Goal: Task Accomplishment & Management: Use online tool/utility

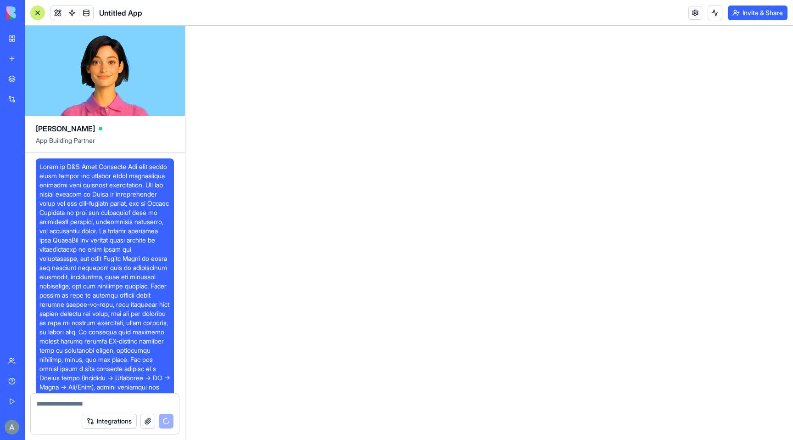
scroll to position [105, 0]
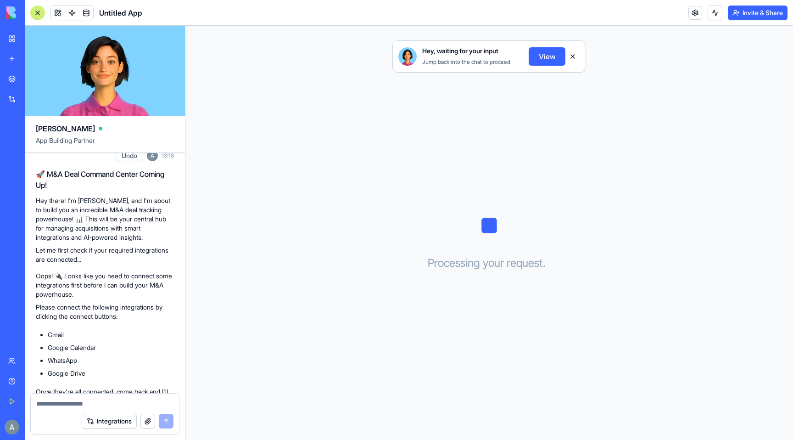
scroll to position [311, 0]
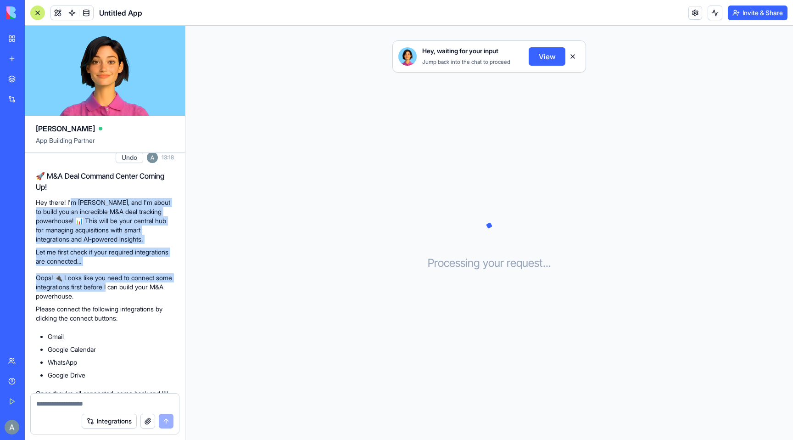
drag, startPoint x: 72, startPoint y: 224, endPoint x: 129, endPoint y: 301, distance: 95.7
click at [129, 301] on div "Undo 13:18 🚀 M&A Deal Command Center Coming Up! Hey there! I'm Ella, and I'm ab…" at bounding box center [105, 281] width 160 height 879
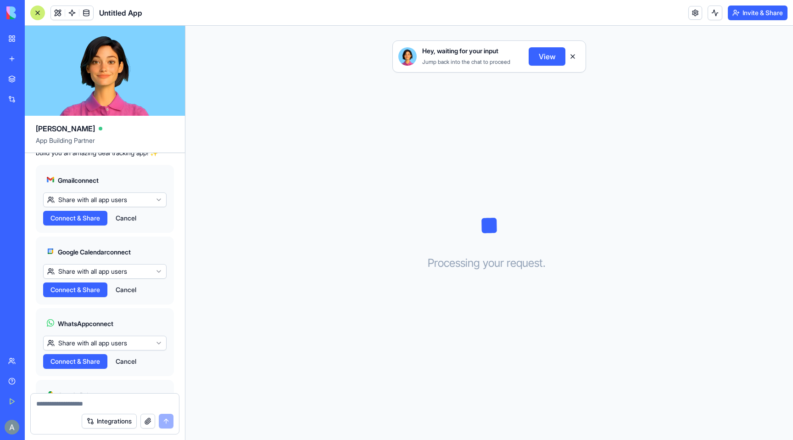
scroll to position [557, 0]
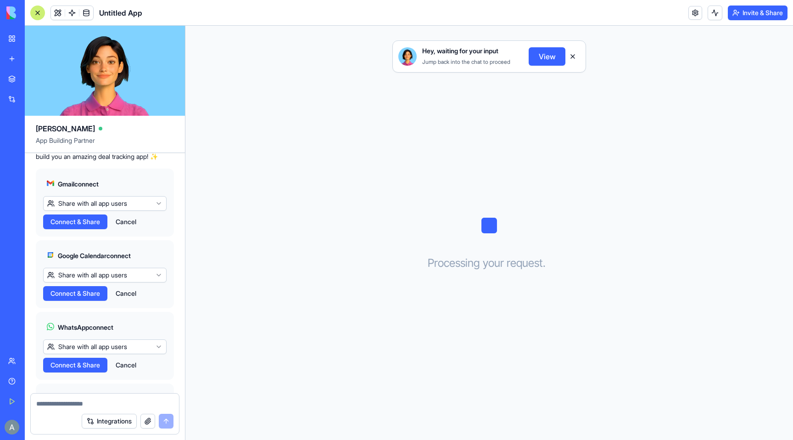
click at [69, 226] on span "Connect & Share" at bounding box center [75, 221] width 50 height 9
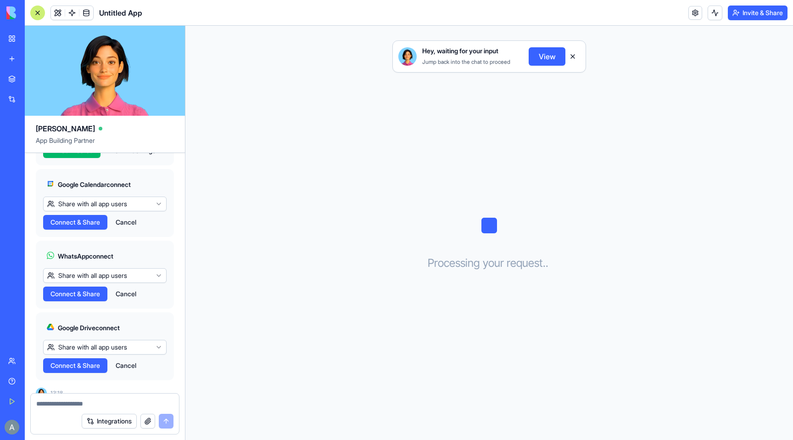
scroll to position [634, 0]
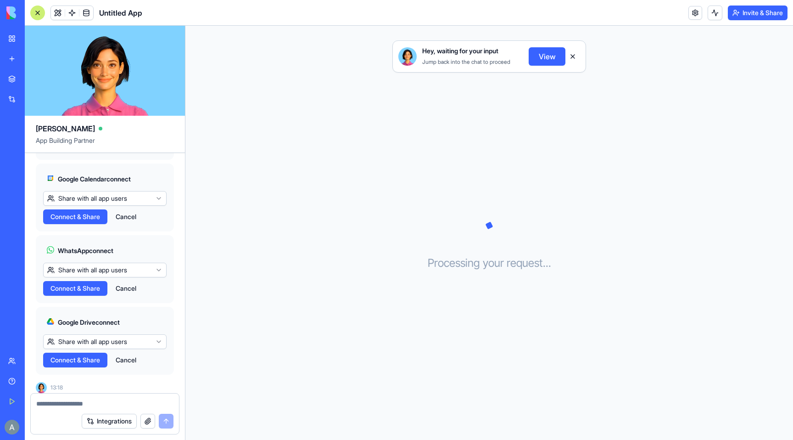
click at [152, 221] on html "BETA My Workspace New app Marketplace Integrations Recent Untitled App Social M…" at bounding box center [396, 220] width 793 height 440
click at [148, 218] on html "BETA My Workspace New app Marketplace Integrations Recent Untitled App Social M…" at bounding box center [396, 220] width 793 height 440
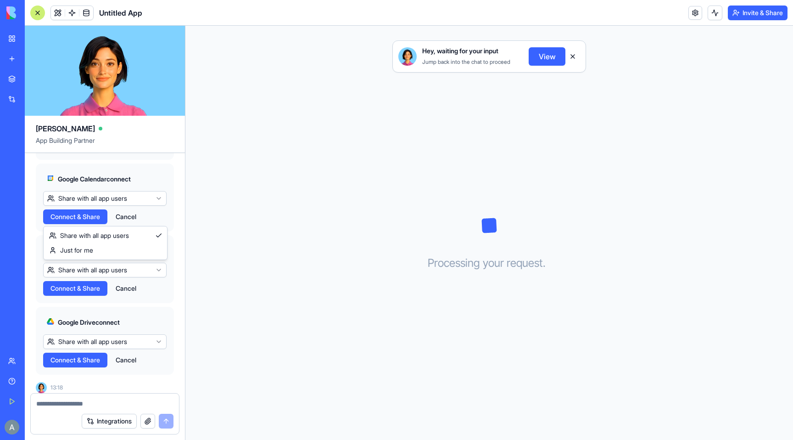
click at [127, 218] on html "BETA My Workspace New app Marketplace Integrations Recent Untitled App Social M…" at bounding box center [396, 220] width 793 height 440
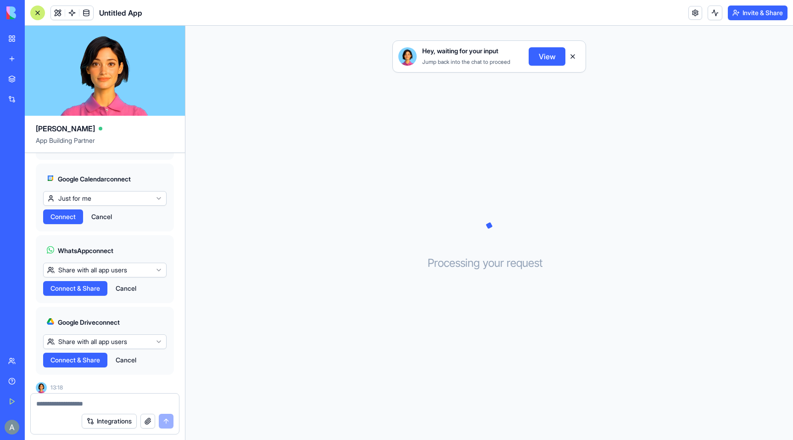
click at [67, 221] on span "Connect" at bounding box center [62, 216] width 25 height 9
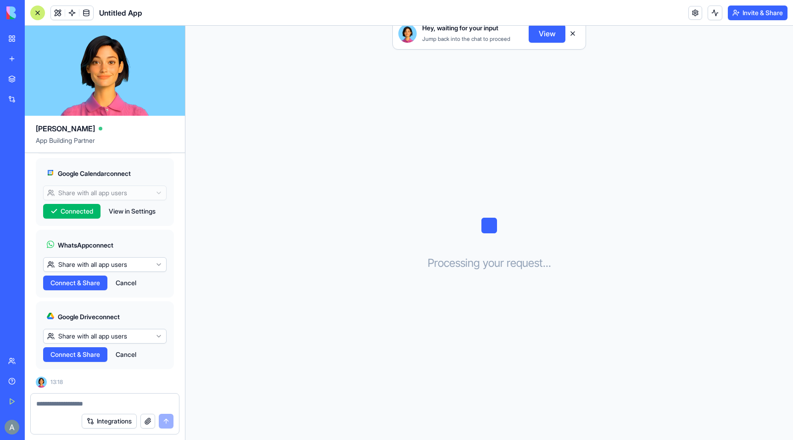
scroll to position [658, 0]
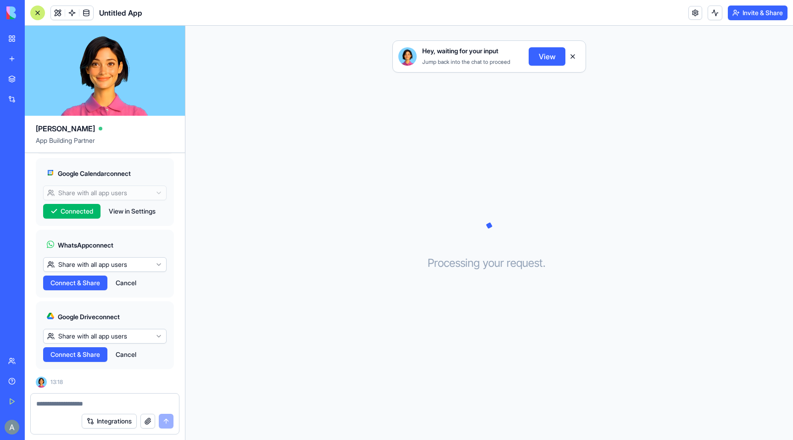
click at [84, 281] on span "Connect & Share" at bounding box center [75, 282] width 50 height 9
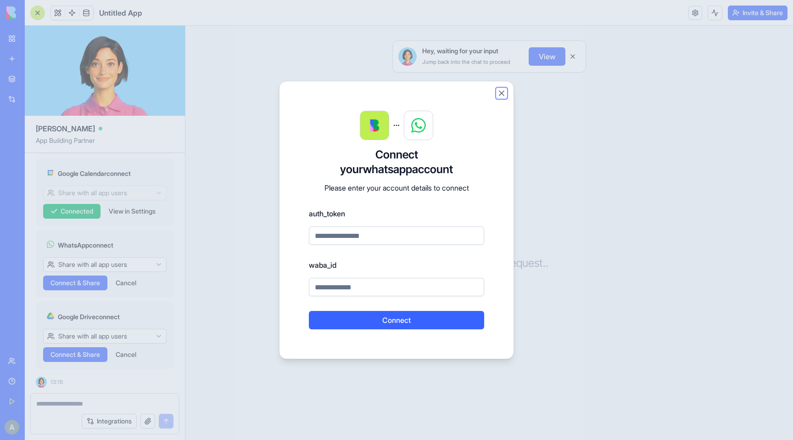
click at [501, 92] on button "Close" at bounding box center [501, 93] width 9 height 9
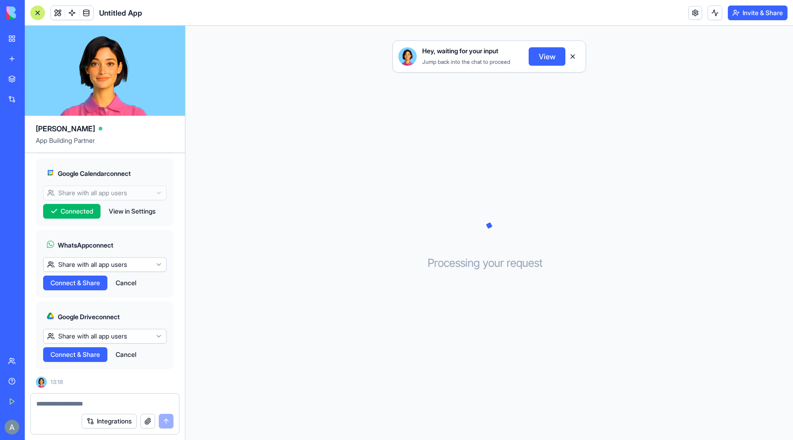
click at [76, 351] on span "Connect & Share" at bounding box center [75, 354] width 50 height 9
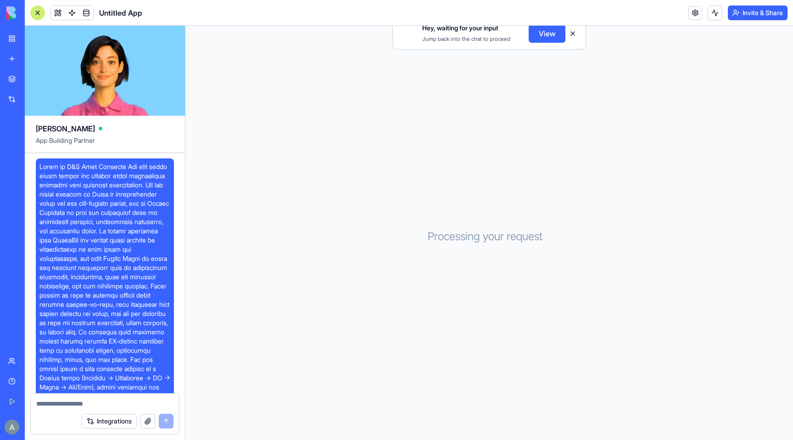
scroll to position [658, 0]
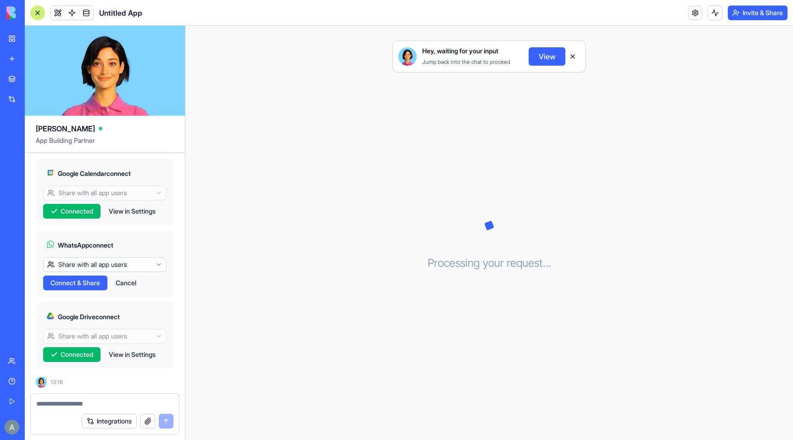
click at [130, 268] on html "BETA My Workspace New app Marketplace Integrations Recent Untitled App Social M…" at bounding box center [396, 220] width 793 height 440
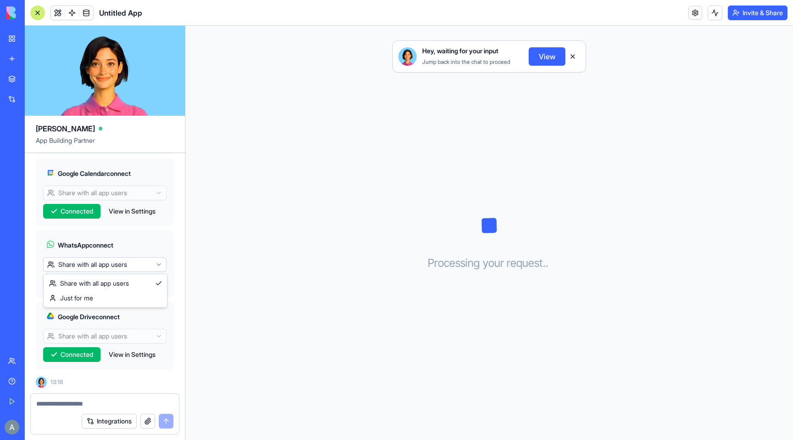
click at [130, 268] on html "BETA My Workspace New app Marketplace Integrations Recent Untitled App Social M…" at bounding box center [396, 220] width 793 height 440
click at [91, 284] on span "Connect & Share" at bounding box center [75, 282] width 50 height 9
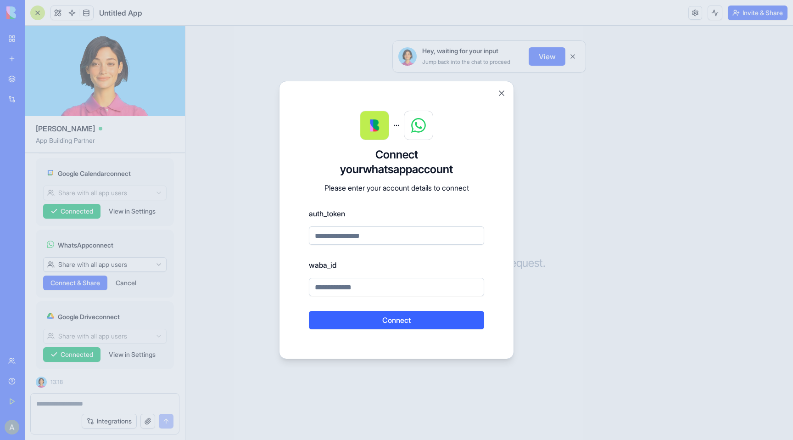
click at [507, 92] on div "Connect your whatsapp account Please enter your account details to connect auth…" at bounding box center [396, 220] width 235 height 278
click at [503, 92] on button "Close" at bounding box center [501, 93] width 9 height 9
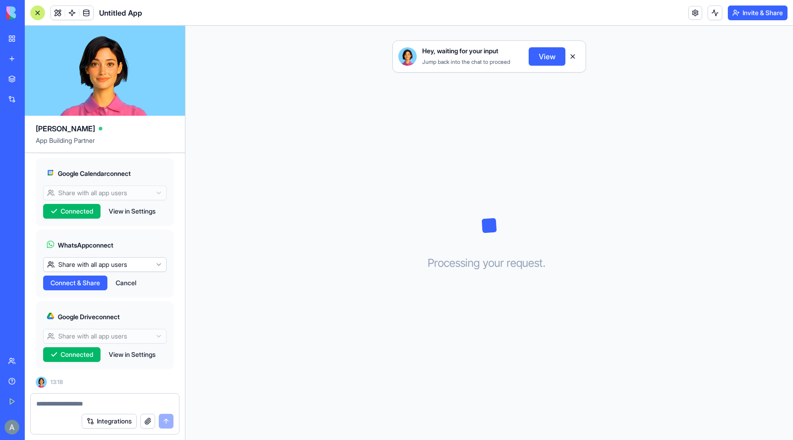
click at [125, 283] on button "Cancel" at bounding box center [126, 282] width 30 height 15
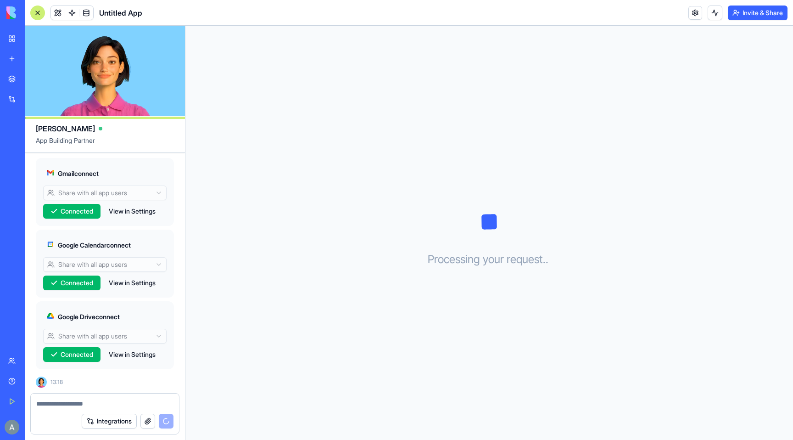
scroll to position [676, 0]
click at [140, 211] on button "View in Settings" at bounding box center [132, 211] width 56 height 15
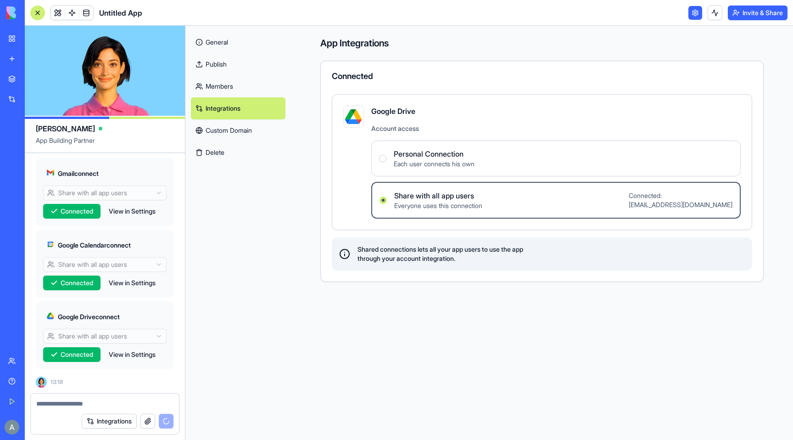
scroll to position [727, 0]
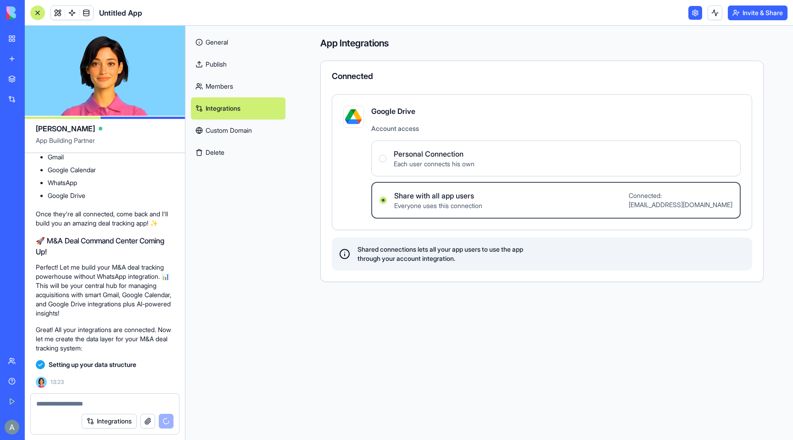
click at [212, 45] on link "General" at bounding box center [238, 42] width 95 height 22
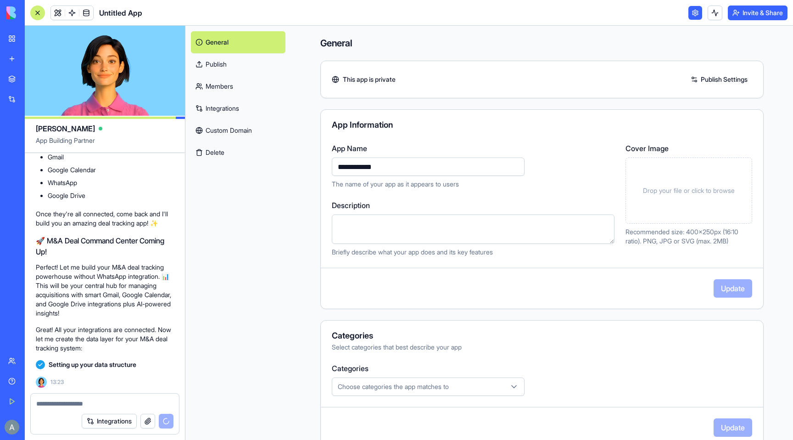
click at [110, 193] on li "Google Drive" at bounding box center [111, 195] width 126 height 9
click at [119, 352] on div "Great! All your integrations are connected. Now let me create the data layer fo…" at bounding box center [105, 338] width 138 height 35
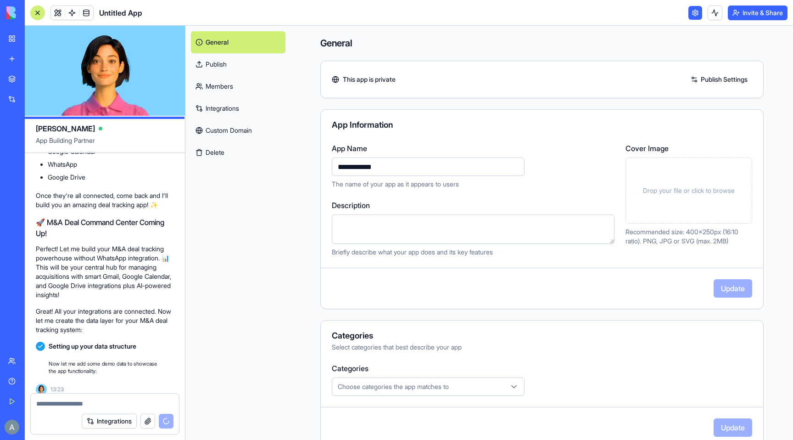
scroll to position [753, 0]
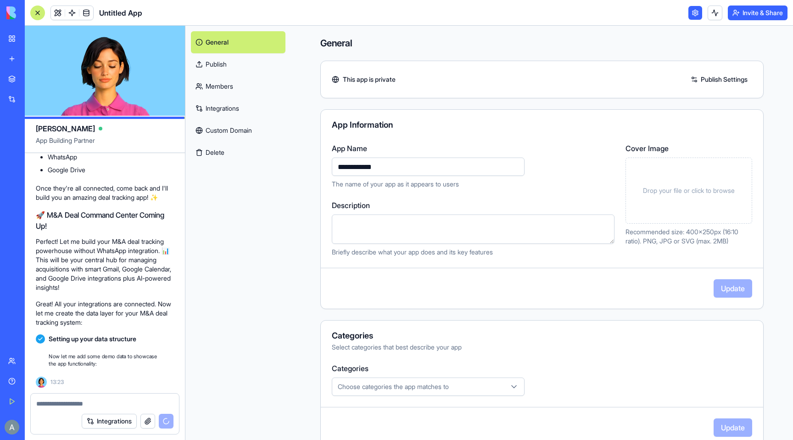
click at [223, 82] on link "Members" at bounding box center [238, 86] width 95 height 22
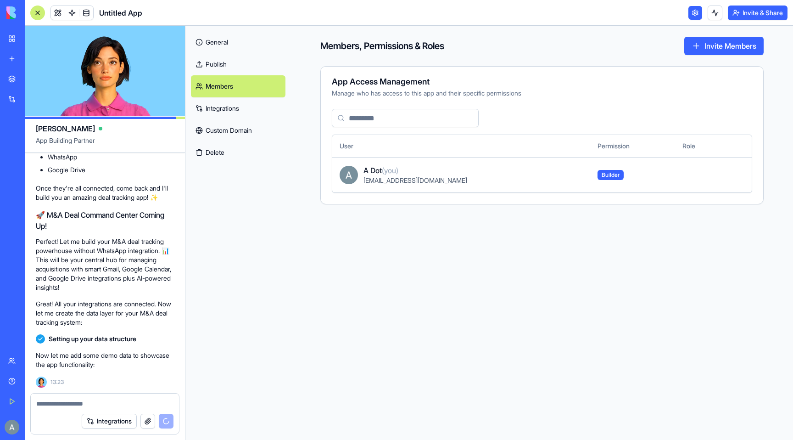
click at [219, 71] on link "Publish" at bounding box center [238, 64] width 95 height 22
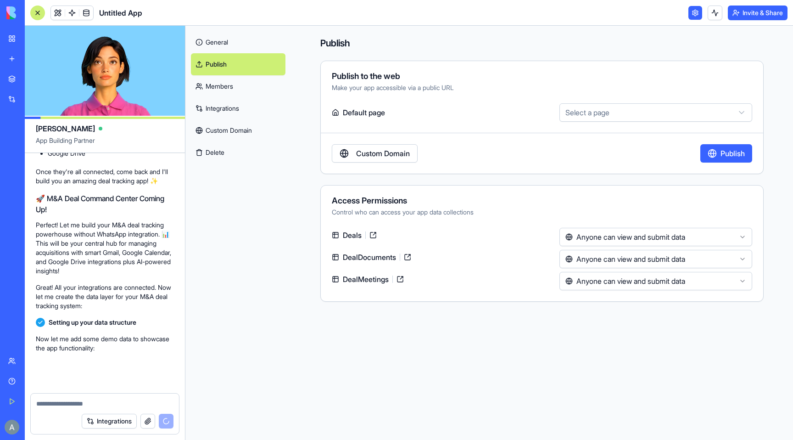
scroll to position [770, 0]
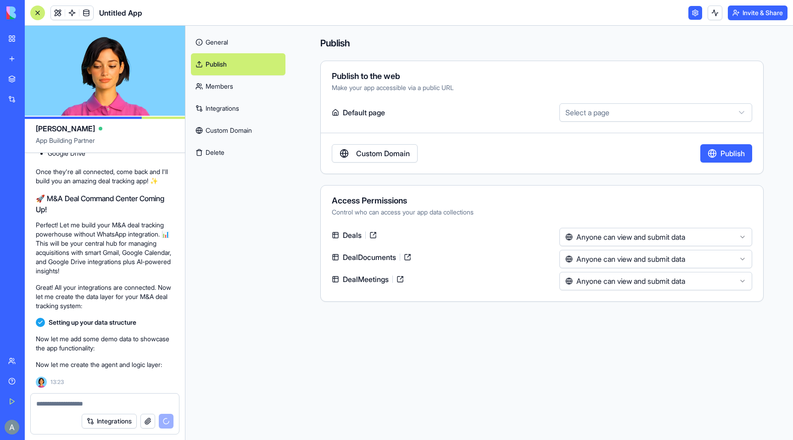
click at [149, 326] on div "Setting up your data structure" at bounding box center [105, 322] width 138 height 9
click at [695, 12] on link at bounding box center [695, 13] width 14 height 14
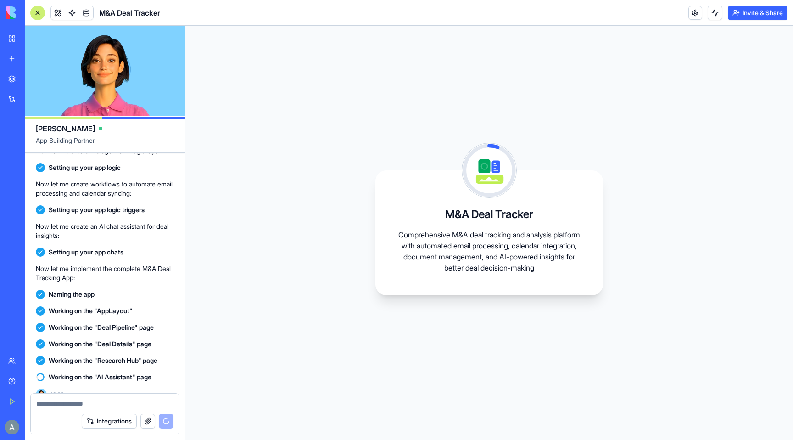
scroll to position [995, 0]
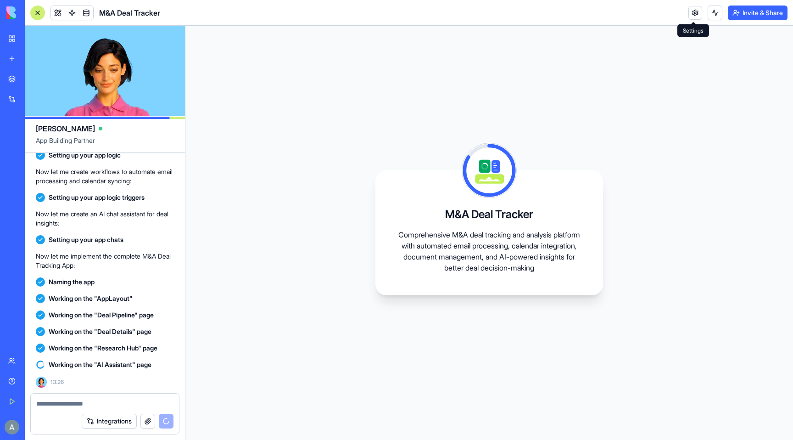
click at [268, 205] on div "M&A Deal Tracker Comprehensive M&A deal tracking and analysis platform with aut…" at bounding box center [489, 233] width 608 height 414
click at [73, 409] on div "Integrations" at bounding box center [105, 421] width 148 height 26
click at [73, 403] on textarea at bounding box center [104, 403] width 137 height 9
type textarea "*"
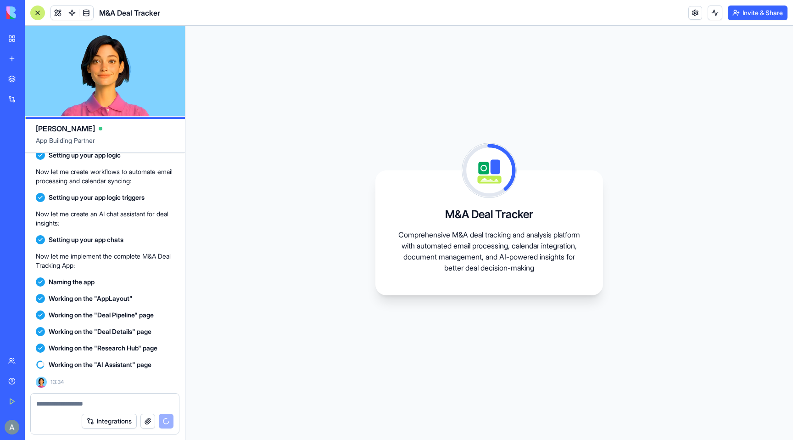
scroll to position [1012, 0]
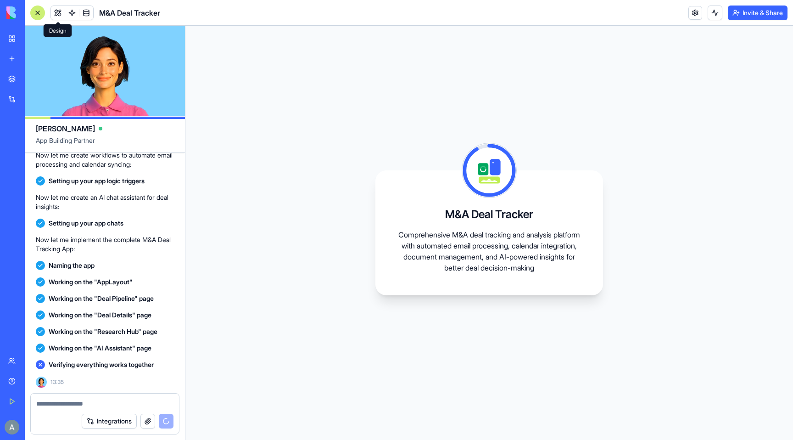
click at [56, 11] on span at bounding box center [58, 13] width 26 height 26
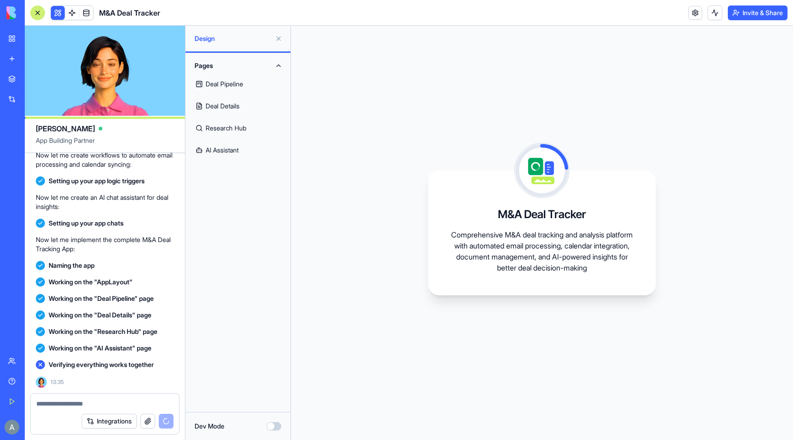
click at [224, 83] on link "Deal Pipeline" at bounding box center [238, 84] width 94 height 22
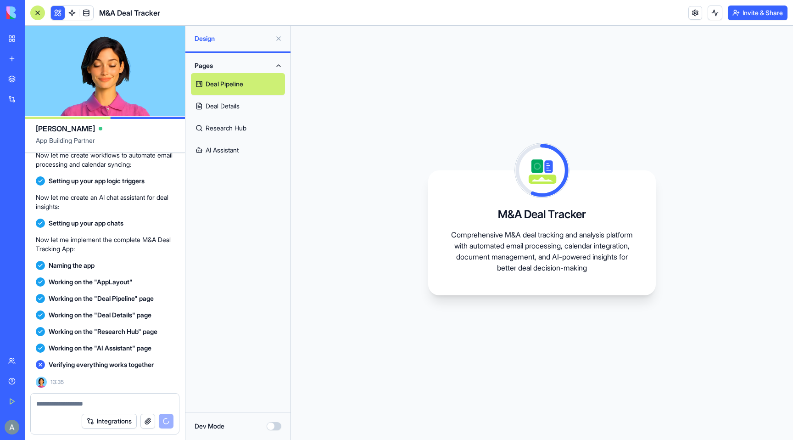
click at [223, 108] on link "Deal Details" at bounding box center [238, 106] width 94 height 22
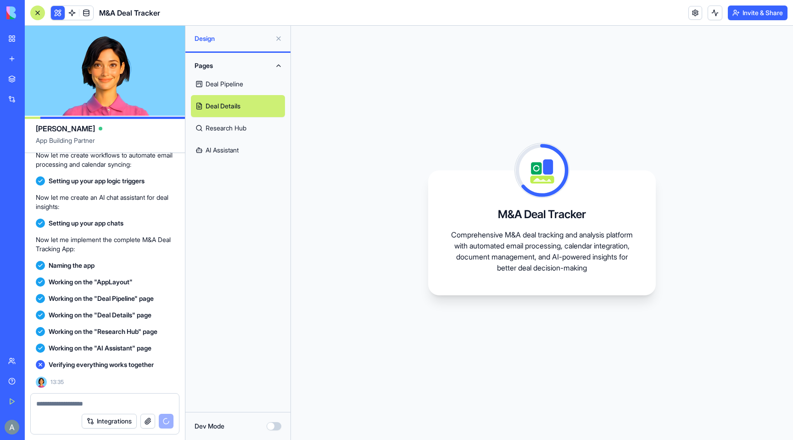
click at [223, 120] on link "Research Hub" at bounding box center [238, 128] width 94 height 22
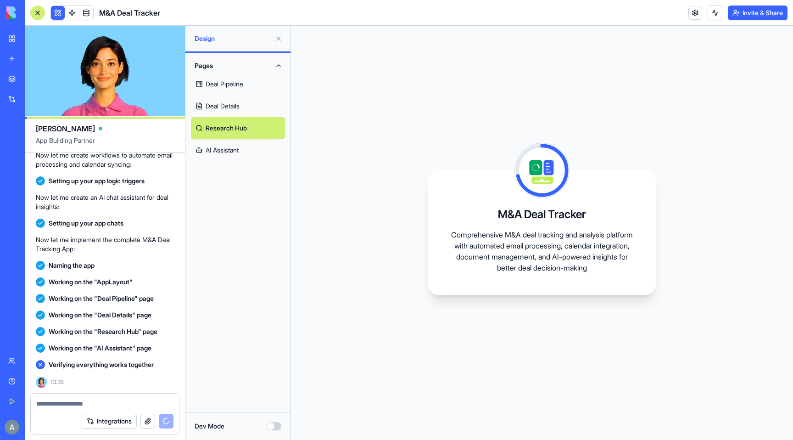
click at [223, 142] on link "AI Assistant" at bounding box center [238, 150] width 94 height 22
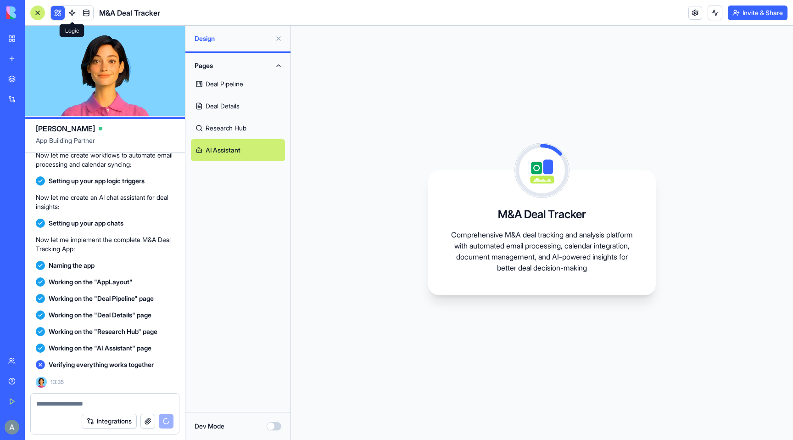
click at [70, 11] on span at bounding box center [72, 13] width 26 height 26
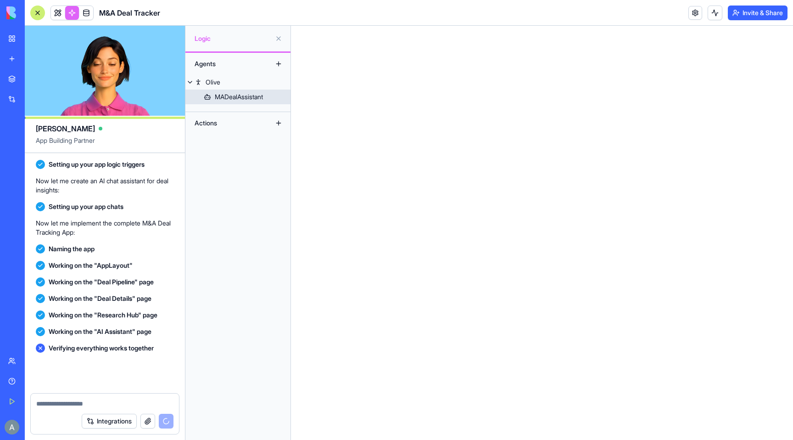
scroll to position [1028, 0]
click at [211, 98] on link "MADealAssistant" at bounding box center [237, 96] width 105 height 15
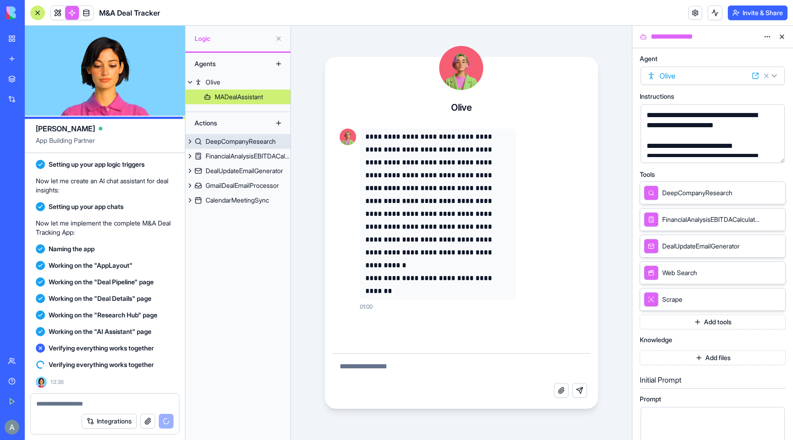
click at [235, 143] on div "DeepCompanyResearch" at bounding box center [241, 141] width 70 height 9
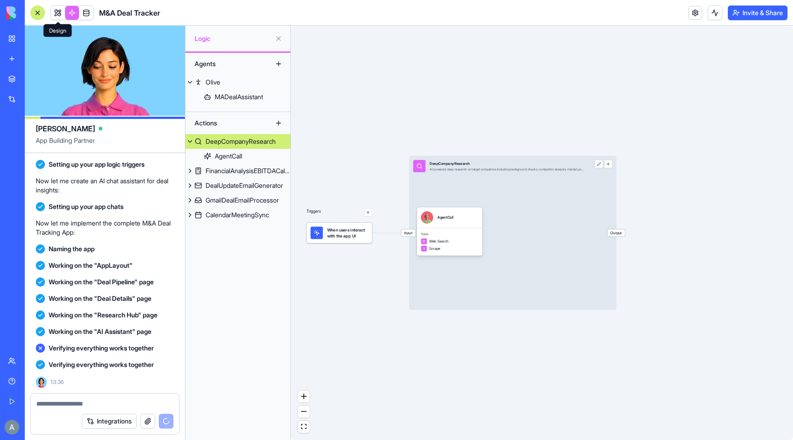
click at [56, 14] on span at bounding box center [58, 13] width 26 height 26
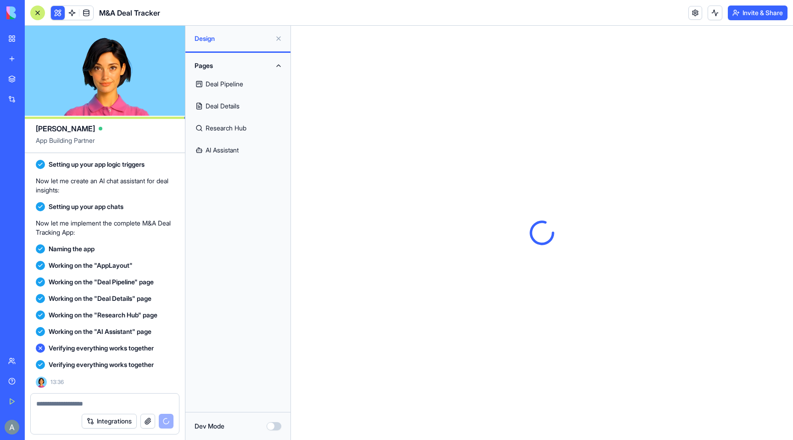
click at [277, 39] on button at bounding box center [278, 38] width 15 height 15
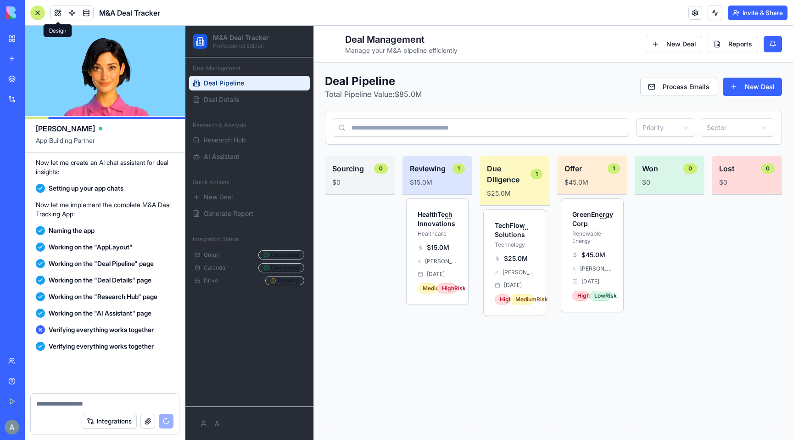
scroll to position [1192, 0]
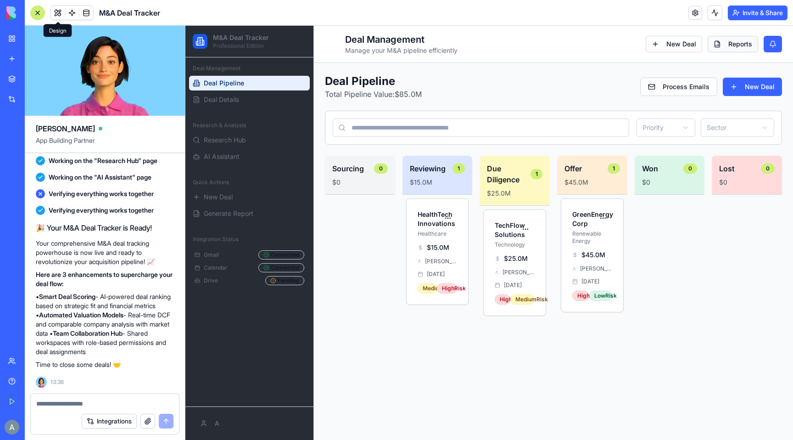
click at [735, 45] on button "Reports" at bounding box center [733, 44] width 50 height 17
click at [729, 48] on button "Reports" at bounding box center [733, 44] width 50 height 17
click at [777, 49] on button at bounding box center [773, 44] width 18 height 17
click at [688, 12] on link at bounding box center [695, 13] width 14 height 14
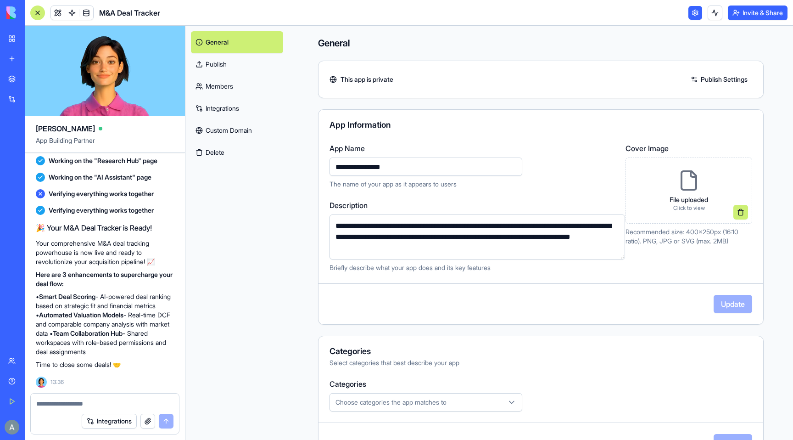
click at [212, 69] on link "Publish" at bounding box center [237, 64] width 92 height 22
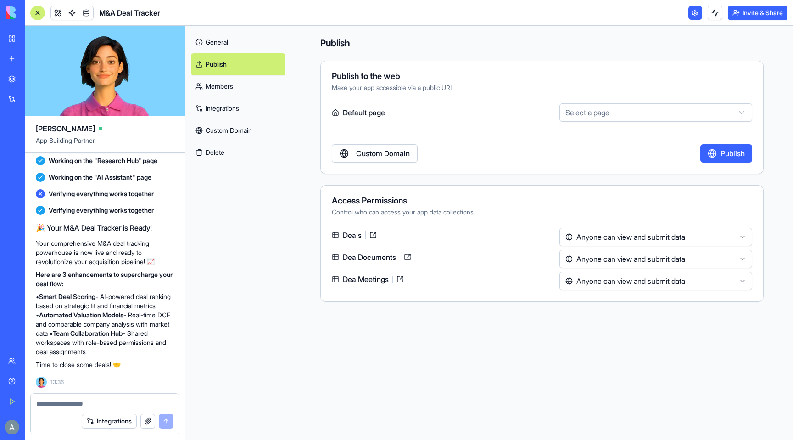
click at [214, 89] on link "Members" at bounding box center [238, 86] width 95 height 22
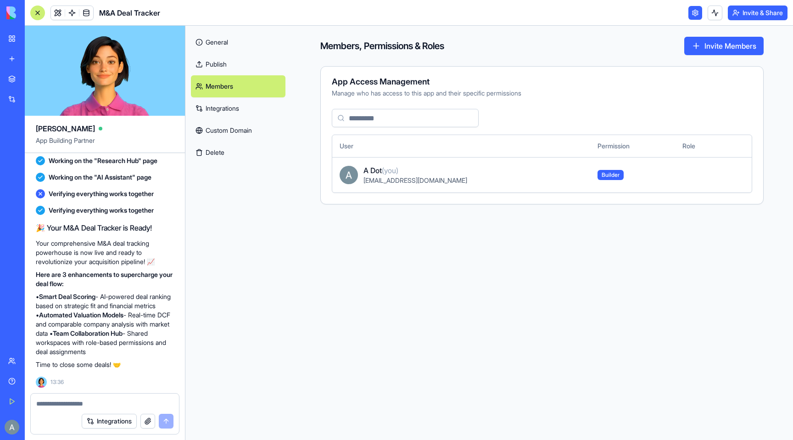
click at [221, 101] on link "Integrations" at bounding box center [238, 108] width 95 height 22
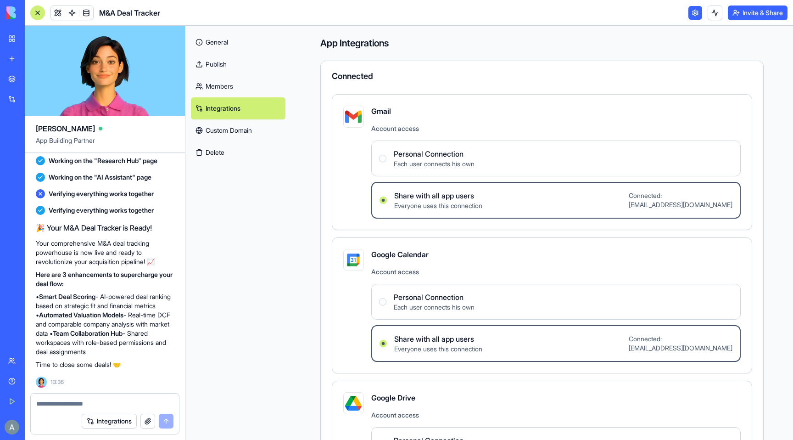
click at [398, 165] on span "Each user connects his own" at bounding box center [434, 163] width 81 height 9
click at [386, 162] on Connection "Personal Connection Each user connects his own" at bounding box center [382, 158] width 7 height 7
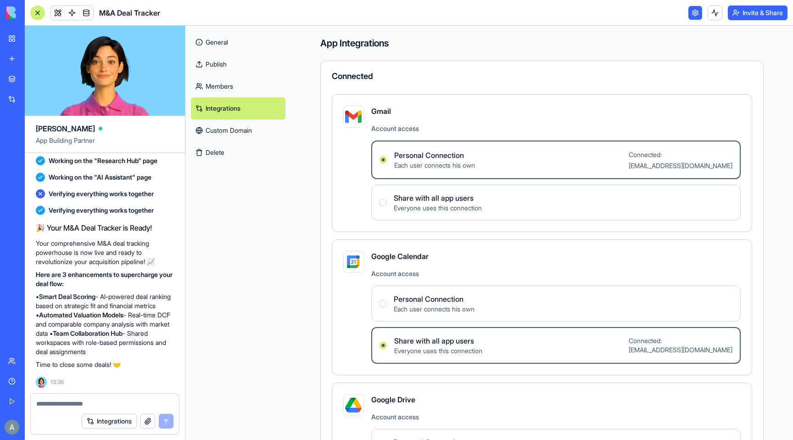
click at [389, 294] on div "Personal Connection Each user connects his own" at bounding box center [426, 303] width 95 height 20
click at [386, 300] on Connection "Personal Connection Each user connects his own" at bounding box center [382, 303] width 7 height 7
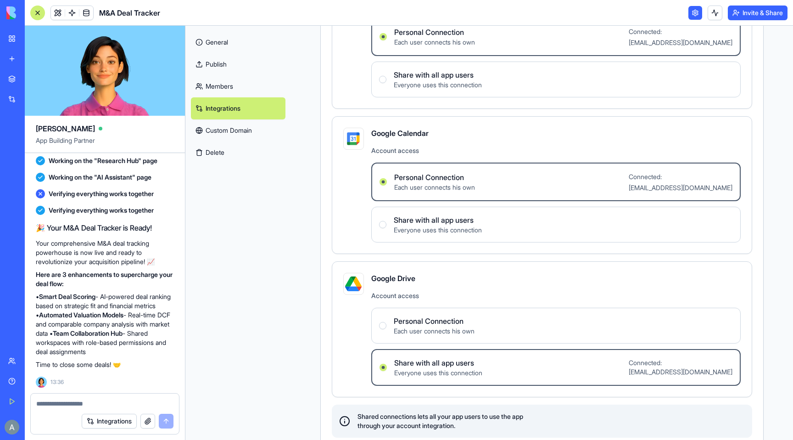
scroll to position [132, 0]
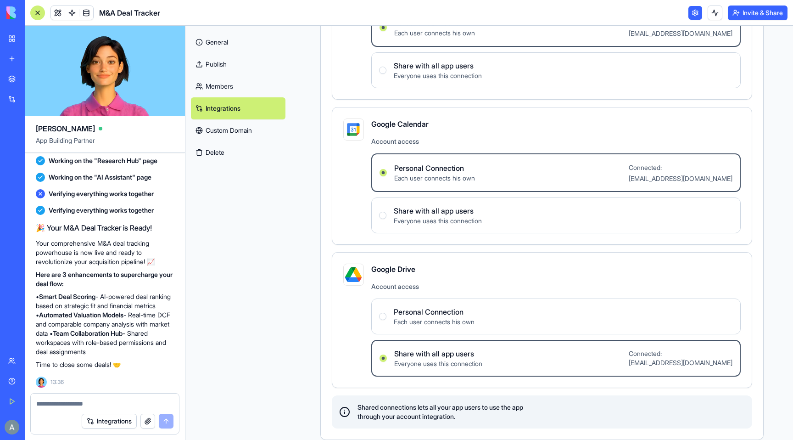
click at [391, 300] on label "Personal Connection Each user connects his own" at bounding box center [555, 316] width 369 height 36
click at [386, 313] on Connection "Personal Connection Each user connects his own" at bounding box center [382, 316] width 7 height 7
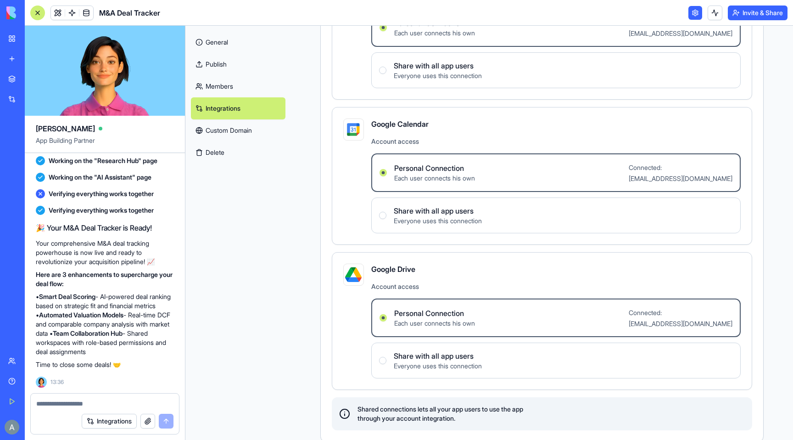
scroll to position [134, 0]
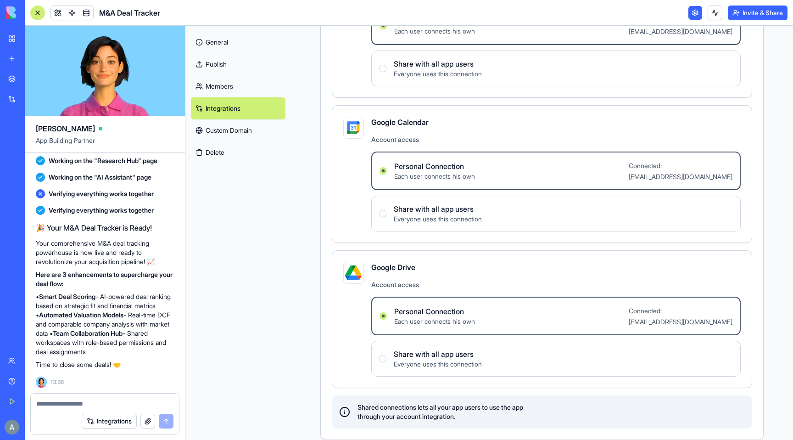
click at [207, 43] on link "General" at bounding box center [238, 42] width 95 height 22
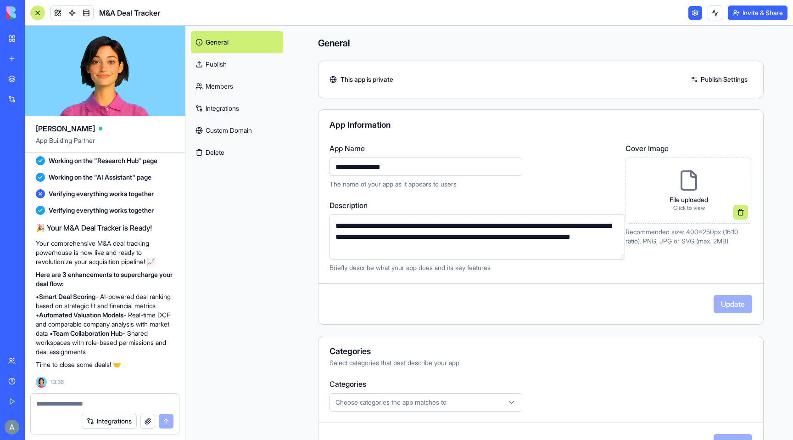
click at [217, 72] on link "Publish" at bounding box center [237, 64] width 92 height 22
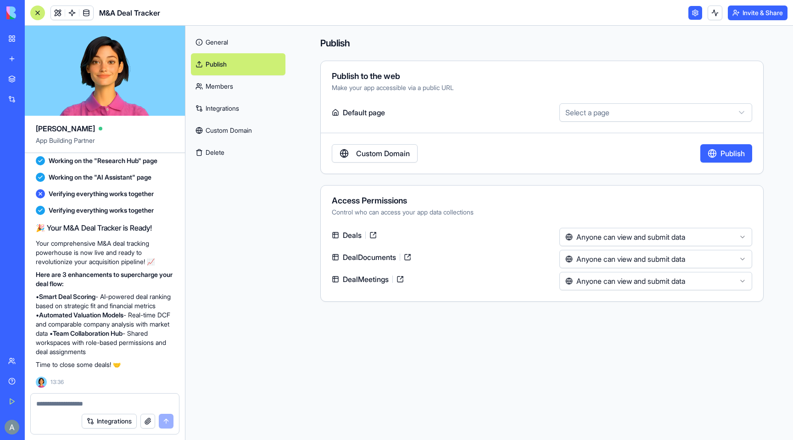
click at [224, 82] on link "Members" at bounding box center [238, 86] width 95 height 22
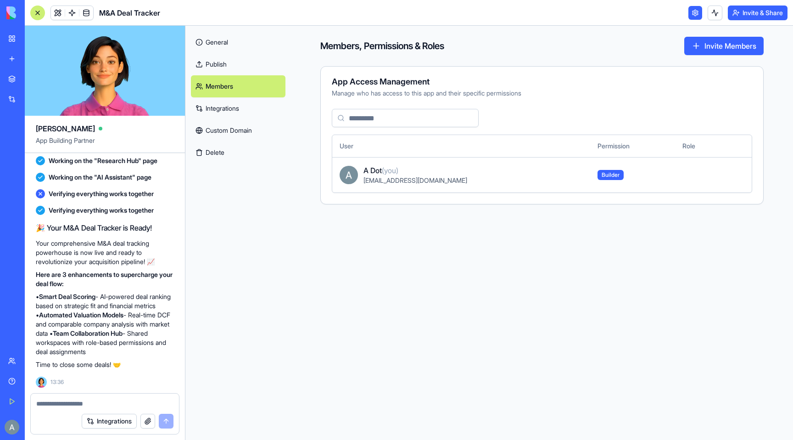
click at [230, 101] on link "Integrations" at bounding box center [238, 108] width 95 height 22
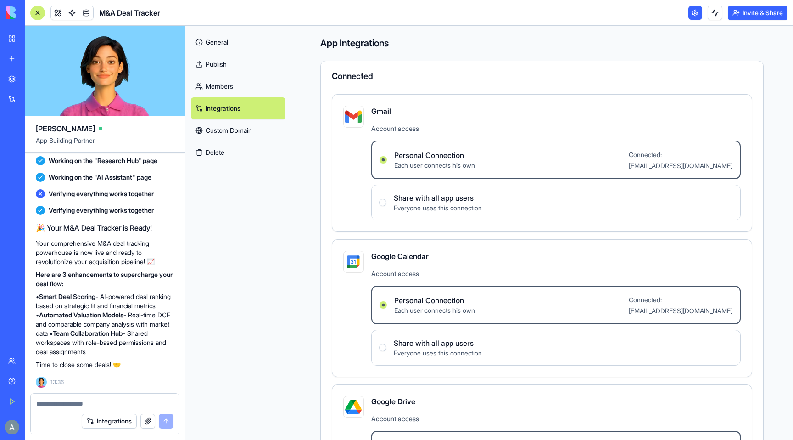
click at [239, 129] on link "Custom Domain" at bounding box center [238, 130] width 95 height 22
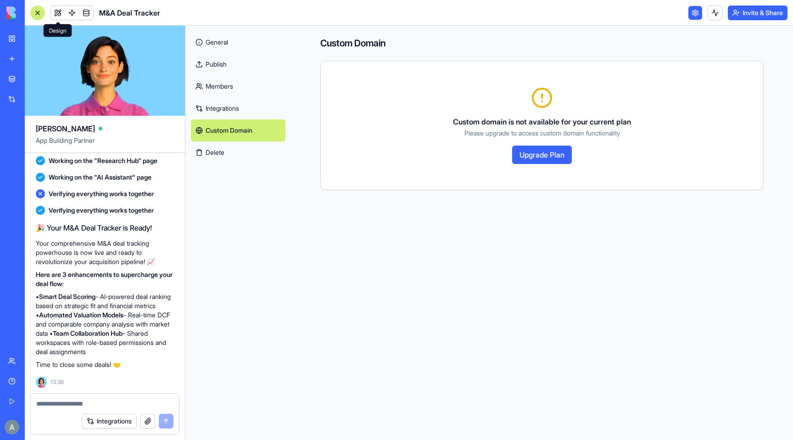
click at [64, 14] on link at bounding box center [58, 13] width 14 height 14
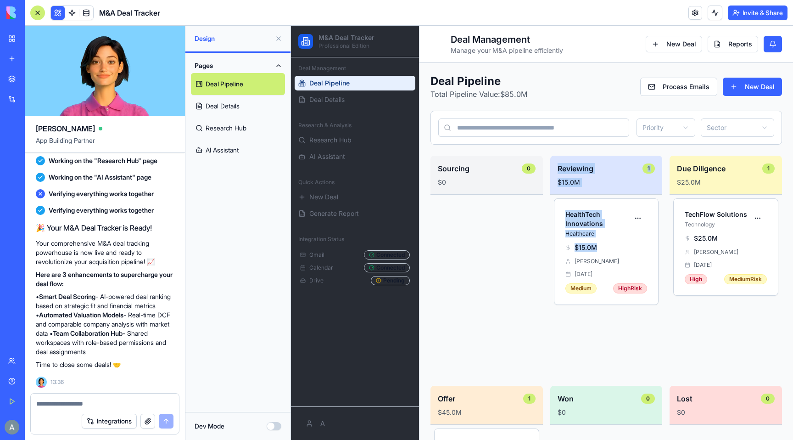
drag, startPoint x: 604, startPoint y: 250, endPoint x: 472, endPoint y: 240, distance: 131.7
click at [472, 240] on div "Sourcing 0 $0 Reviewing 1 $15.0M HealthTech Innovations Healthcare $15.0M James…" at bounding box center [606, 382] width 352 height 453
click at [501, 239] on div at bounding box center [486, 287] width 112 height 184
click at [497, 133] on input at bounding box center [533, 127] width 191 height 18
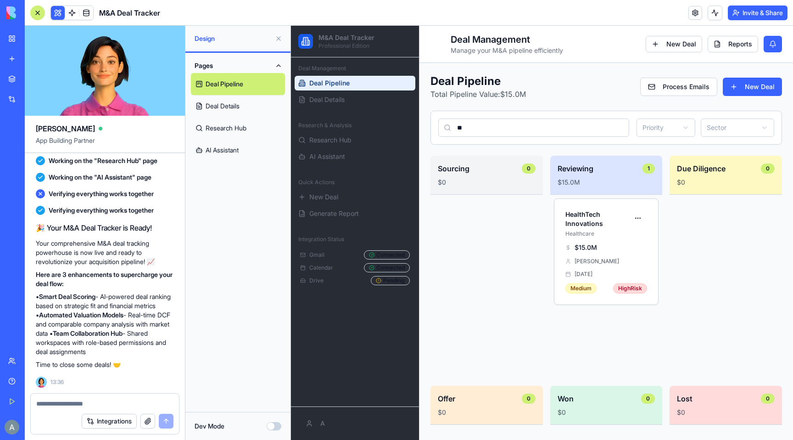
type input "*"
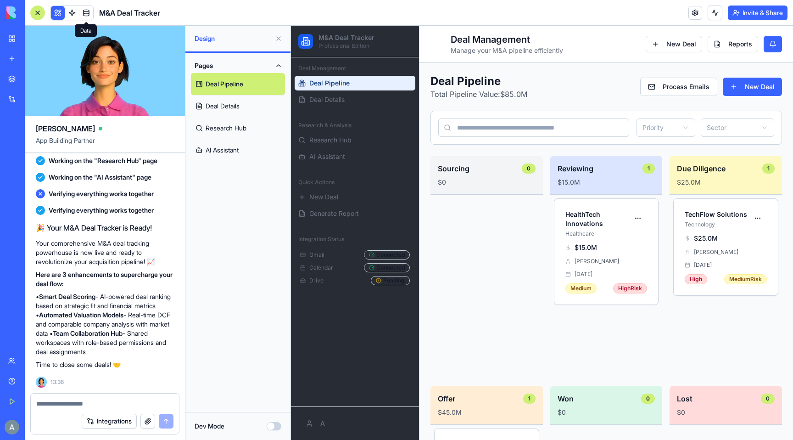
click at [73, 14] on span at bounding box center [86, 13] width 26 height 26
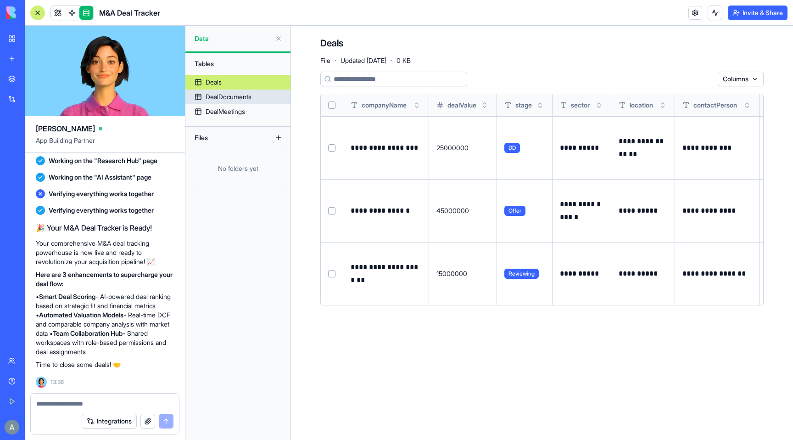
click at [220, 94] on div "DealDocuments" at bounding box center [229, 96] width 46 height 9
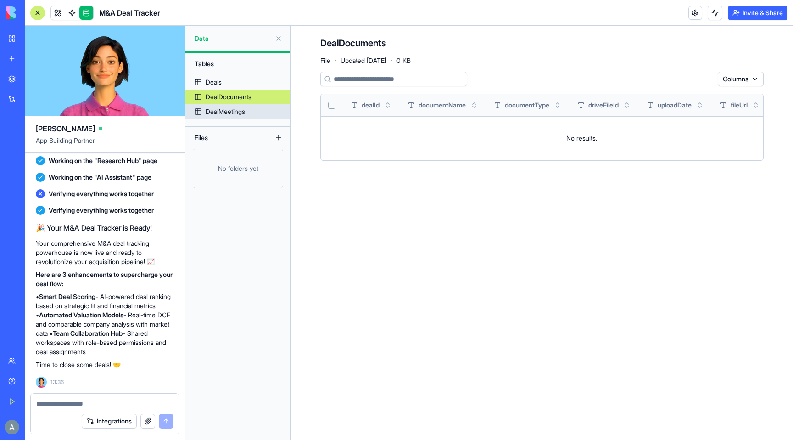
click at [224, 109] on div "DealMeetings" at bounding box center [225, 111] width 39 height 9
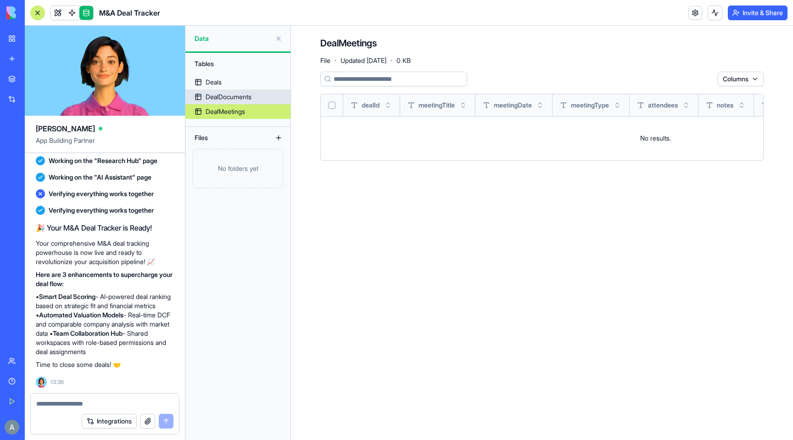
click at [220, 89] on link "DealDocuments" at bounding box center [237, 96] width 105 height 15
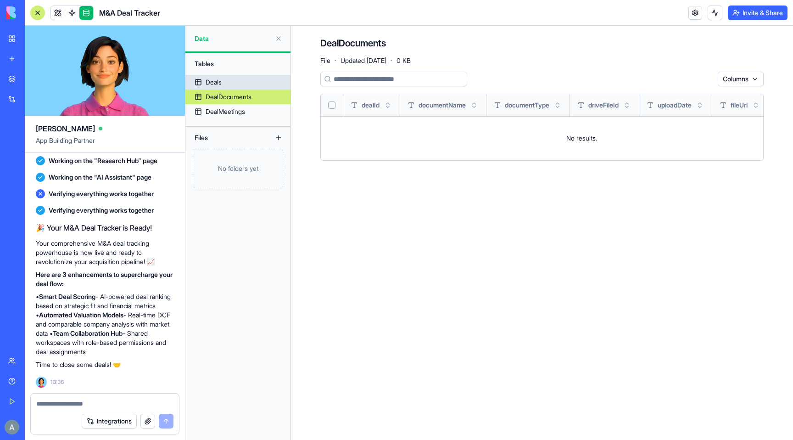
click at [217, 79] on div "Deals" at bounding box center [214, 82] width 16 height 9
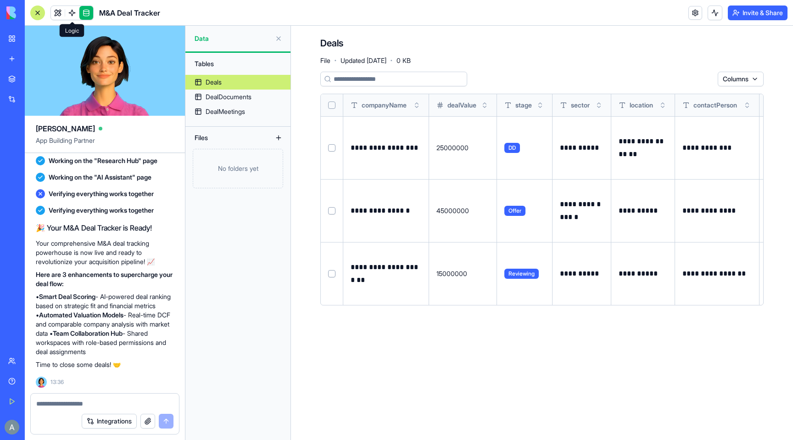
click at [73, 11] on link at bounding box center [72, 13] width 14 height 14
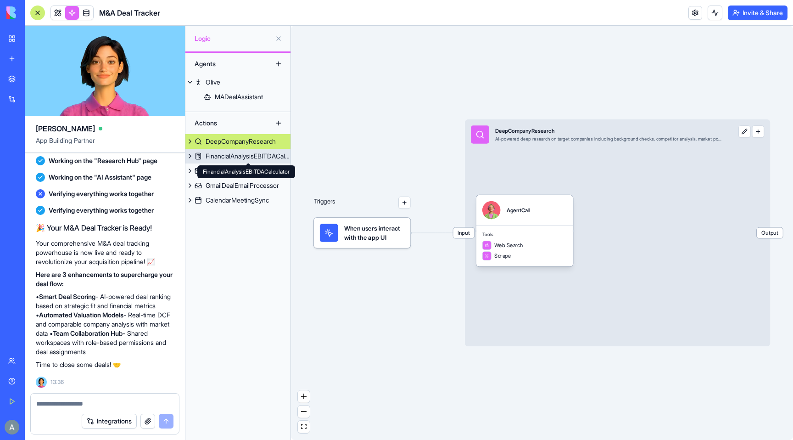
click at [235, 158] on div "FinancialAnalysisEBITDACalculator" at bounding box center [248, 155] width 85 height 9
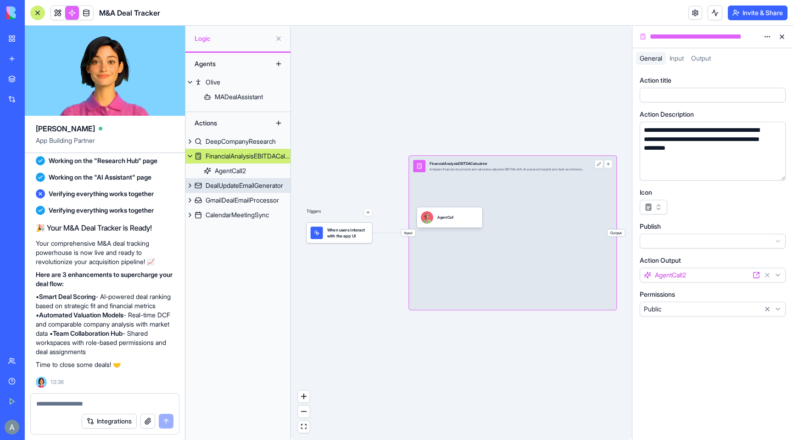
click at [234, 182] on div "DealUpdateEmailGenerator" at bounding box center [245, 185] width 78 height 9
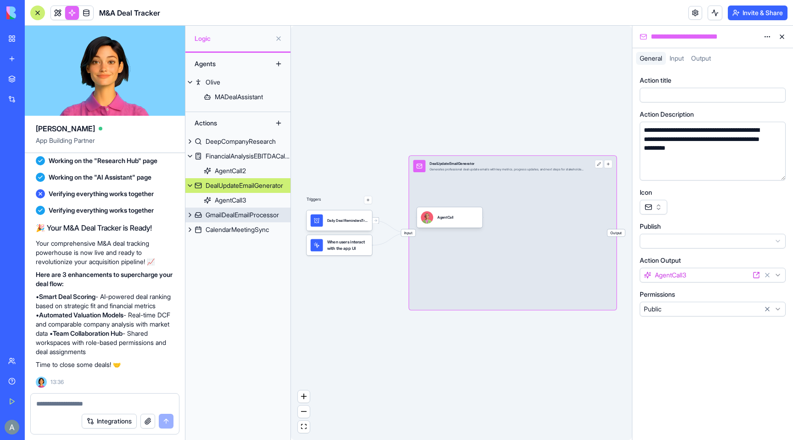
click at [242, 219] on div "GmailDealEmailProcessor" at bounding box center [242, 214] width 73 height 9
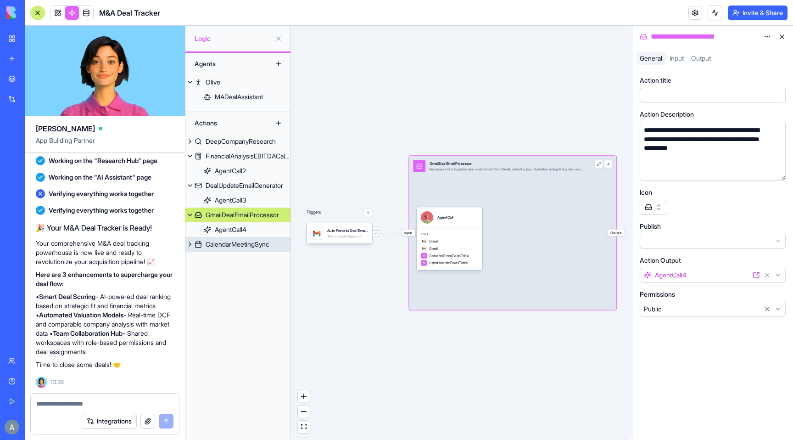
click at [244, 241] on div "CalendarMeetingSync" at bounding box center [237, 244] width 63 height 9
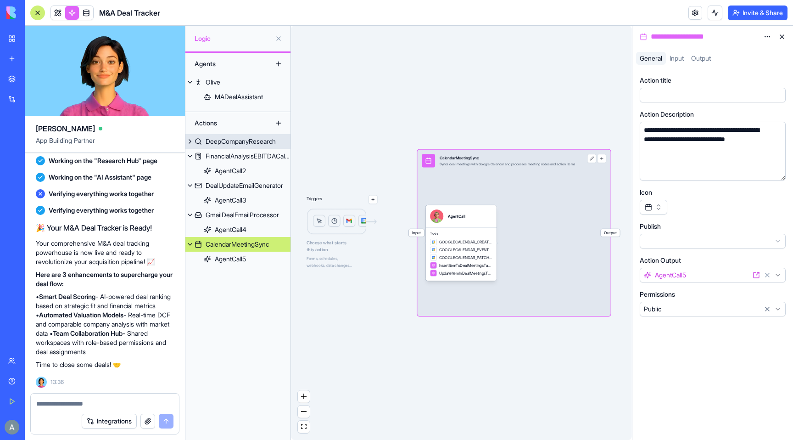
click at [218, 137] on div "DeepCompanyResearch" at bounding box center [241, 141] width 70 height 9
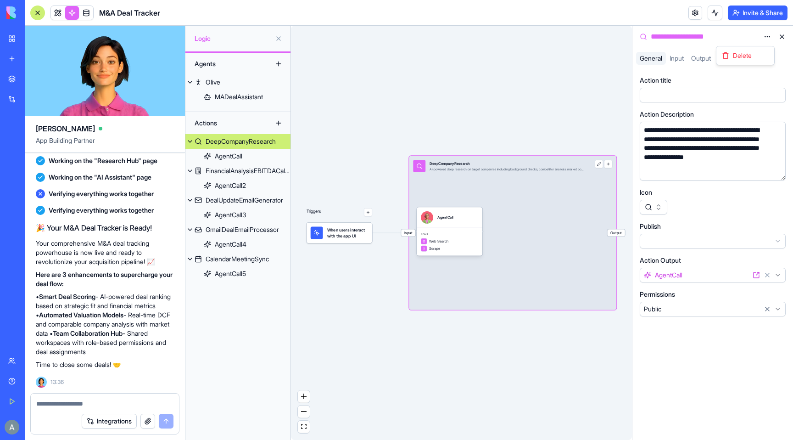
click at [766, 36] on html "BETA My Workspace New app Marketplace Integrations Recent Untitled App Social M…" at bounding box center [396, 220] width 793 height 440
click at [765, 36] on html "BETA My Workspace New app Marketplace Integrations Recent Untitled App Social M…" at bounding box center [396, 220] width 793 height 440
click at [677, 57] on span "Input" at bounding box center [677, 58] width 14 height 8
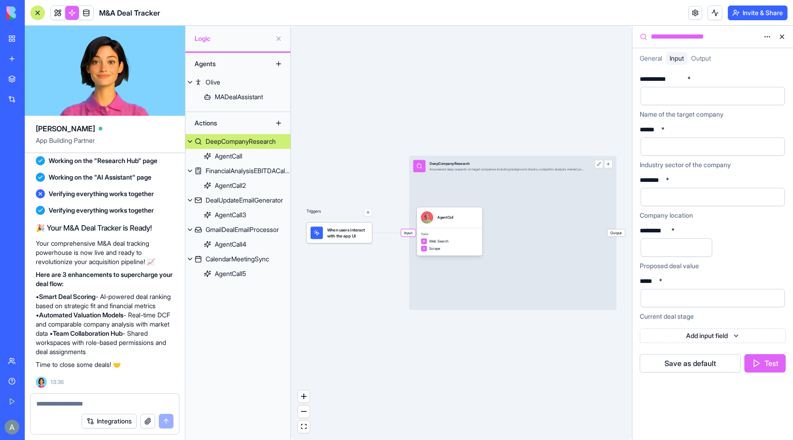
click at [700, 56] on span "Output" at bounding box center [701, 58] width 20 height 8
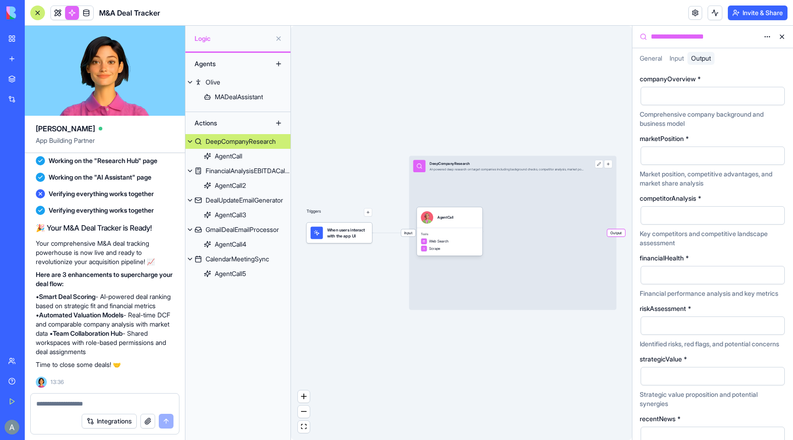
click at [643, 60] on span "General" at bounding box center [651, 58] width 22 height 8
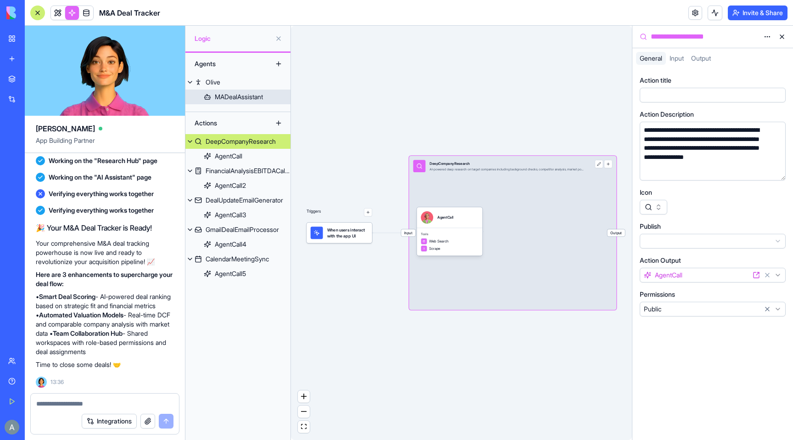
click at [224, 101] on div "MADealAssistant" at bounding box center [239, 96] width 48 height 9
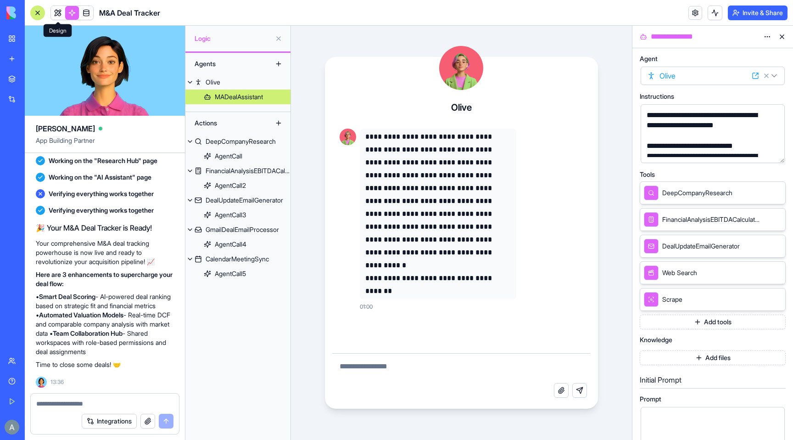
click at [56, 12] on link at bounding box center [58, 13] width 14 height 14
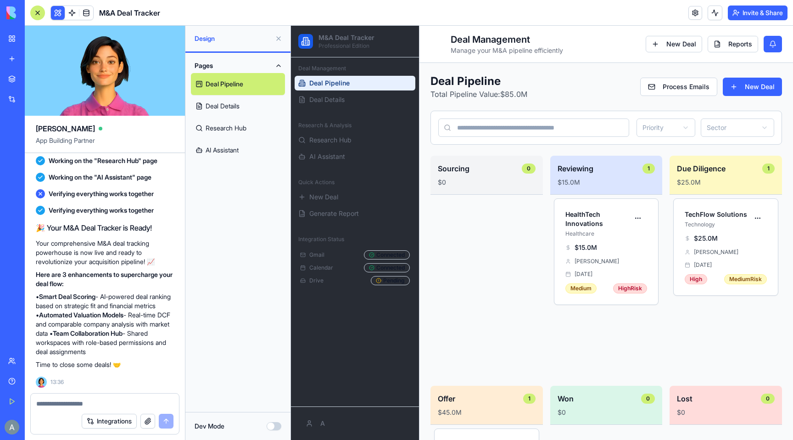
click at [762, 14] on button "Invite & Share" at bounding box center [758, 13] width 60 height 15
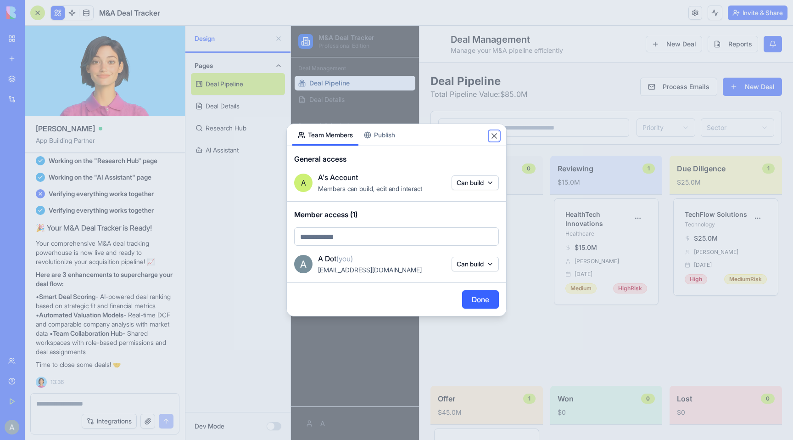
click at [493, 137] on button "Close" at bounding box center [494, 135] width 9 height 9
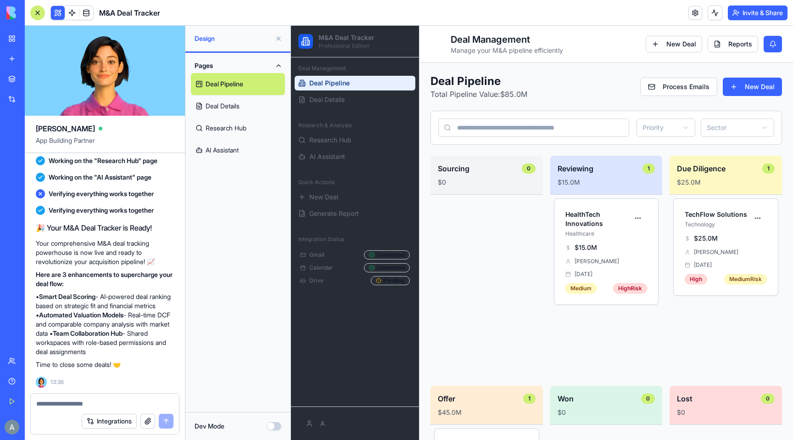
click at [10, 100] on link "Integrations" at bounding box center [21, 99] width 37 height 18
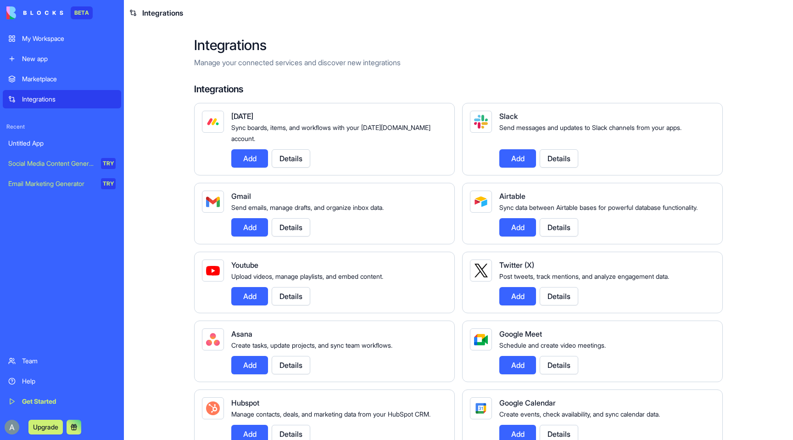
click at [69, 81] on div "Marketplace" at bounding box center [69, 78] width 94 height 9
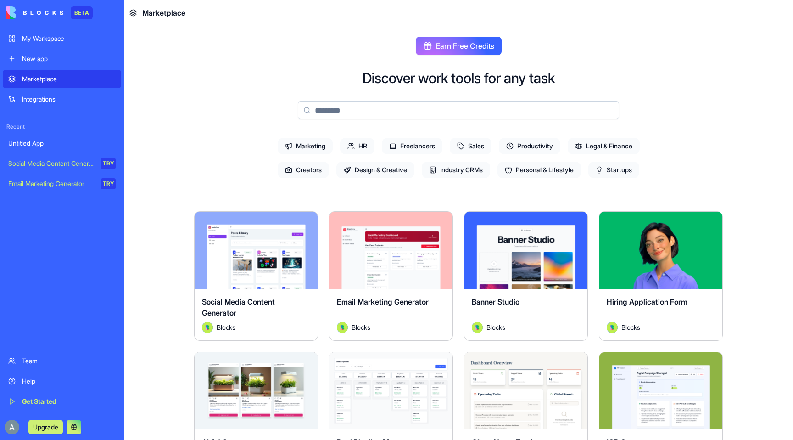
click at [431, 40] on button "Earn Free Credits" at bounding box center [459, 46] width 86 height 18
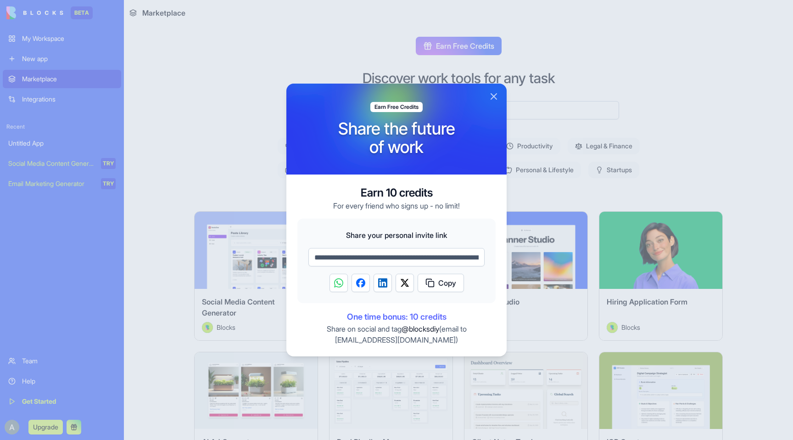
click at [496, 97] on button "Close" at bounding box center [493, 96] width 11 height 11
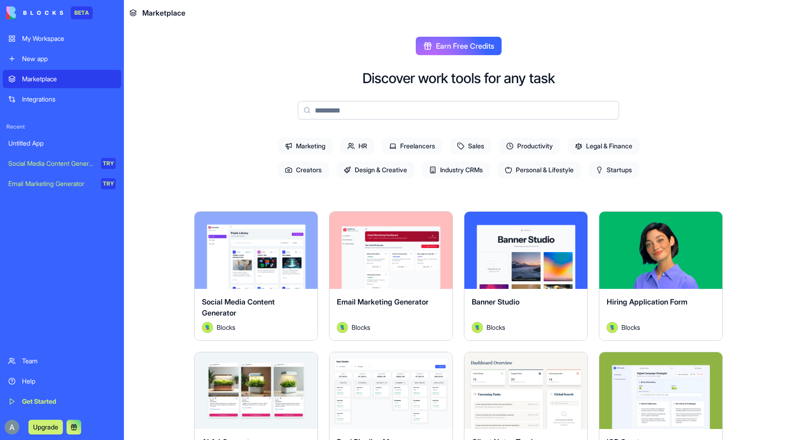
click at [51, 141] on div "Untitled App" at bounding box center [61, 143] width 107 height 9
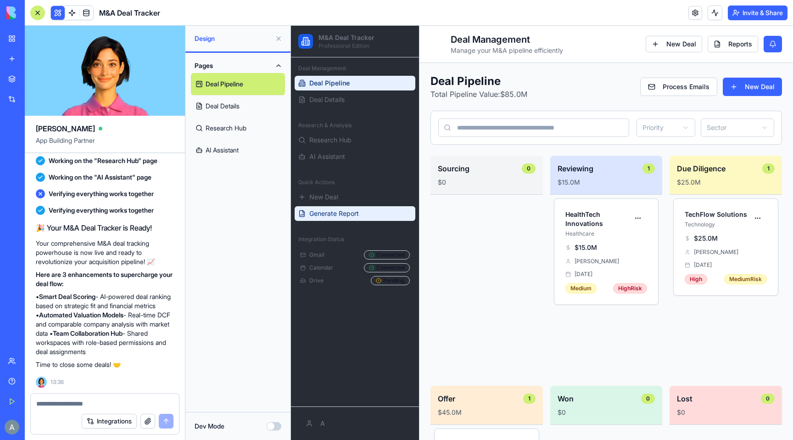
click at [340, 210] on span "Generate Report" at bounding box center [334, 213] width 50 height 9
click at [370, 218] on button "Generate Report" at bounding box center [355, 213] width 121 height 15
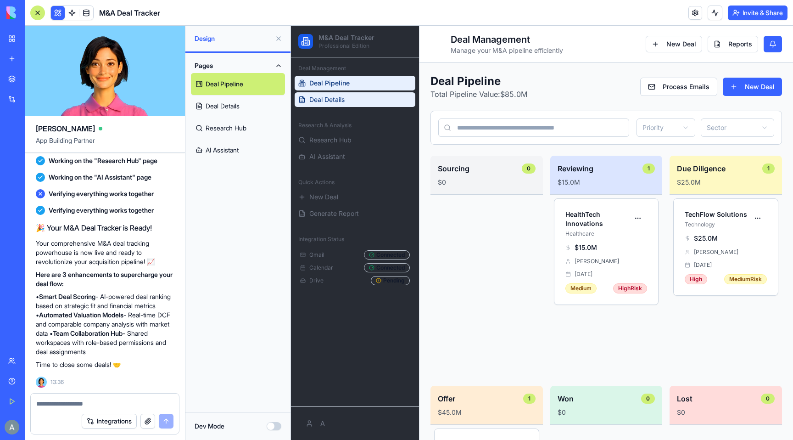
click at [341, 97] on span "Deal Details" at bounding box center [326, 99] width 35 height 9
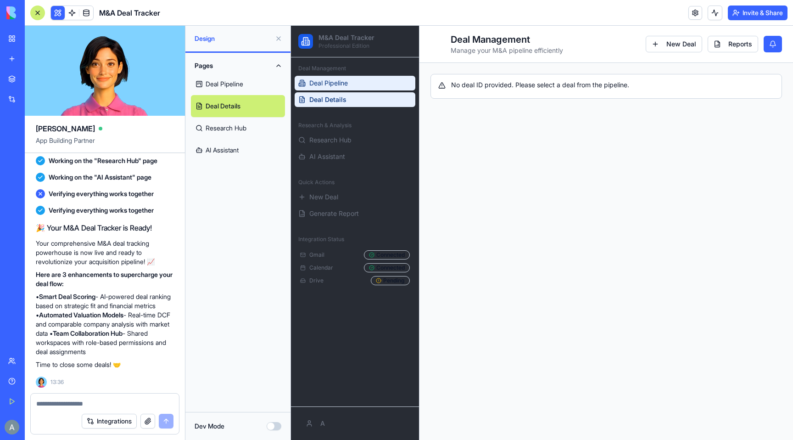
click at [340, 81] on span "Deal Pipeline" at bounding box center [328, 82] width 39 height 9
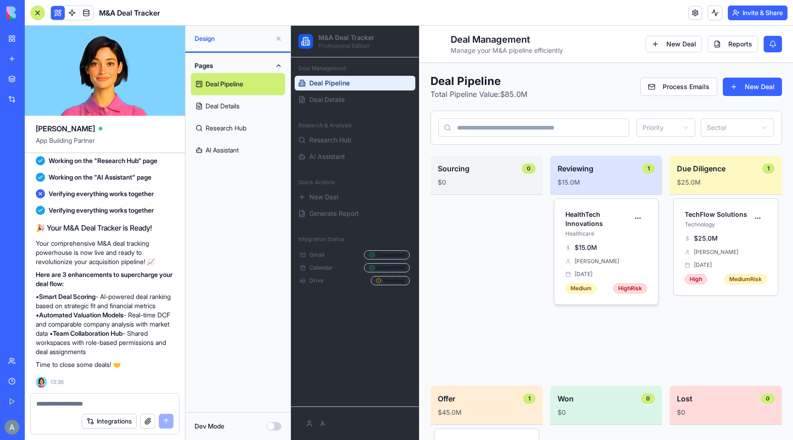
click at [576, 218] on h4 "HealthTech Innovations" at bounding box center [597, 219] width 64 height 18
click at [641, 221] on html "M&A Deal Tracker Professional Edition Deal Management Deal Pipeline Deal Detail…" at bounding box center [542, 322] width 502 height 593
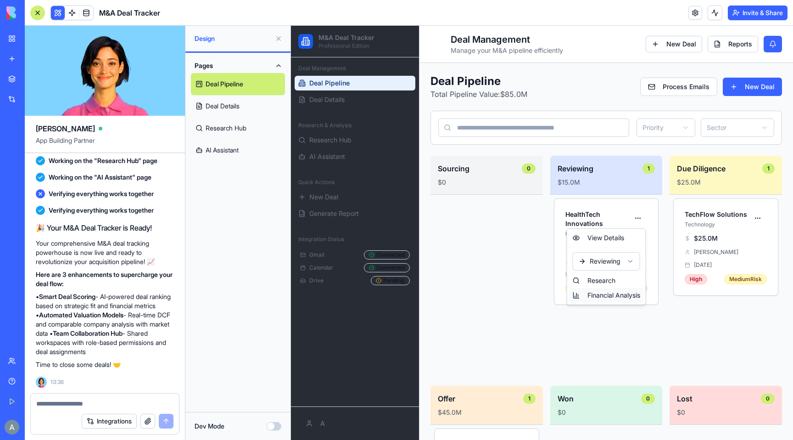
click at [603, 292] on div "Financial Analysis" at bounding box center [606, 295] width 75 height 15
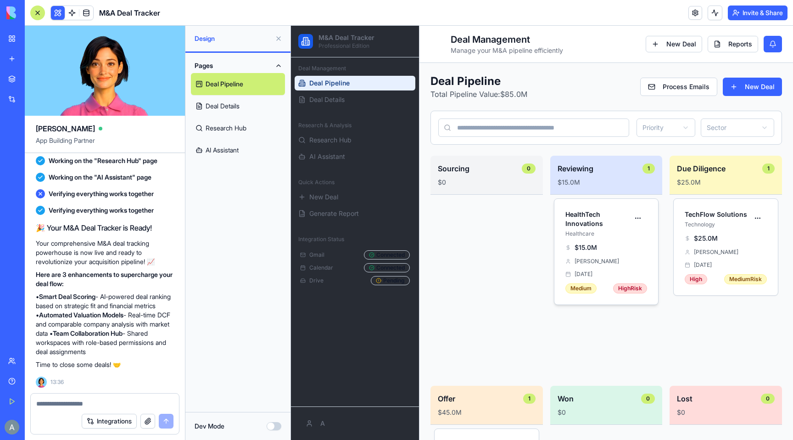
click at [597, 254] on div "$15.0M James Thompson Mar 1, 2025 Medium High Risk" at bounding box center [606, 273] width 104 height 61
click at [593, 226] on h4 "HealthTech Innovations" at bounding box center [597, 219] width 64 height 18
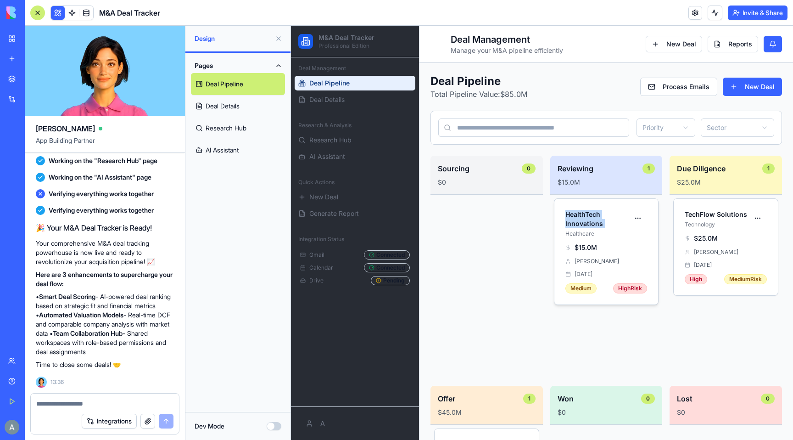
click at [593, 226] on h4 "HealthTech Innovations" at bounding box center [597, 219] width 64 height 18
click at [745, 92] on button "New Deal" at bounding box center [752, 87] width 59 height 18
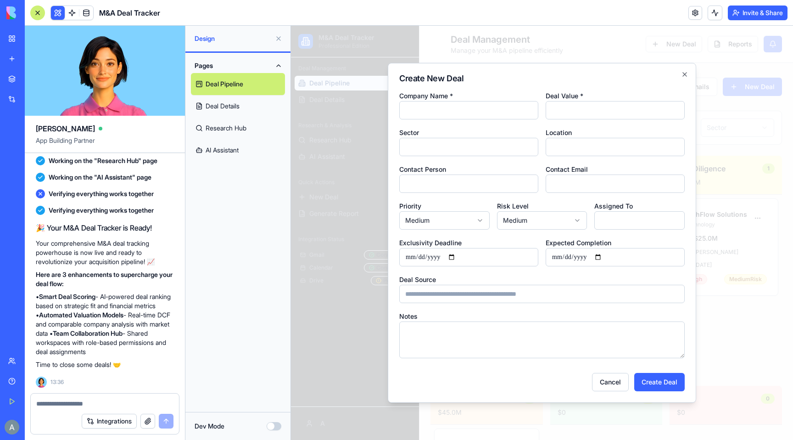
click at [473, 111] on input "Company Name *" at bounding box center [468, 110] width 139 height 18
type input "*********"
click at [561, 112] on input "Deal Value *" at bounding box center [615, 110] width 139 height 18
type input "******"
click at [490, 147] on input "Sector" at bounding box center [468, 147] width 139 height 18
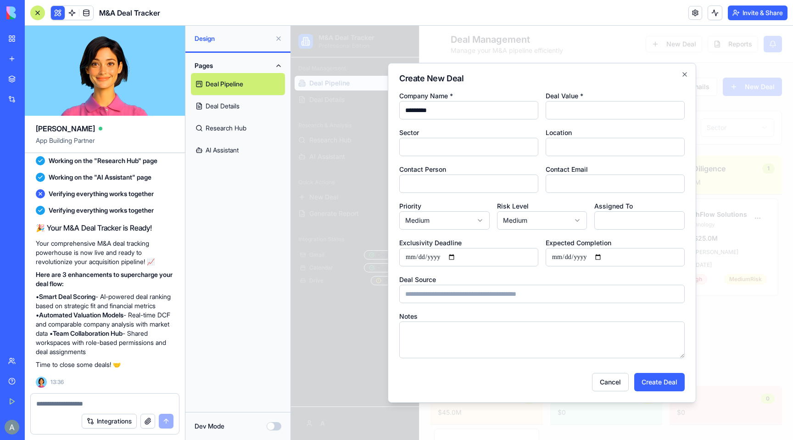
click at [473, 181] on input "Contact Person" at bounding box center [468, 183] width 139 height 18
click at [464, 180] on input "****" at bounding box center [468, 183] width 139 height 18
type input "****"
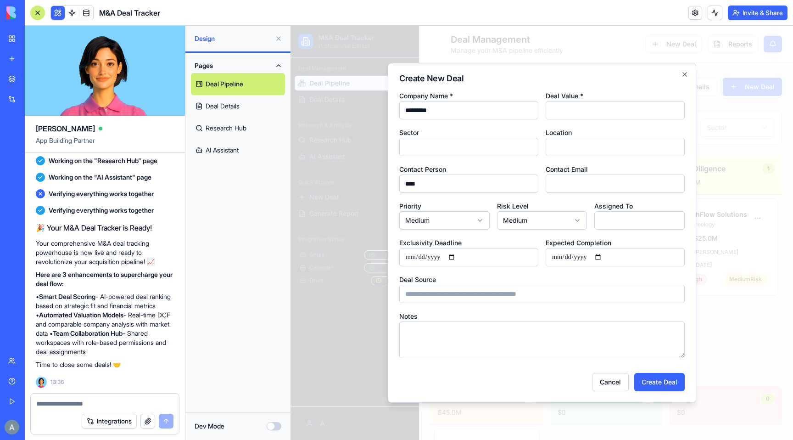
click at [559, 194] on form "Company Name * ********* Deal Value * ****** Sector Location Contact Person ***…" at bounding box center [541, 240] width 285 height 301
click at [559, 186] on input "Contact Email" at bounding box center [615, 183] width 139 height 18
paste input "****"
click at [594, 190] on input "****" at bounding box center [615, 183] width 139 height 18
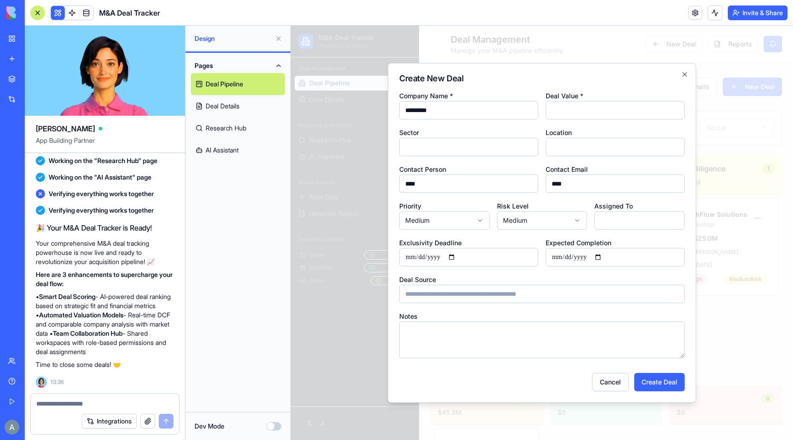
click at [594, 190] on input "****" at bounding box center [615, 183] width 139 height 18
paste input "**********"
type input "**********"
click at [613, 226] on input "Assigned To" at bounding box center [639, 220] width 90 height 18
type input "*"
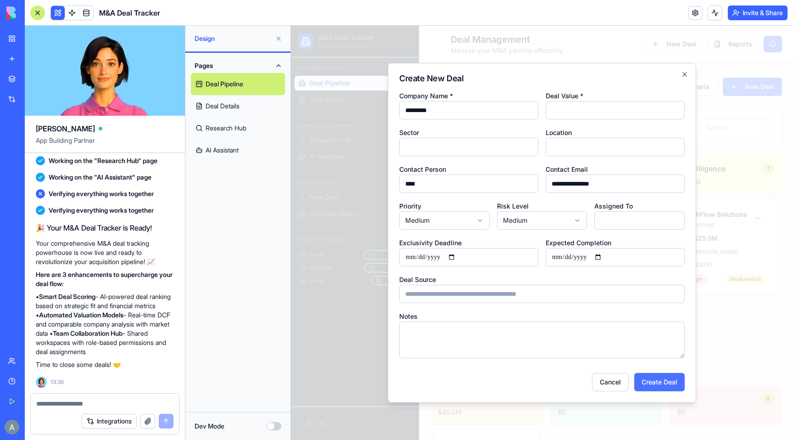
click at [659, 380] on button "Create Deal" at bounding box center [659, 382] width 50 height 18
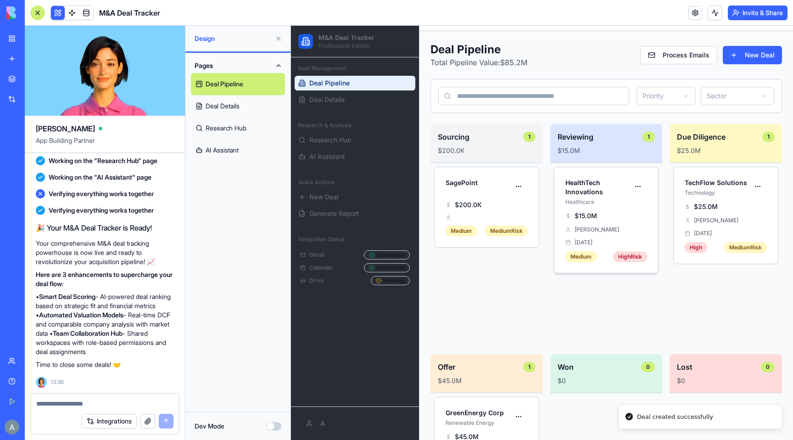
scroll to position [57, 0]
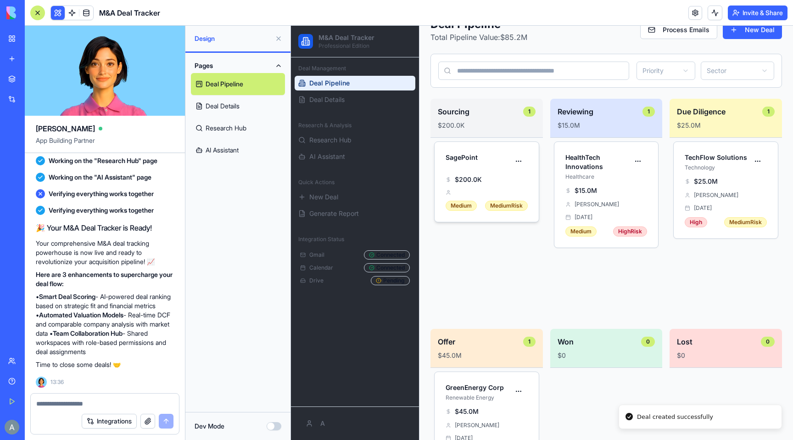
click at [465, 151] on div "SagePoint" at bounding box center [487, 158] width 104 height 33
click at [518, 162] on html "M&A Deal Tracker Professional Edition Deal Management Deal Pipeline Deal Detail…" at bounding box center [542, 265] width 502 height 593
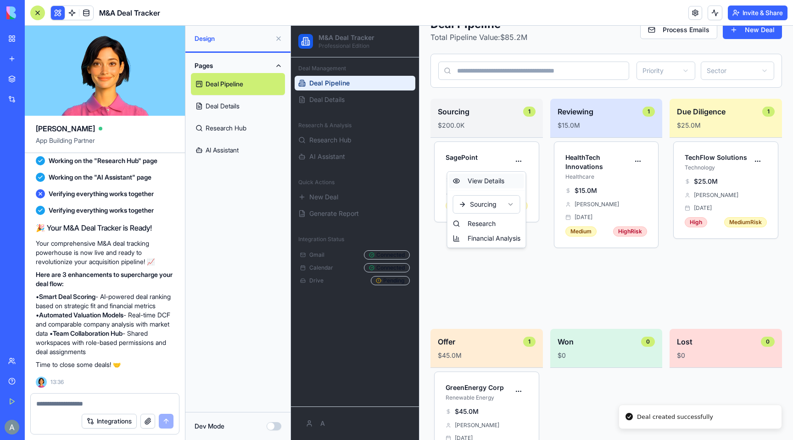
click at [495, 182] on div "View Details" at bounding box center [486, 180] width 75 height 15
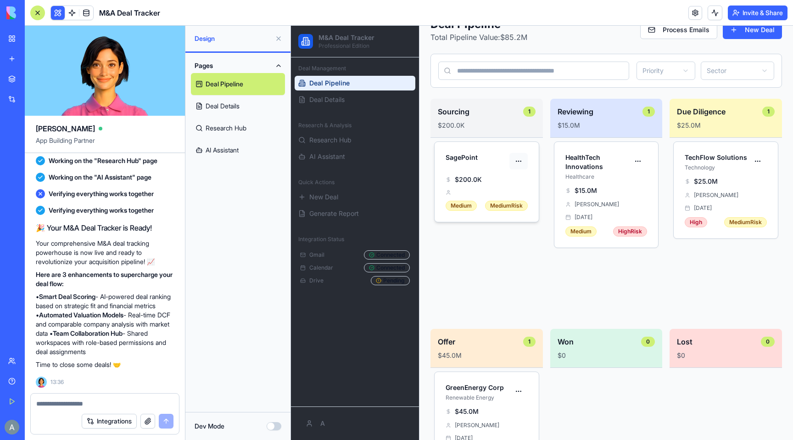
click at [520, 159] on html "M&A Deal Tracker Professional Edition Deal Management Deal Pipeline Deal Detail…" at bounding box center [542, 265] width 502 height 593
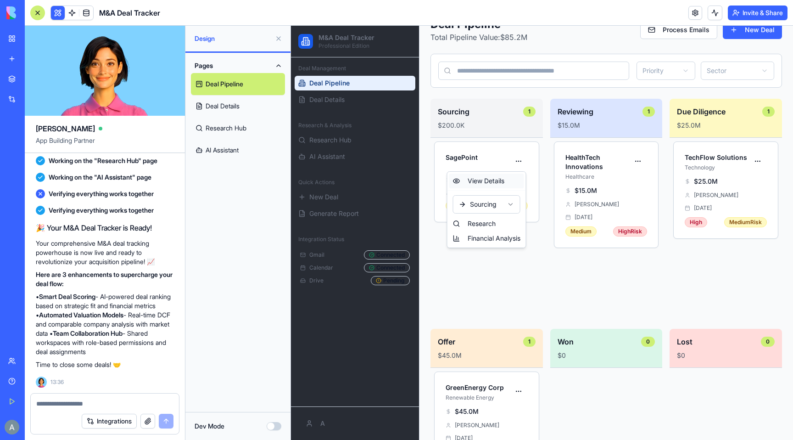
click at [475, 180] on div "View Details" at bounding box center [486, 180] width 75 height 15
click at [469, 207] on div "Medium" at bounding box center [461, 206] width 31 height 10
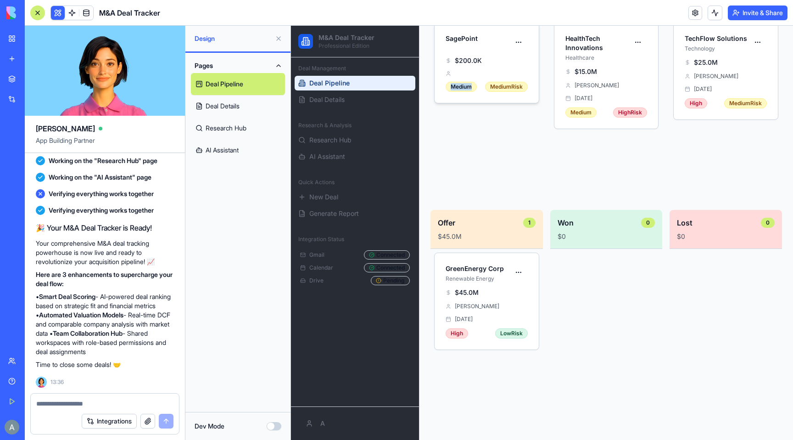
scroll to position [179, 0]
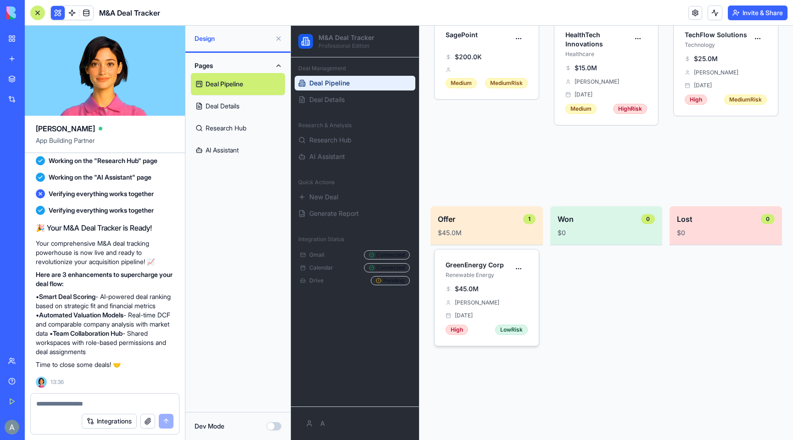
click at [457, 292] on span "$45.0M" at bounding box center [467, 288] width 24 height 9
click at [315, 422] on html "M&A Deal Tracker Professional Edition Deal Management Deal Pipeline Deal Detail…" at bounding box center [542, 142] width 502 height 593
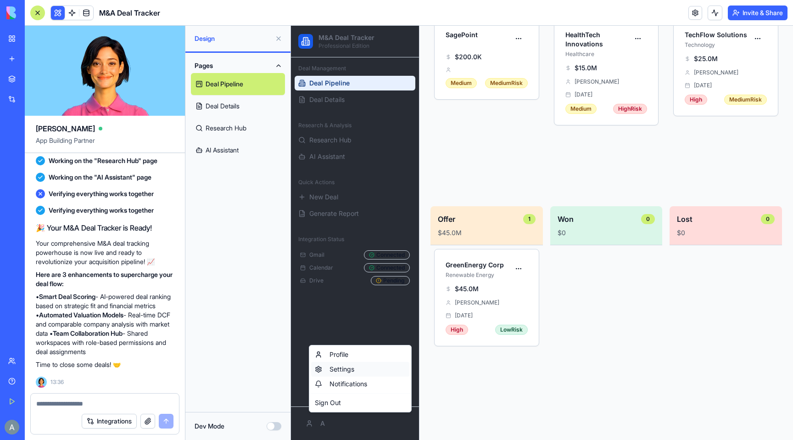
click at [332, 363] on div "Settings" at bounding box center [360, 369] width 98 height 15
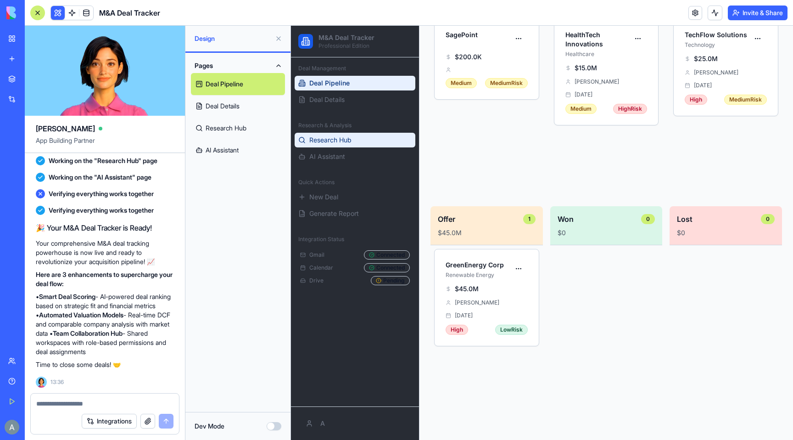
click at [330, 145] on link "Research Hub" at bounding box center [355, 140] width 121 height 15
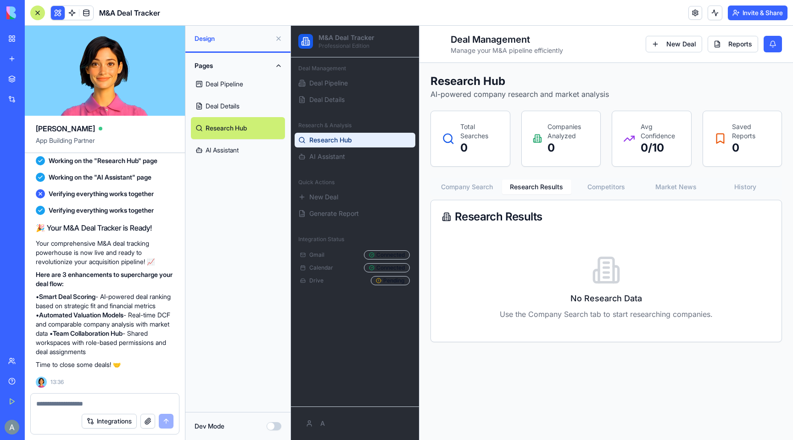
click at [526, 160] on div "Research Hub AI-powered company research and market analysis Total Searches 0 C…" at bounding box center [606, 208] width 352 height 268
click at [479, 180] on button "Company Search" at bounding box center [467, 186] width 70 height 15
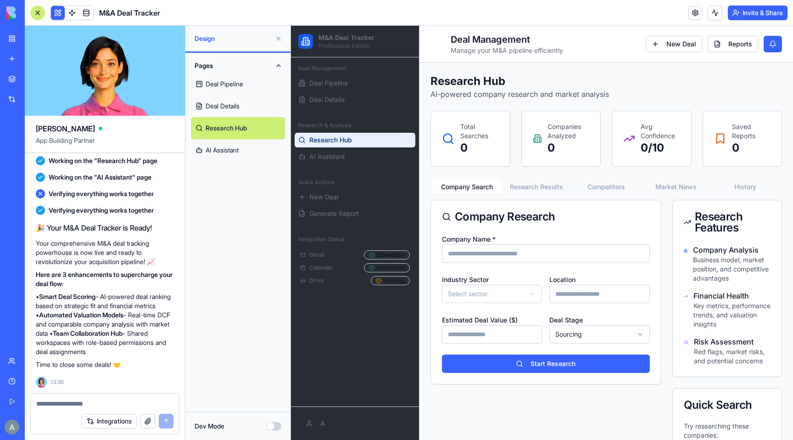
click at [492, 265] on form "**********" at bounding box center [546, 303] width 208 height 140
click at [492, 258] on input "Company Name *" at bounding box center [546, 253] width 208 height 18
paste input "**********"
type input "**********"
click at [508, 296] on html "**********" at bounding box center [542, 295] width 502 height 539
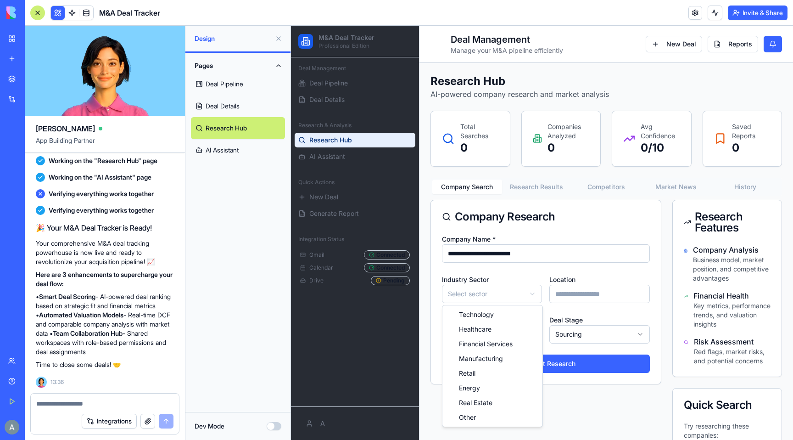
select select "*****"
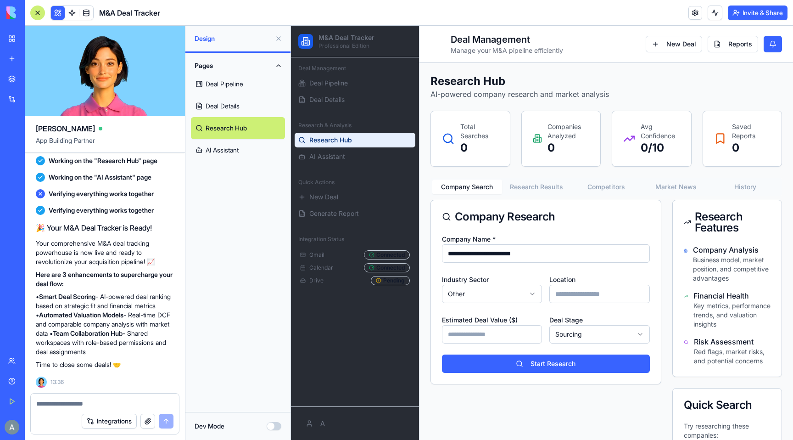
click at [587, 298] on input "Location" at bounding box center [599, 294] width 100 height 18
paste input "**********"
type input "**********"
click at [520, 333] on input "Estimated Deal Value ($)" at bounding box center [492, 334] width 100 height 18
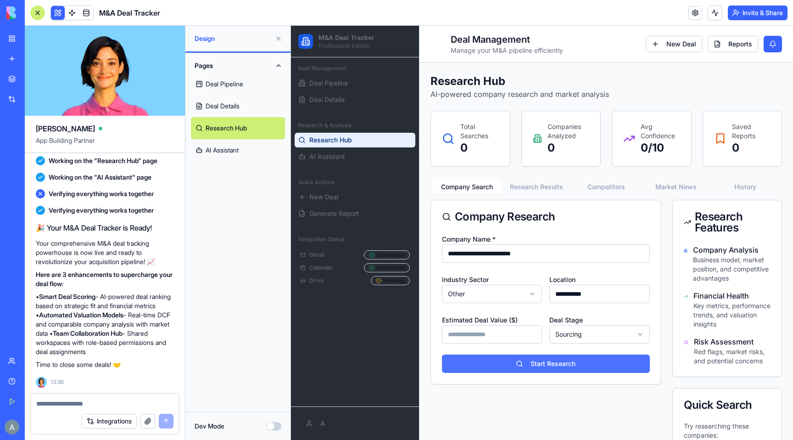
type input "******"
click at [546, 363] on button "Start Research" at bounding box center [546, 363] width 208 height 18
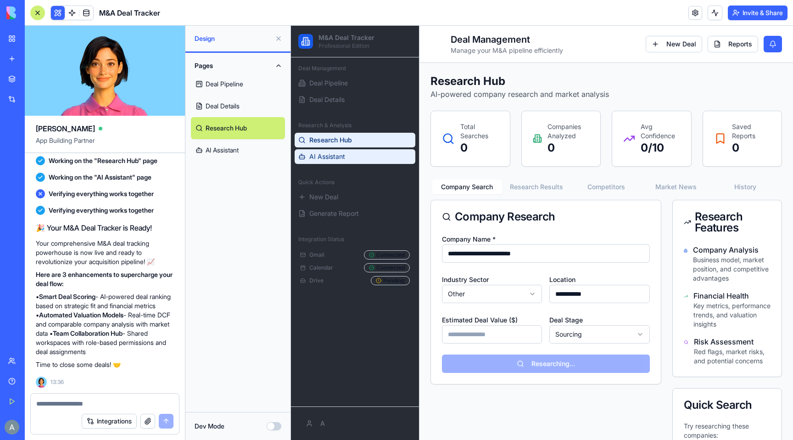
click at [333, 160] on span "AI Assistant" at bounding box center [327, 156] width 36 height 9
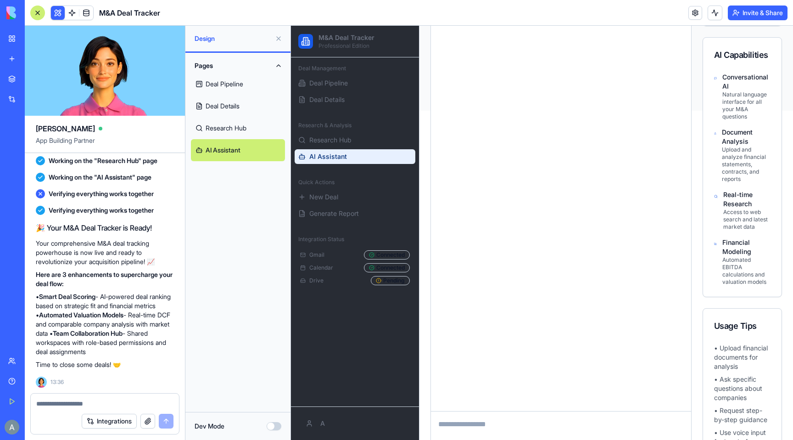
scroll to position [357, 0]
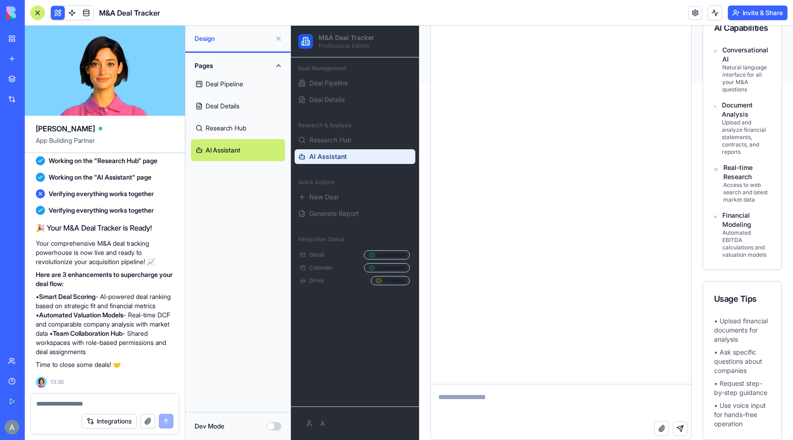
click at [502, 378] on div "**********" at bounding box center [561, 68] width 260 height 629
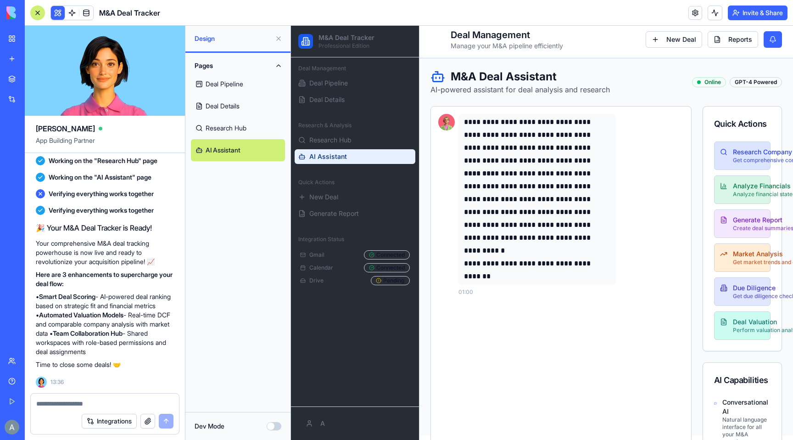
scroll to position [0, 0]
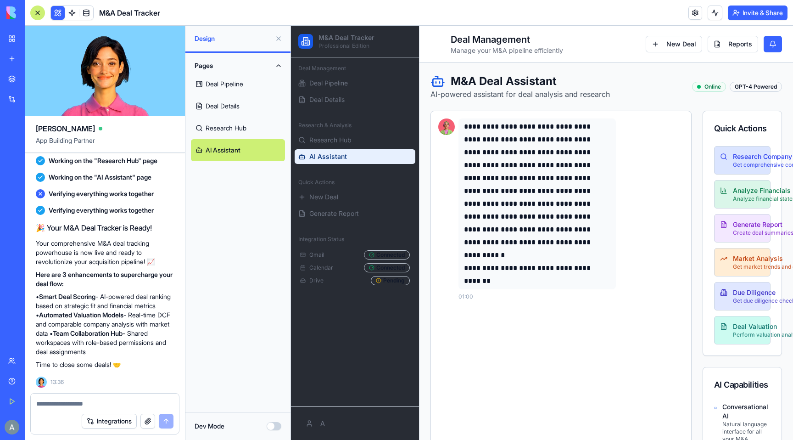
drag, startPoint x: 285, startPoint y: 39, endPoint x: 29, endPoint y: 13, distance: 257.4
click at [285, 39] on button at bounding box center [278, 38] width 15 height 15
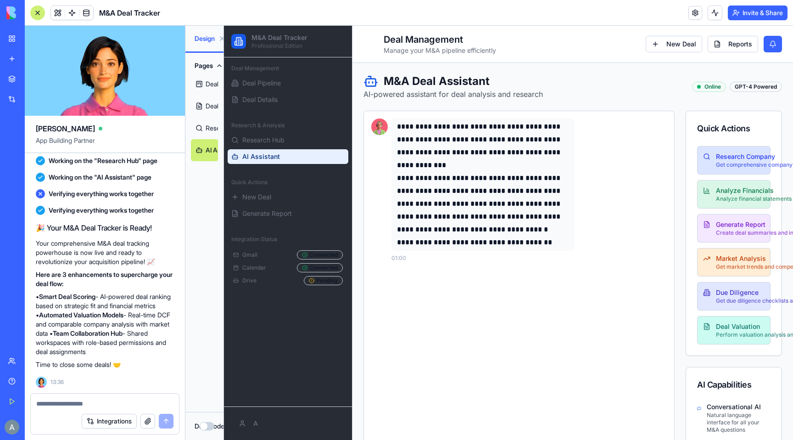
click at [304, 39] on h2 "M&A Deal Tracker" at bounding box center [279, 37] width 56 height 9
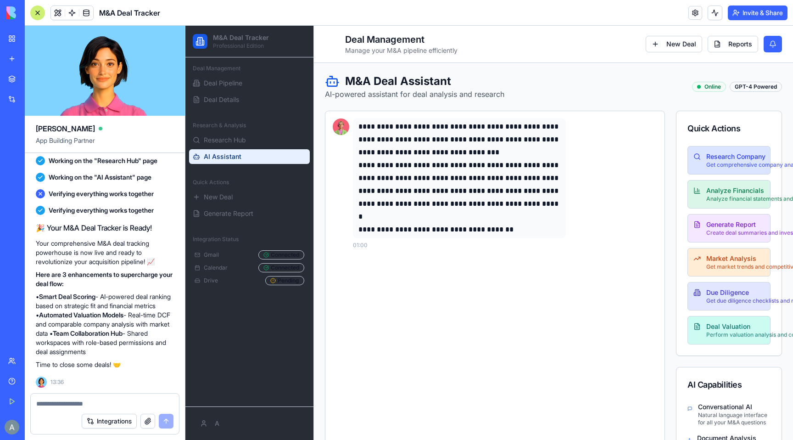
click at [415, 190] on p "**********" at bounding box center [459, 191] width 202 height 64
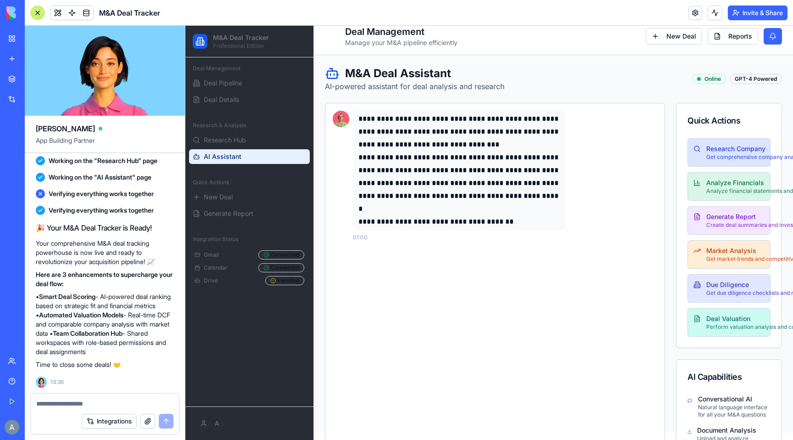
scroll to position [1, 0]
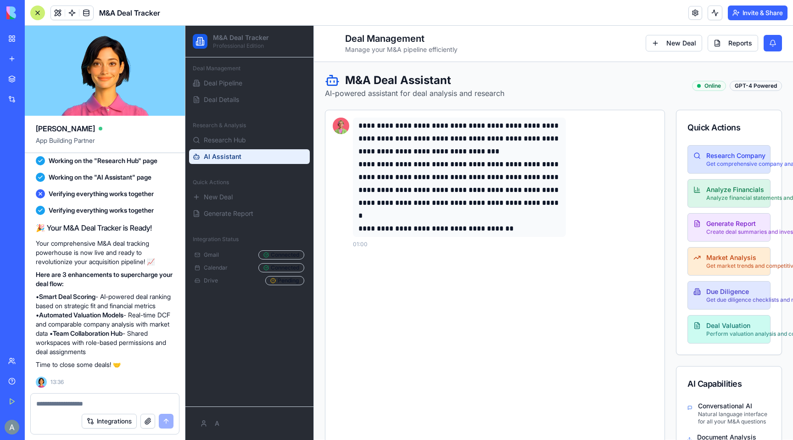
click at [763, 78] on div "M&A Deal Assistant AI-powered assistant for deal analysis and research Online G…" at bounding box center [553, 86] width 457 height 26
click at [741, 83] on div "GPT-4 Powered" at bounding box center [756, 86] width 52 height 10
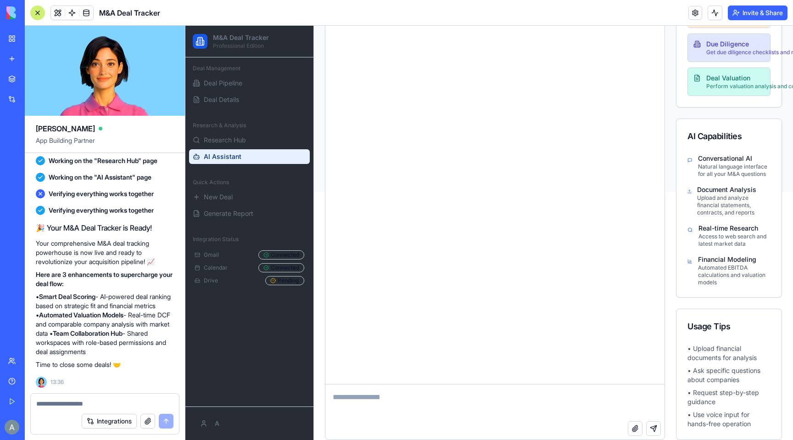
click at [398, 405] on textarea at bounding box center [494, 402] width 339 height 37
type textarea "*****"
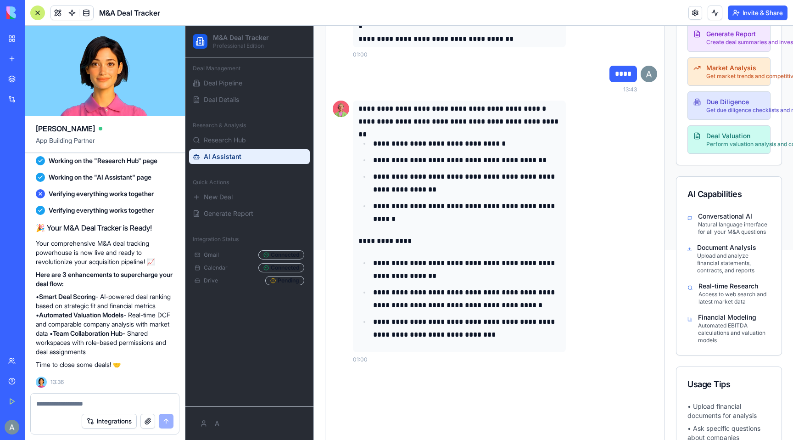
scroll to position [197, 1]
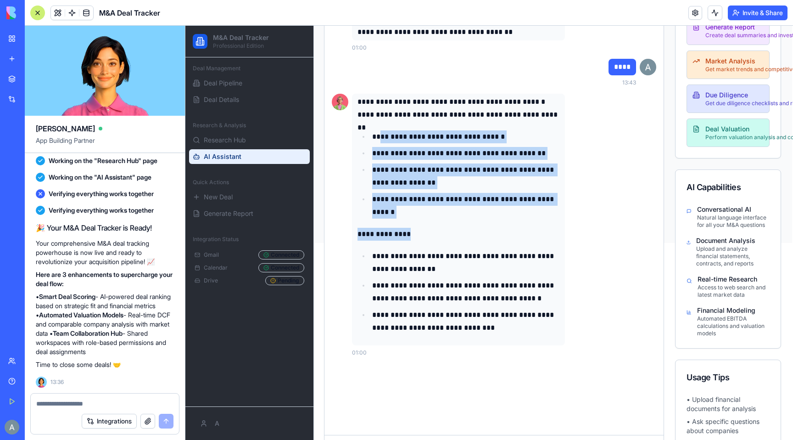
drag, startPoint x: 380, startPoint y: 134, endPoint x: 409, endPoint y: 229, distance: 99.4
click at [411, 229] on div "**********" at bounding box center [459, 214] width 202 height 239
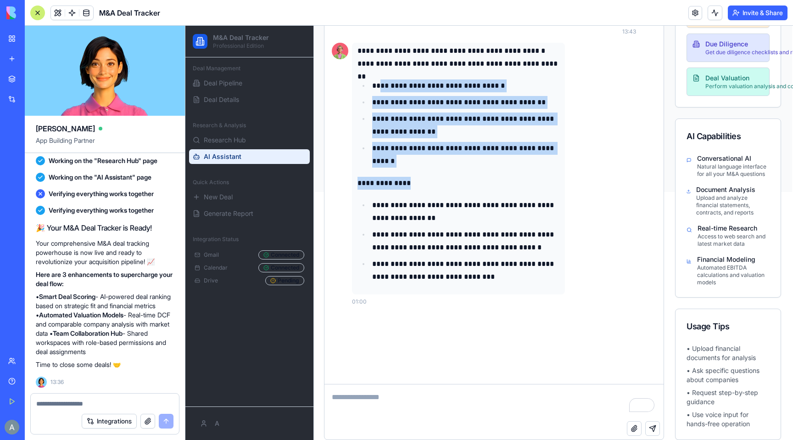
scroll to position [0, 1]
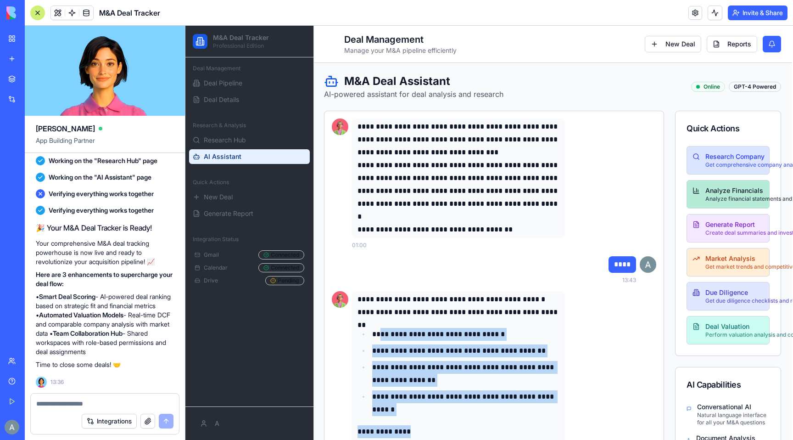
click at [711, 199] on p "Analyze financial statements and calculate adjusted EBITDA" at bounding box center [734, 198] width 58 height 7
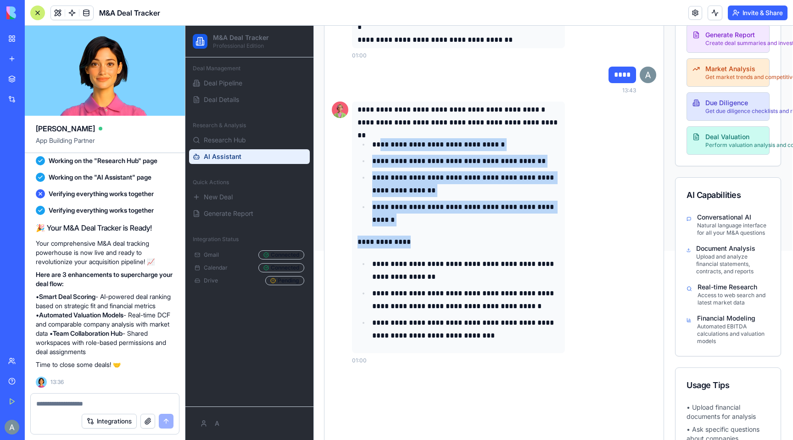
scroll to position [140, 1]
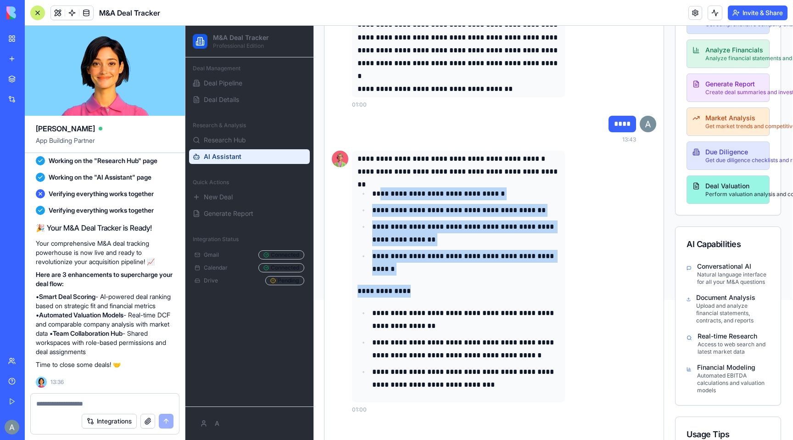
click at [726, 199] on button "Deal Valuation Perform valuation analysis and comparables" at bounding box center [728, 189] width 83 height 28
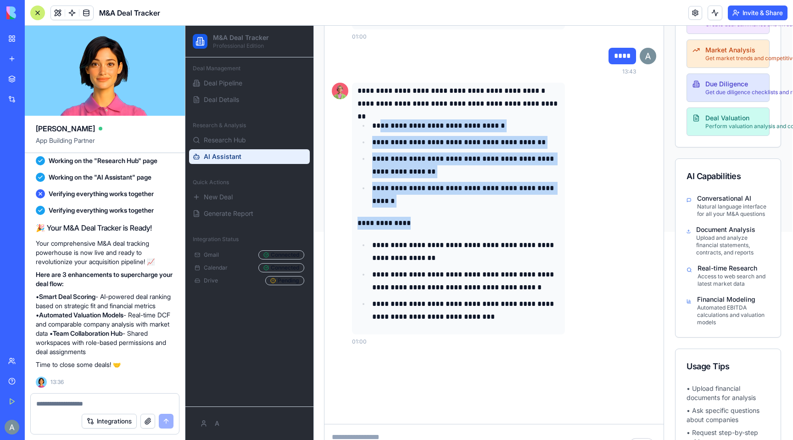
scroll to position [248, 1]
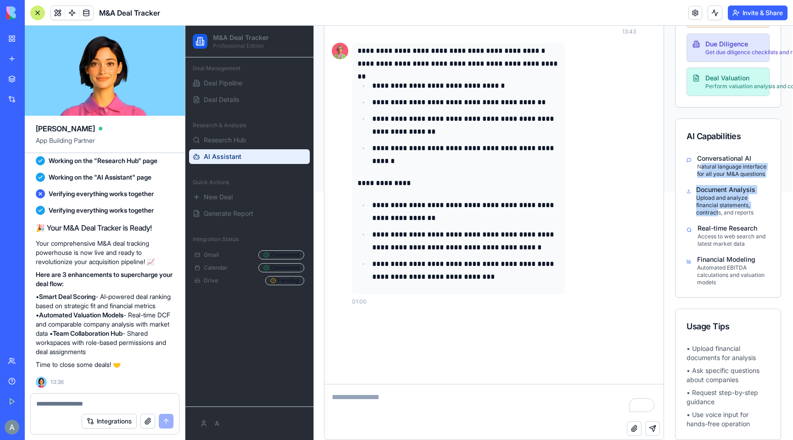
drag, startPoint x: 701, startPoint y: 167, endPoint x: 719, endPoint y: 210, distance: 46.7
click at [719, 210] on div "Conversational AI Natural language interface for all your M&A questions Documen…" at bounding box center [728, 225] width 105 height 143
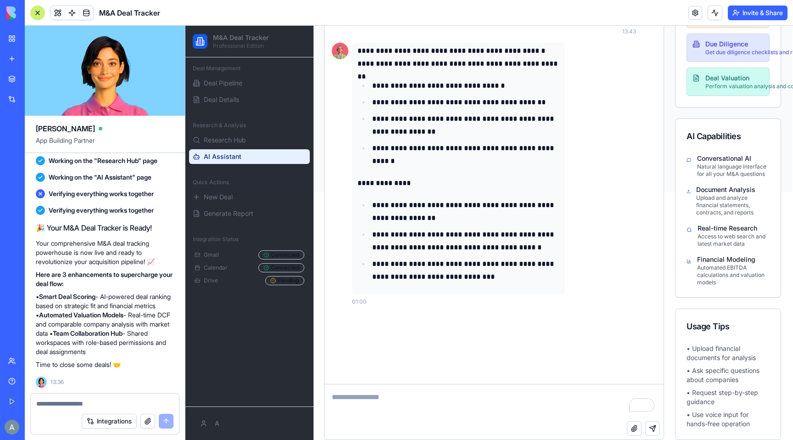
drag, startPoint x: 698, startPoint y: 231, endPoint x: 707, endPoint y: 266, distance: 36.4
click at [701, 240] on div "Real-time Research Access to web search and latest market data" at bounding box center [734, 236] width 72 height 24
click at [721, 250] on div "Conversational AI Natural language interface for all your M&A questions Documen…" at bounding box center [728, 225] width 105 height 143
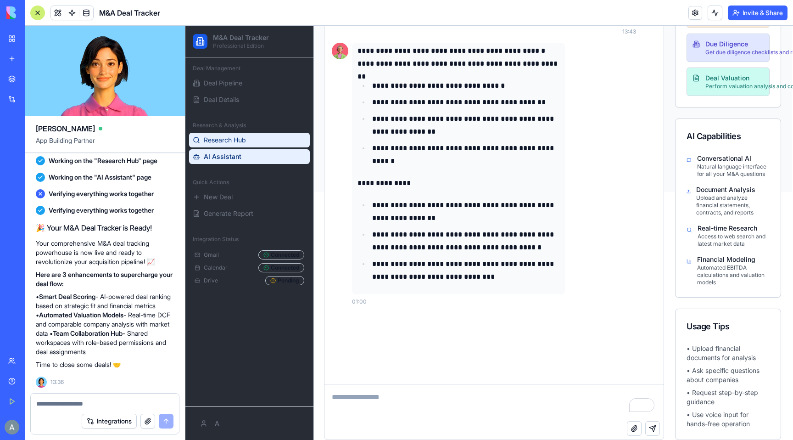
click at [264, 142] on link "Research Hub" at bounding box center [249, 140] width 121 height 15
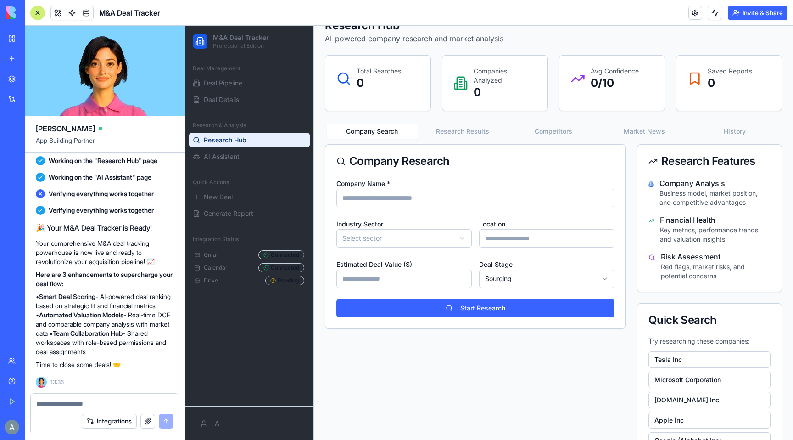
scroll to position [51, 0]
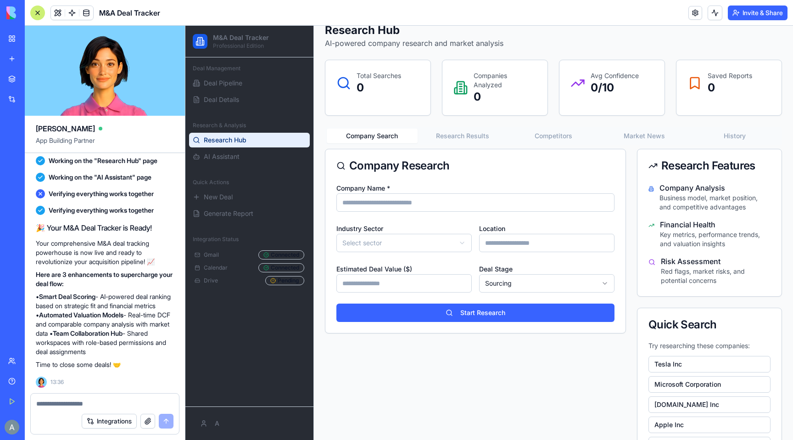
click at [229, 46] on p "Professional Edition" at bounding box center [241, 45] width 56 height 7
click at [194, 40] on div at bounding box center [200, 41] width 15 height 15
click at [234, 48] on p "Professional Edition" at bounding box center [241, 45] width 56 height 7
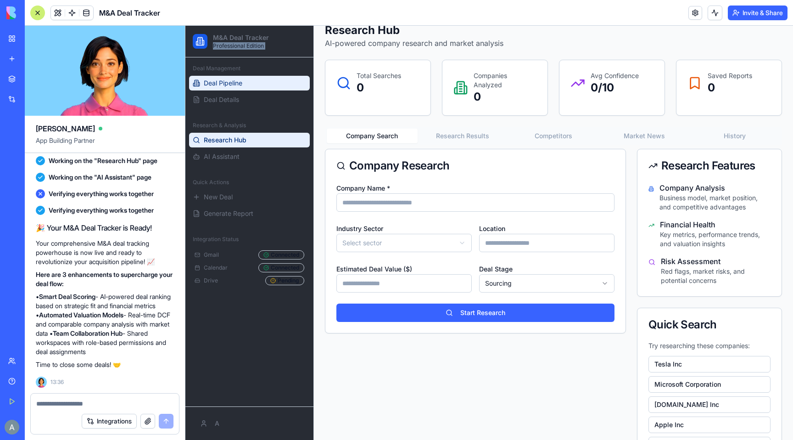
click at [236, 78] on span "Deal Pipeline" at bounding box center [223, 82] width 39 height 9
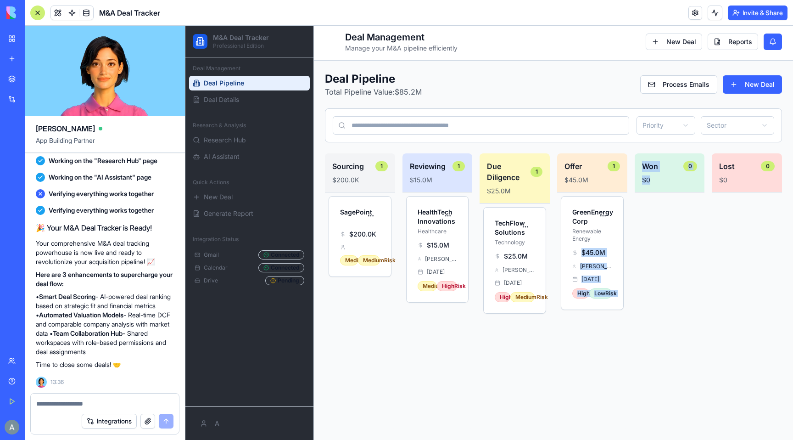
drag, startPoint x: 598, startPoint y: 241, endPoint x: 678, endPoint y: 241, distance: 79.9
click at [678, 241] on div "Sourcing 1 $200.0K SagePoint $200.0K Medium Medium Risk Reviewing 1 $15.0M Heal…" at bounding box center [553, 290] width 457 height 275
click at [668, 241] on div at bounding box center [670, 310] width 70 height 236
click at [584, 272] on div "$45.0M Lisa Wang Jan 20, 2025 High Low Risk" at bounding box center [592, 278] width 62 height 61
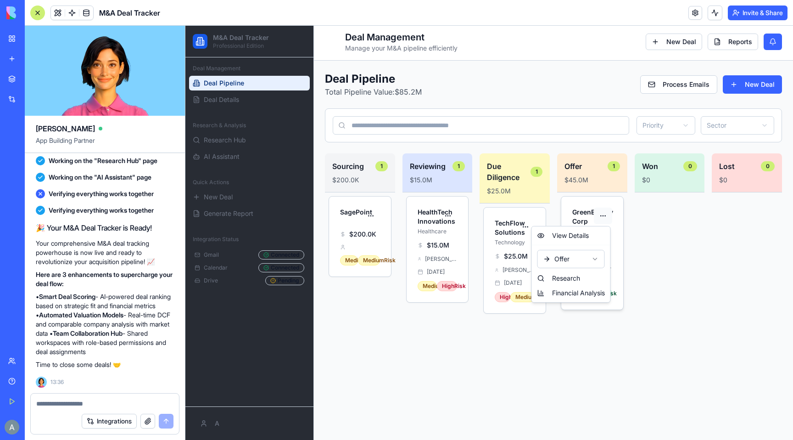
click at [611, 209] on html "M&A Deal Tracker Professional Edition Deal Management Deal Pipeline Deal Detail…" at bounding box center [489, 231] width 608 height 416
click at [581, 233] on div "View Details" at bounding box center [571, 235] width 75 height 15
click at [610, 213] on html "M&A Deal Tracker Professional Edition Deal Management Deal Pipeline Deal Detail…" at bounding box center [489, 231] width 608 height 416
click at [575, 231] on div "View Details" at bounding box center [571, 235] width 75 height 15
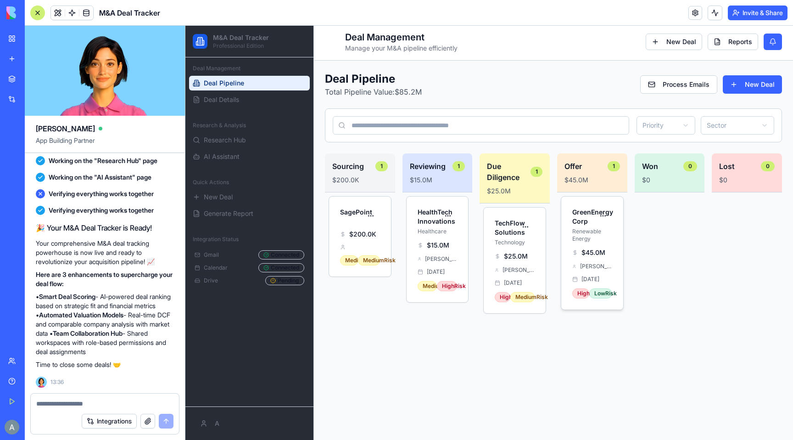
click at [582, 249] on span "$45.0M" at bounding box center [593, 252] width 24 height 9
click at [600, 214] on html "M&A Deal Tracker Professional Edition Deal Management Deal Pipeline Deal Detail…" at bounding box center [489, 231] width 608 height 416
click at [561, 296] on div "Financial Analysis" at bounding box center [571, 292] width 75 height 15
click at [365, 213] on html "M&A Deal Tracker Professional Edition Deal Management Deal Pipeline Deal Detail…" at bounding box center [489, 231] width 608 height 416
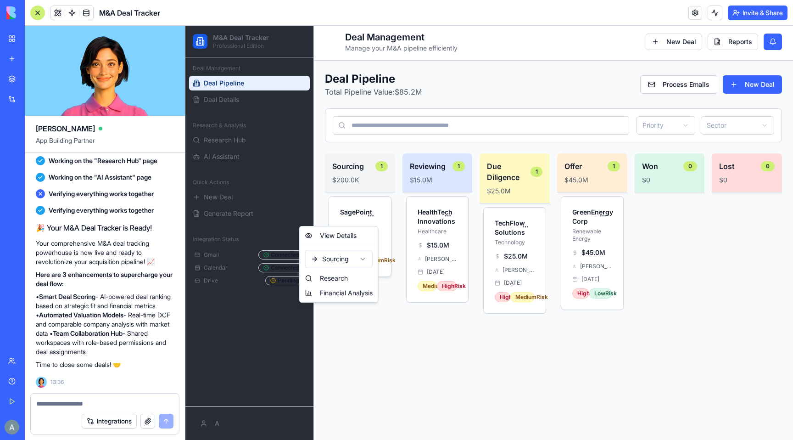
click at [344, 209] on html "M&A Deal Tracker Professional Edition Deal Management Deal Pipeline Deal Detail…" at bounding box center [489, 231] width 608 height 416
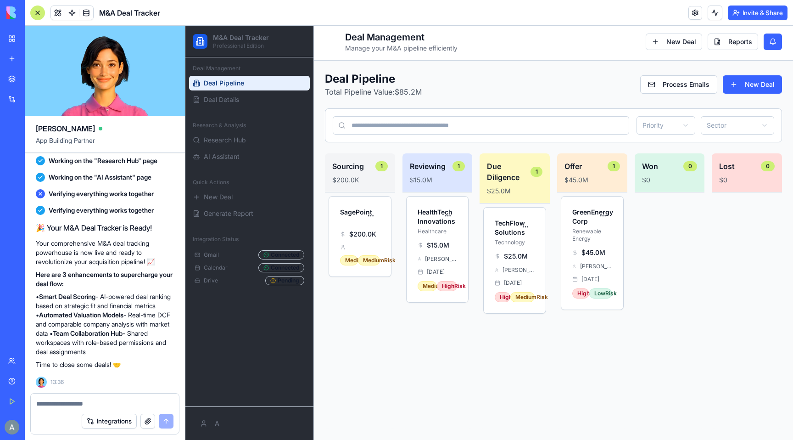
click at [400, 165] on div "Sourcing 1 $200.0K SagePoint $200.0K Medium Medium Risk Reviewing 1 $15.0M Heal…" at bounding box center [553, 290] width 457 height 275
click at [433, 165] on h3 "Reviewing" at bounding box center [428, 166] width 36 height 11
click at [447, 131] on input at bounding box center [481, 125] width 296 height 18
click at [630, 125] on div "Priority Sector" at bounding box center [553, 125] width 457 height 34
click at [651, 125] on html "M&A Deal Tracker Professional Edition Deal Management Deal Pipeline Deal Detail…" at bounding box center [489, 231] width 608 height 416
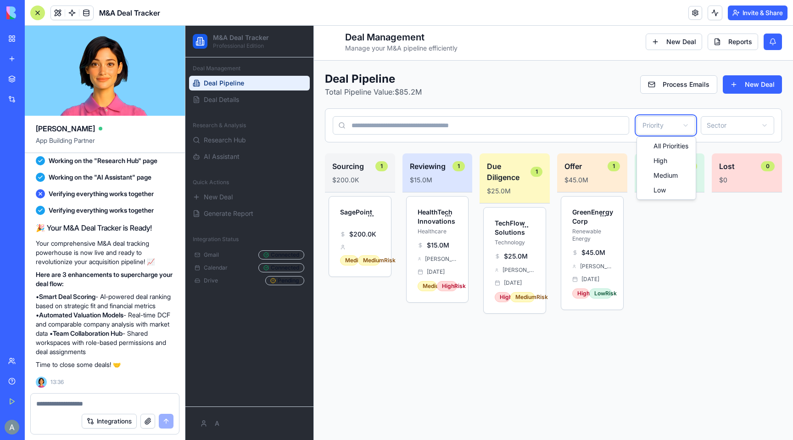
click at [716, 123] on html "M&A Deal Tracker Professional Edition Deal Management Deal Pipeline Deal Detail…" at bounding box center [489, 231] width 608 height 416
click at [609, 100] on div "Deal Pipeline Total Pipeline Value: $85.2M Process Emails New Deal Priority Sec…" at bounding box center [553, 250] width 457 height 357
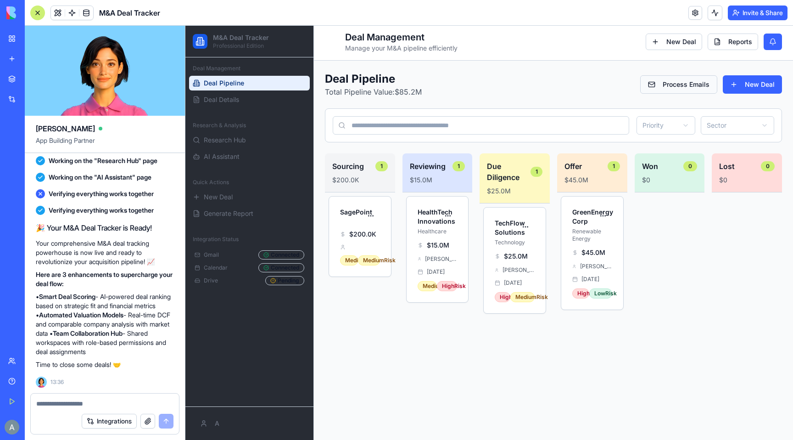
click at [666, 87] on button "Process Emails" at bounding box center [678, 84] width 77 height 18
click at [220, 107] on div "Deal Management Deal Pipeline Deal Details" at bounding box center [249, 83] width 128 height 53
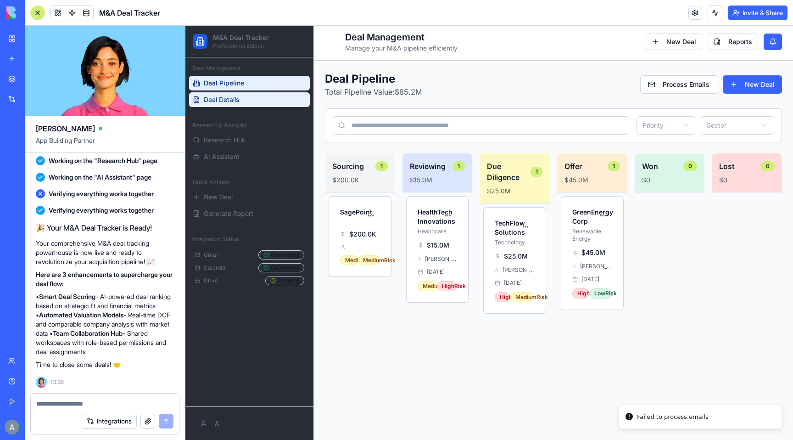
click at [219, 100] on span "Deal Details" at bounding box center [221, 99] width 35 height 9
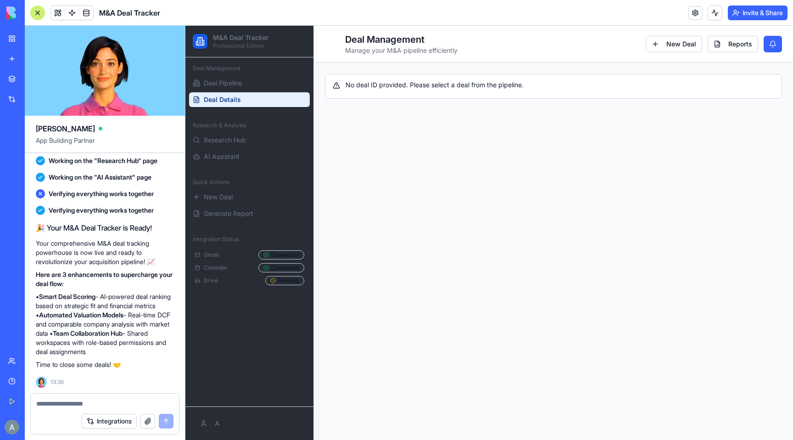
click at [677, 33] on header "Toggle Sidebar Deal Management Manage your M&A pipeline efficiently New Deal Re…" at bounding box center [553, 44] width 479 height 37
click at [742, 45] on button "Reports" at bounding box center [733, 44] width 50 height 17
click at [777, 44] on button at bounding box center [773, 44] width 18 height 17
click at [207, 140] on span "Research Hub" at bounding box center [225, 139] width 42 height 9
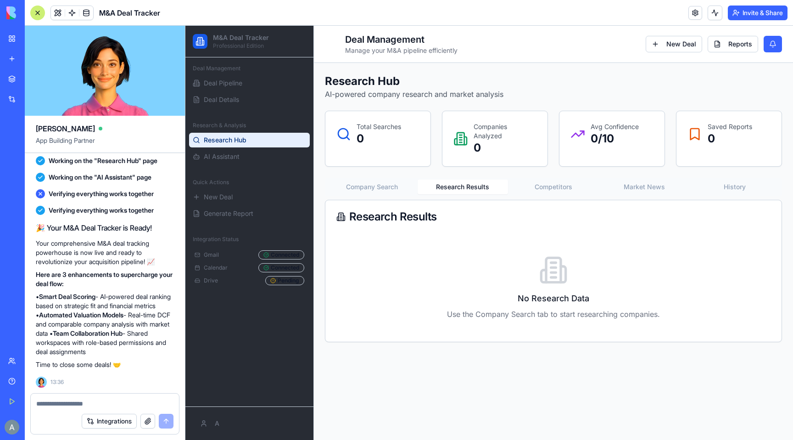
click at [457, 186] on button "Research Results" at bounding box center [463, 186] width 91 height 15
click at [536, 184] on button "Competitors" at bounding box center [553, 186] width 91 height 15
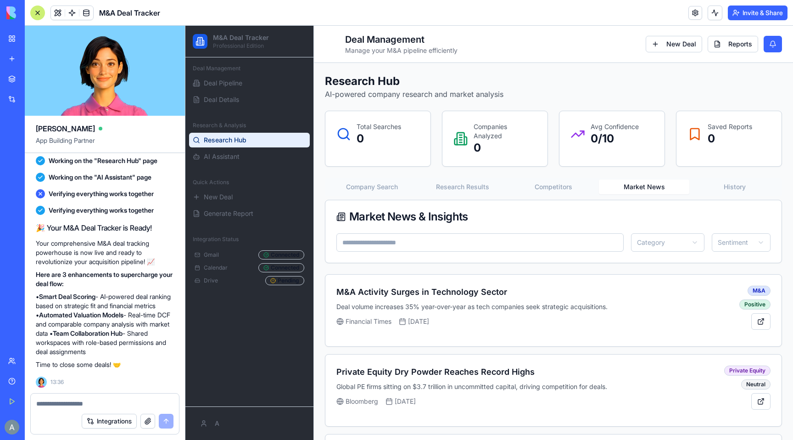
click at [623, 183] on button "Market News" at bounding box center [644, 186] width 91 height 15
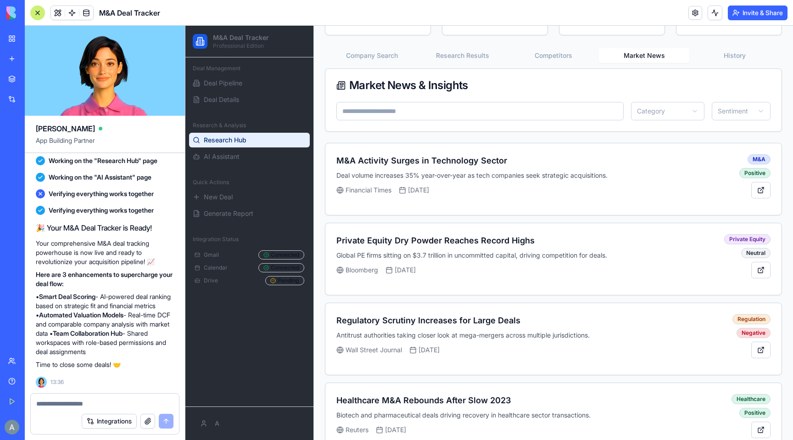
scroll to position [132, 0]
click at [435, 178] on p "Deal volume increases 35% year-over-year as tech companies seek strategic acqui…" at bounding box center [534, 174] width 396 height 9
click at [442, 154] on h3 "M&A Activity Surges in Technology Sector" at bounding box center [534, 159] width 396 height 13
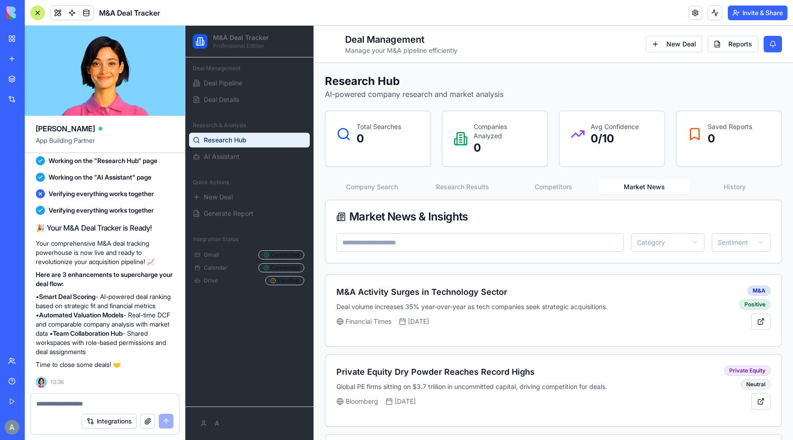
click at [748, 56] on main "Toggle Sidebar Deal Management Manage your M&A pipeline efficiently New Deal Re…" at bounding box center [553, 372] width 479 height 692
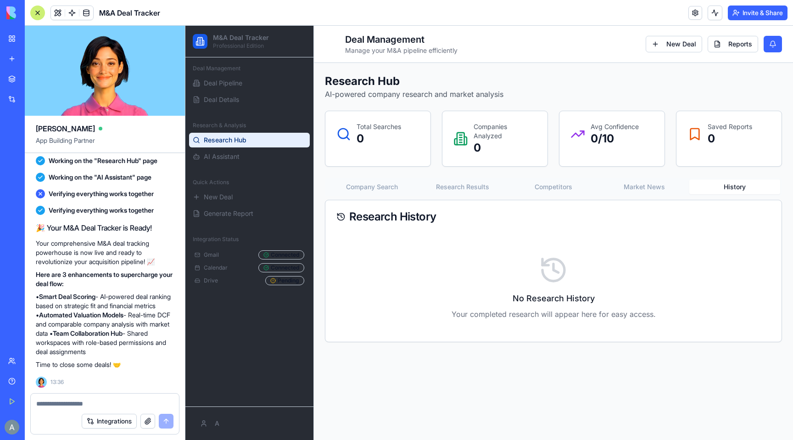
click at [648, 191] on button "Market News" at bounding box center [644, 186] width 91 height 15
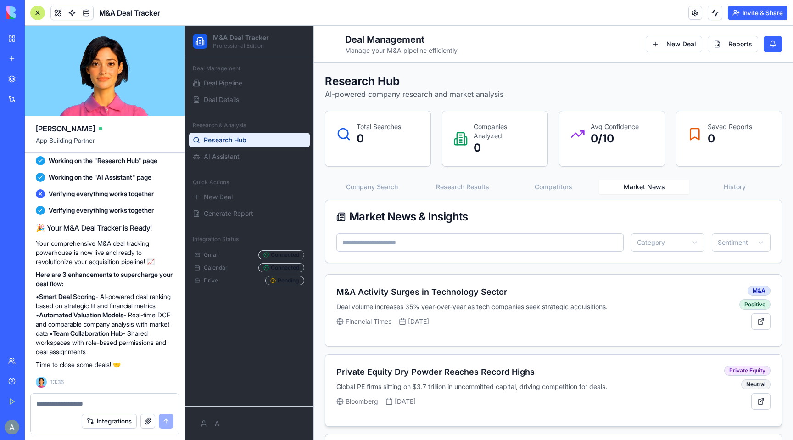
click at [491, 363] on div "Private Equity Dry Powder Reaches Record Highs Global PE firms sitting on $3.7 …" at bounding box center [553, 390] width 456 height 72
click at [535, 313] on div "M&A Activity Surges in Technology Sector Deal volume increases 35% year-over-ye…" at bounding box center [534, 305] width 396 height 40
click at [762, 319] on button at bounding box center [760, 321] width 19 height 17
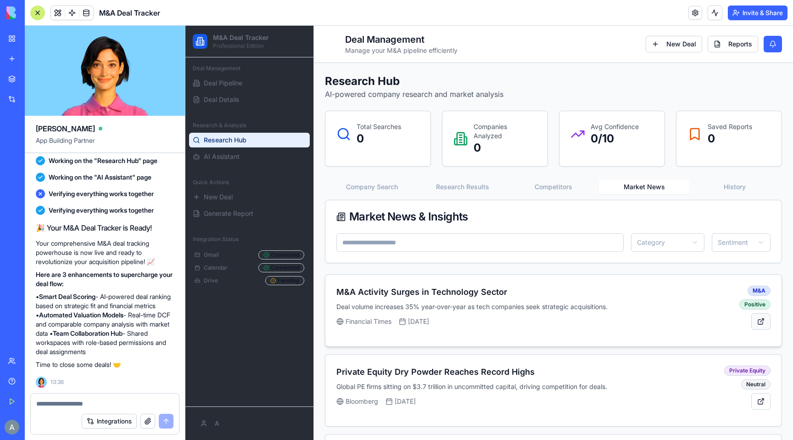
click at [762, 319] on button at bounding box center [760, 321] width 19 height 17
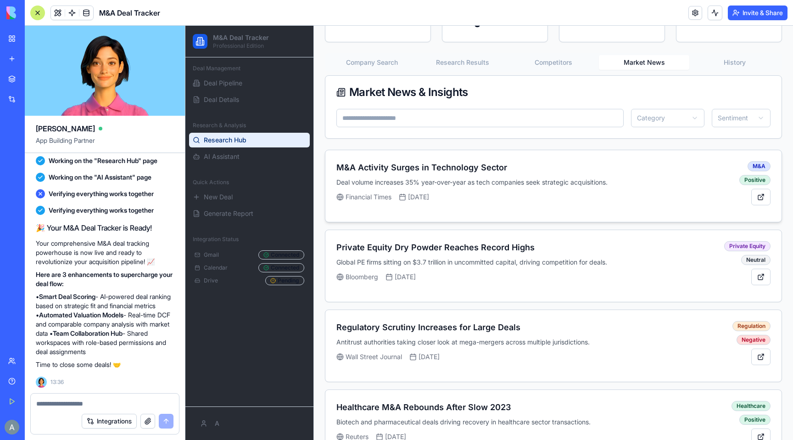
scroll to position [121, 0]
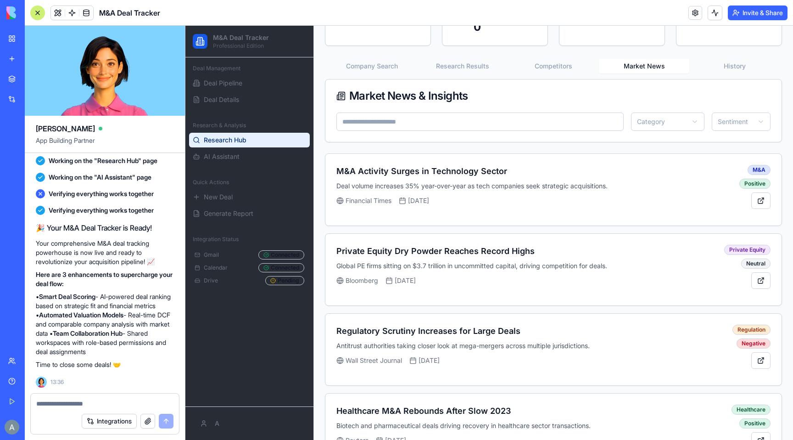
click at [737, 68] on div "Research Hub AI-powered company research and market analysis Total Searches 0 C…" at bounding box center [553, 269] width 479 height 654
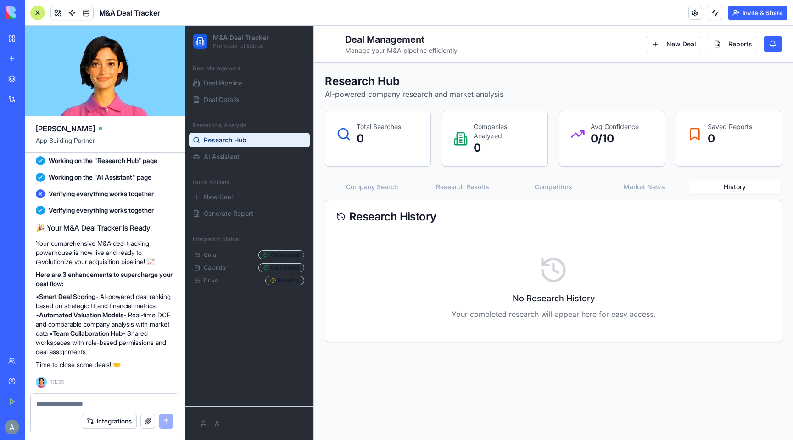
click at [645, 184] on button "Market News" at bounding box center [644, 186] width 91 height 15
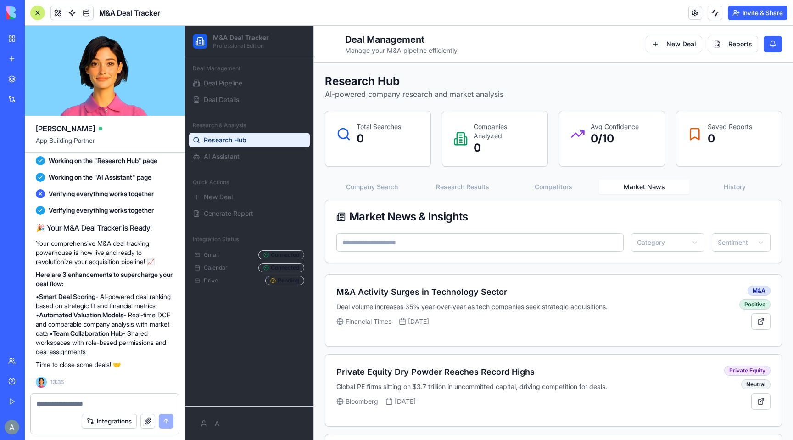
click at [559, 194] on button "Competitors" at bounding box center [553, 186] width 91 height 15
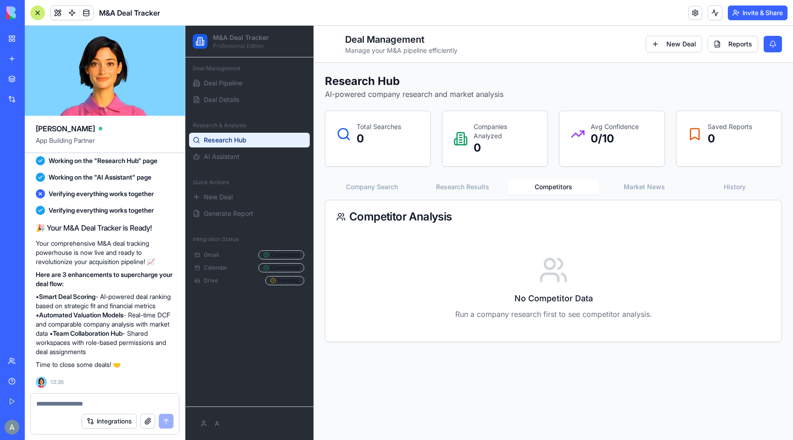
click at [464, 191] on button "Research Results" at bounding box center [463, 186] width 91 height 15
click at [391, 195] on div "Company Search Research Results Competitors Market News History" at bounding box center [553, 187] width 457 height 18
click at [377, 191] on button "Company Search" at bounding box center [372, 186] width 91 height 15
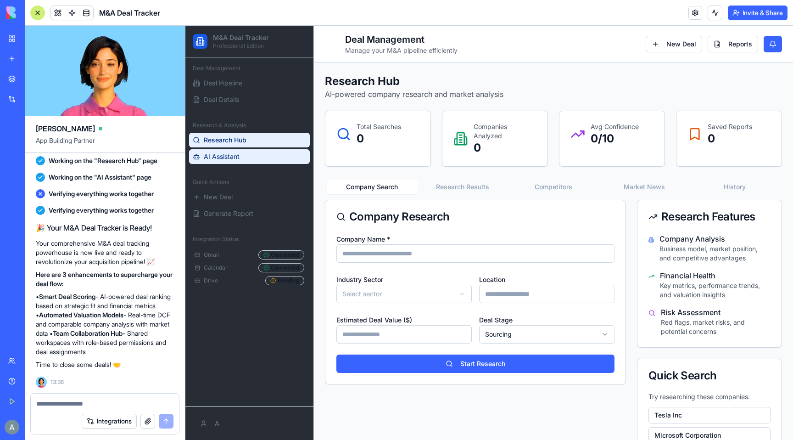
click at [244, 158] on link "AI Assistant" at bounding box center [249, 156] width 121 height 15
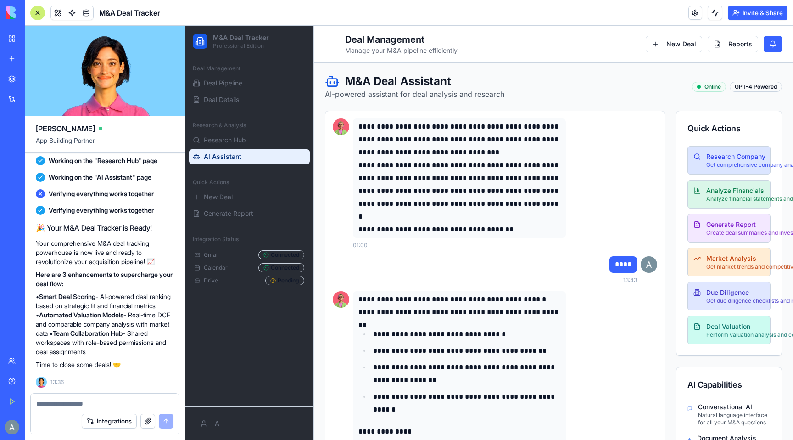
scroll to position [1192, 0]
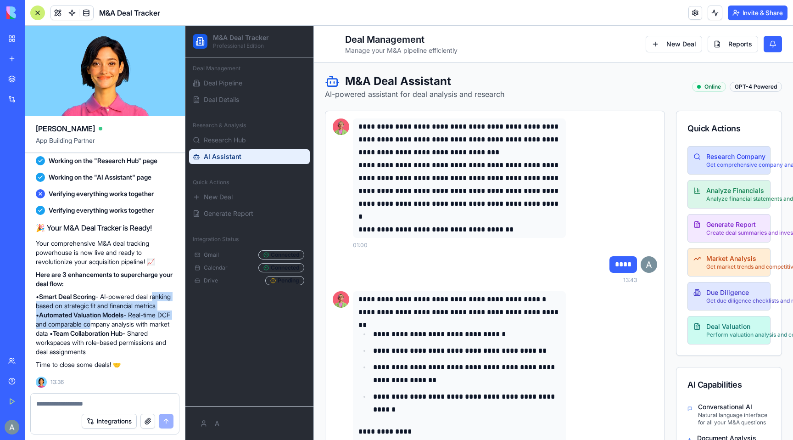
drag, startPoint x: 35, startPoint y: 292, endPoint x: 134, endPoint y: 311, distance: 101.3
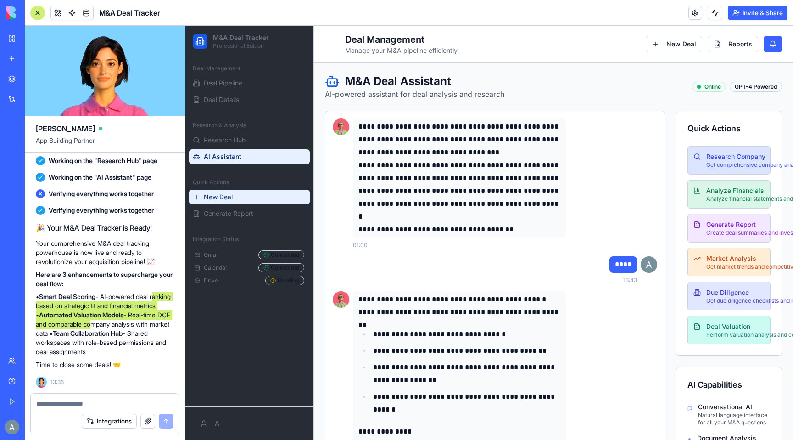
click at [229, 190] on button "New Deal" at bounding box center [249, 197] width 121 height 15
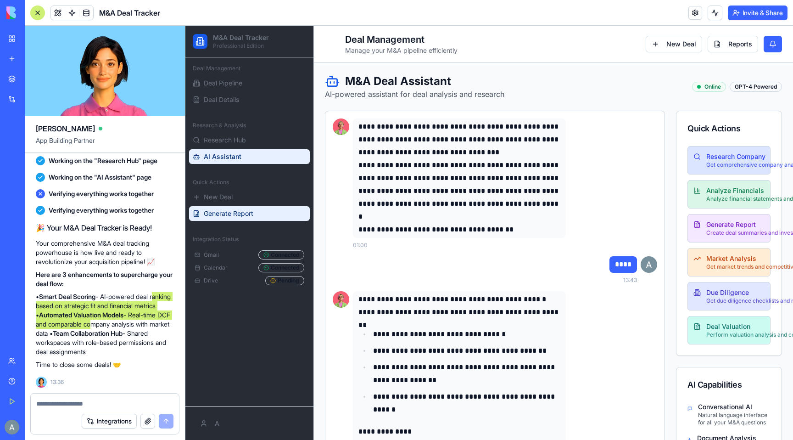
click at [229, 212] on span "Generate Report" at bounding box center [229, 213] width 50 height 9
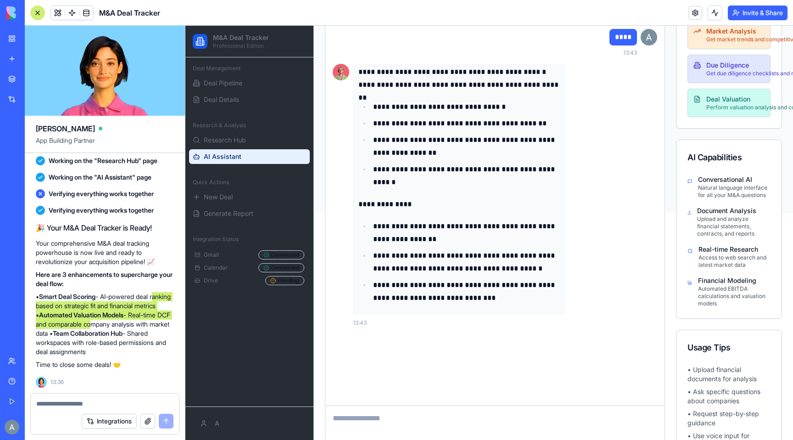
scroll to position [248, 0]
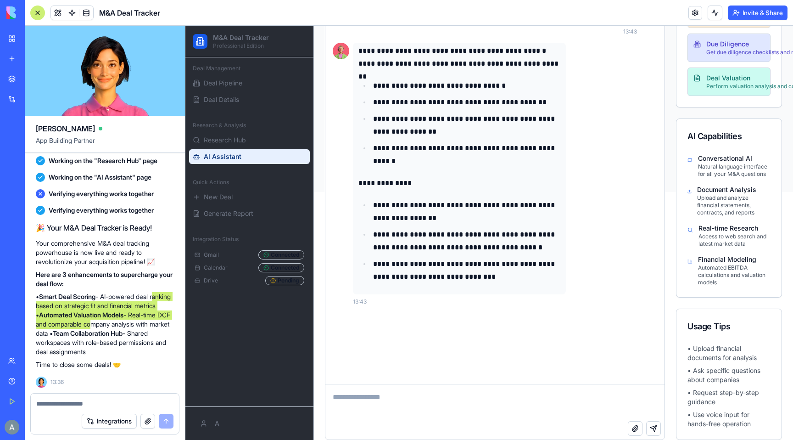
click at [471, 120] on p "**********" at bounding box center [466, 125] width 187 height 26
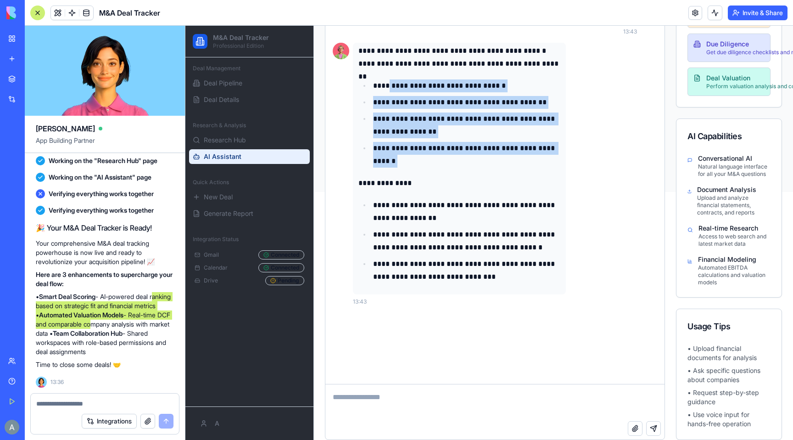
drag, startPoint x: 388, startPoint y: 85, endPoint x: 501, endPoint y: 173, distance: 143.3
click at [501, 173] on div "**********" at bounding box center [459, 164] width 202 height 239
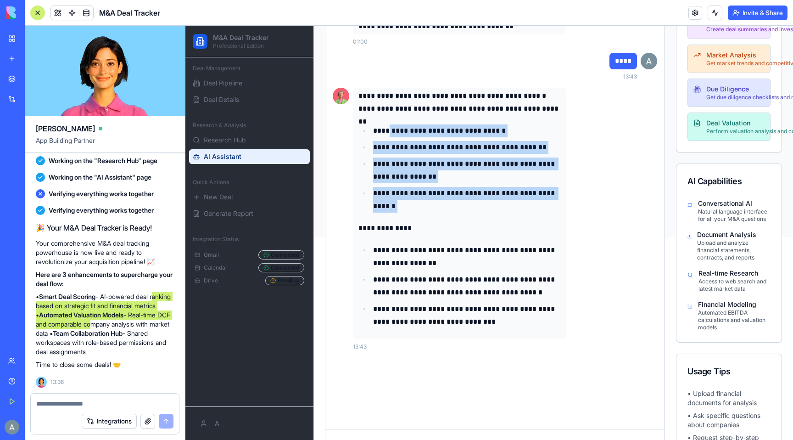
scroll to position [202, 0]
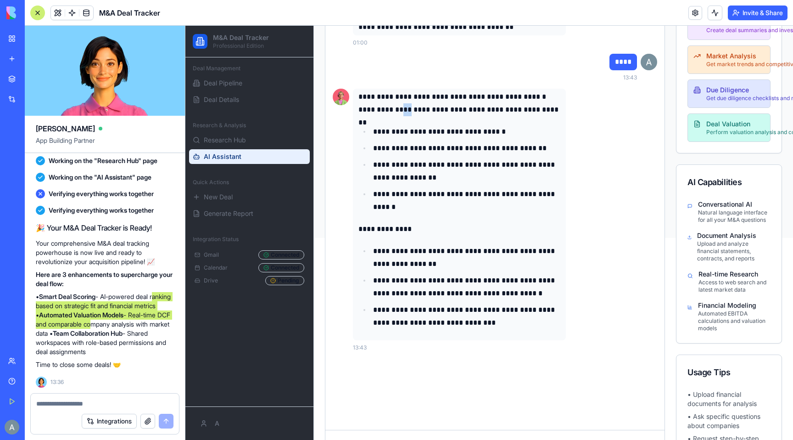
drag, startPoint x: 400, startPoint y: 109, endPoint x: 406, endPoint y: 109, distance: 6.4
click at [406, 109] on p "**********" at bounding box center [459, 109] width 202 height 13
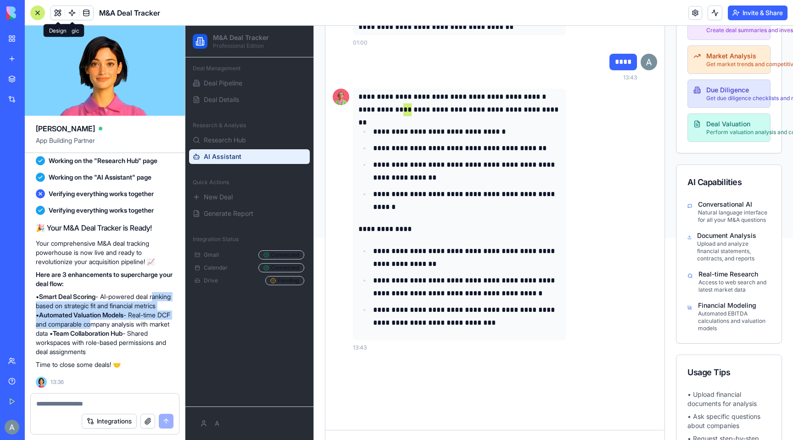
click at [61, 9] on button at bounding box center [58, 13] width 14 height 14
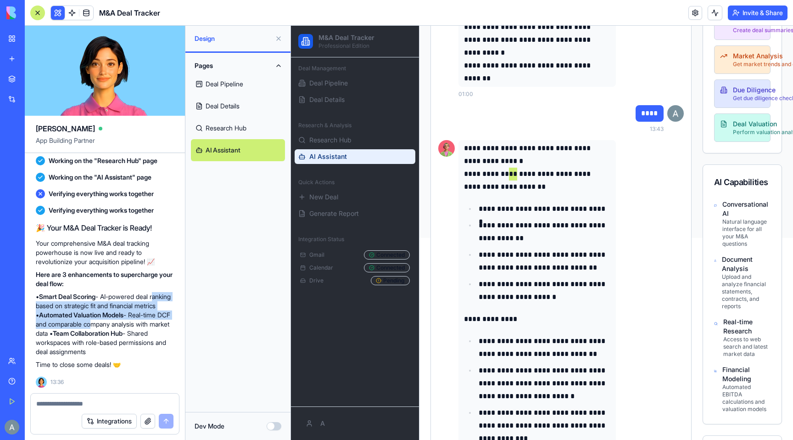
click at [251, 144] on link "AI Assistant" at bounding box center [238, 150] width 94 height 22
click at [73, 14] on link at bounding box center [72, 13] width 14 height 14
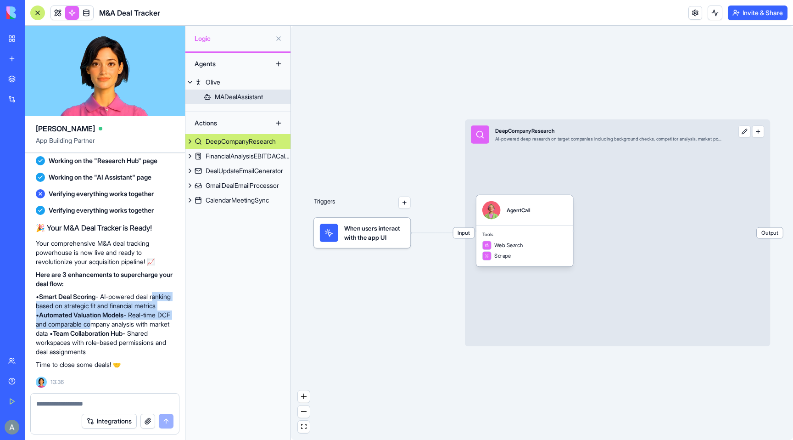
click at [237, 97] on div "MADealAssistant" at bounding box center [239, 96] width 48 height 9
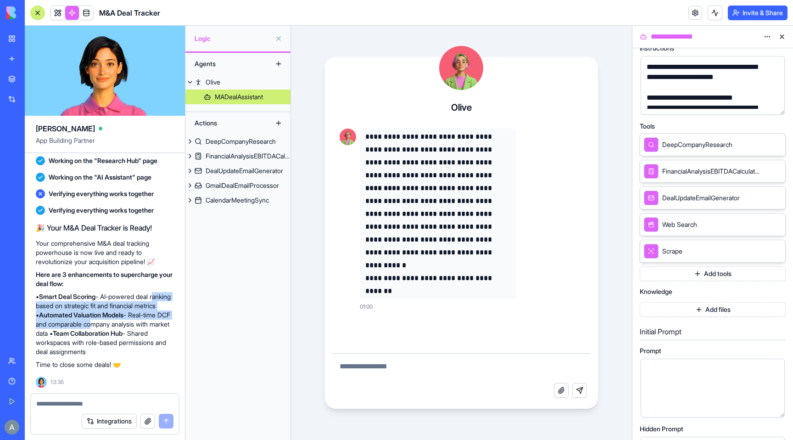
scroll to position [49, 0]
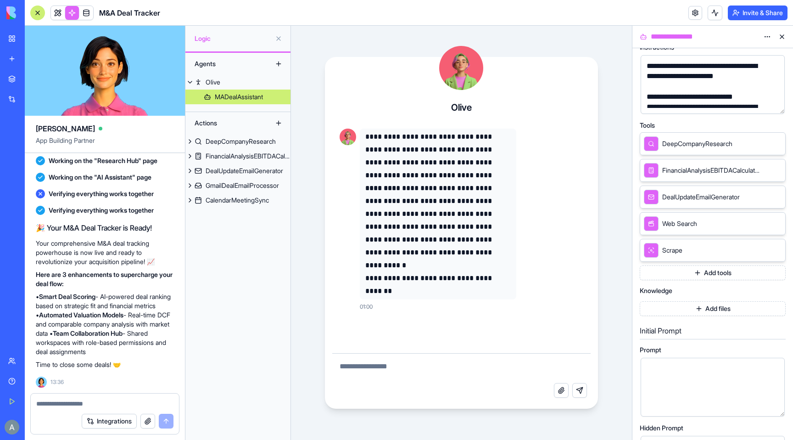
click at [715, 143] on span "DeepCompanyResearch" at bounding box center [697, 143] width 70 height 9
click at [764, 145] on icon at bounding box center [764, 143] width 7 height 7
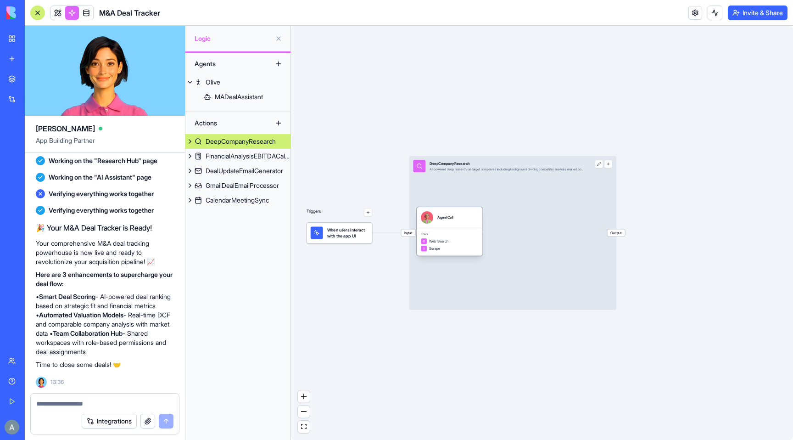
click at [432, 236] on div "Tools Web Search Scrape" at bounding box center [450, 242] width 66 height 28
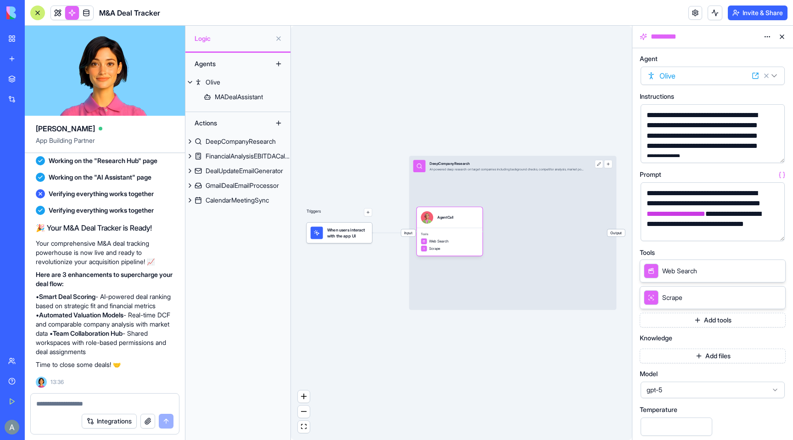
click at [671, 117] on div "**********" at bounding box center [705, 140] width 122 height 61
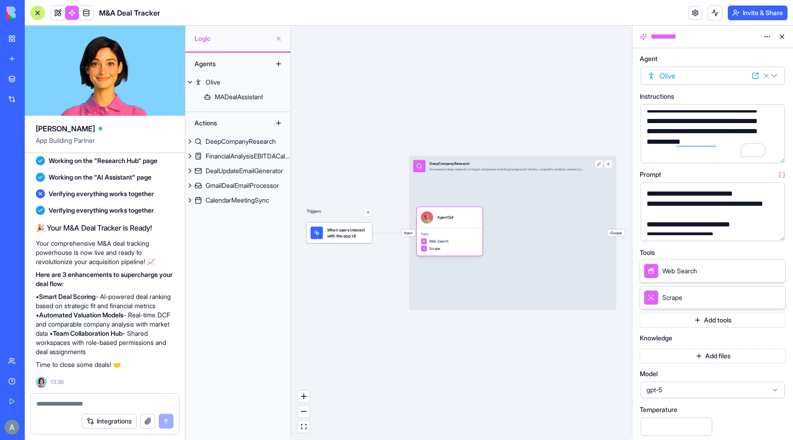
scroll to position [77, 0]
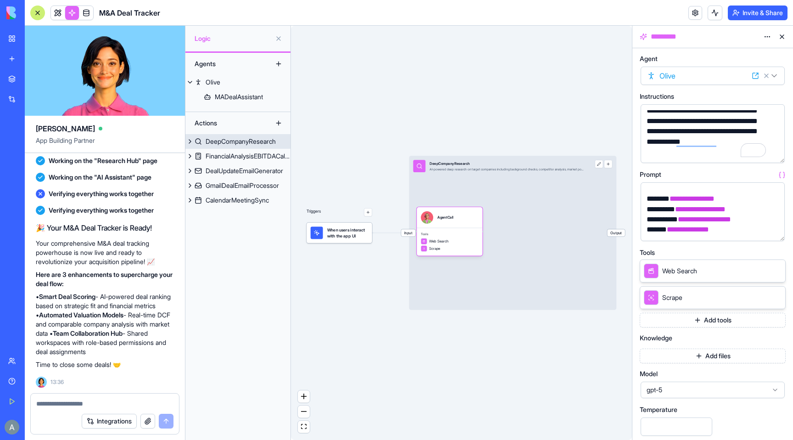
click at [217, 140] on div "DeepCompanyResearch" at bounding box center [241, 141] width 70 height 9
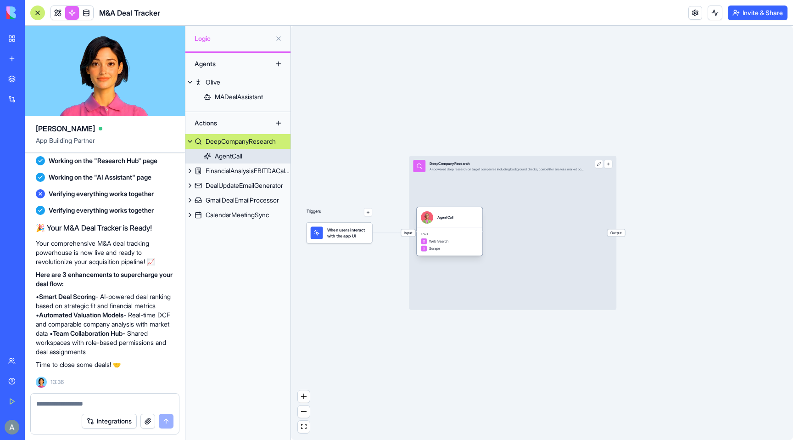
click at [229, 157] on div "AgentCall" at bounding box center [229, 155] width 28 height 9
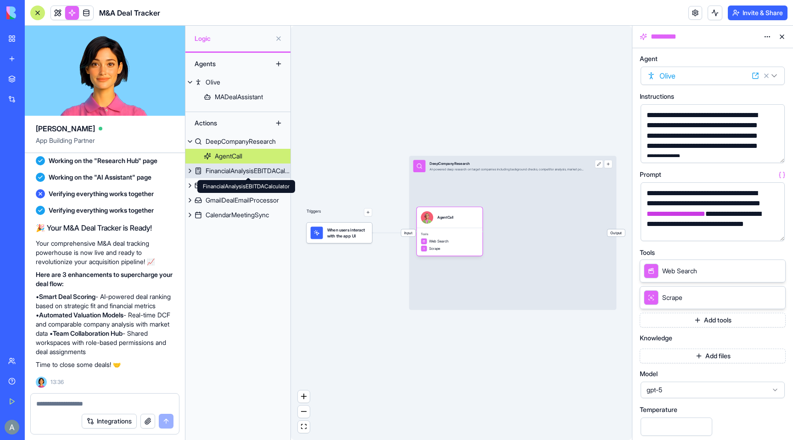
click at [239, 170] on div "FinancialAnalysisEBITDACalculator" at bounding box center [248, 170] width 85 height 9
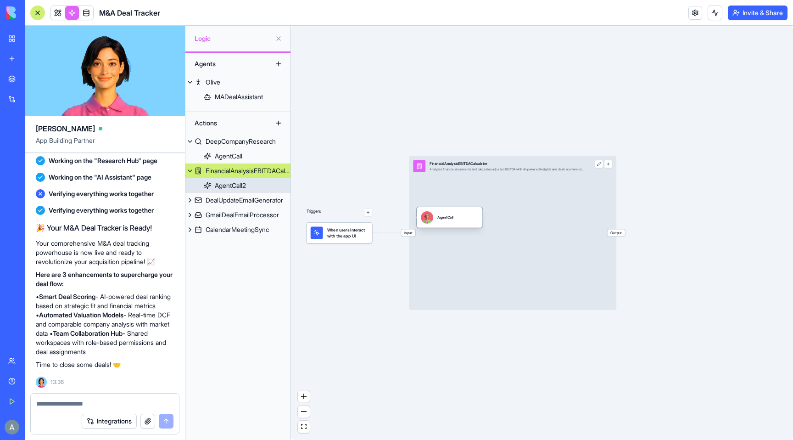
click at [243, 185] on div "AgentCall2" at bounding box center [230, 185] width 31 height 9
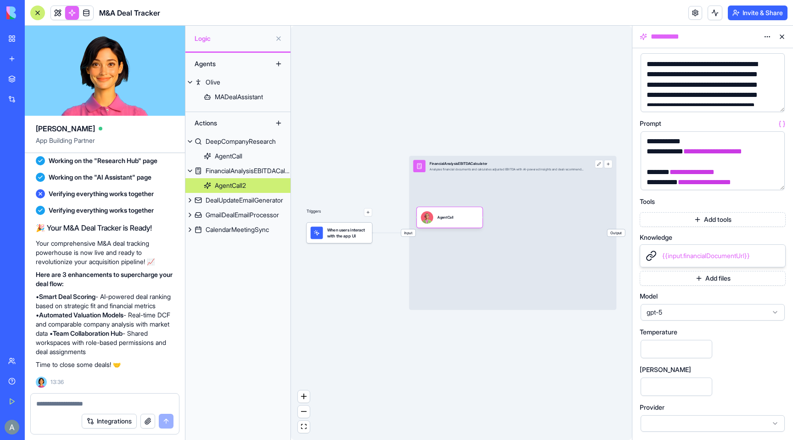
scroll to position [385, 0]
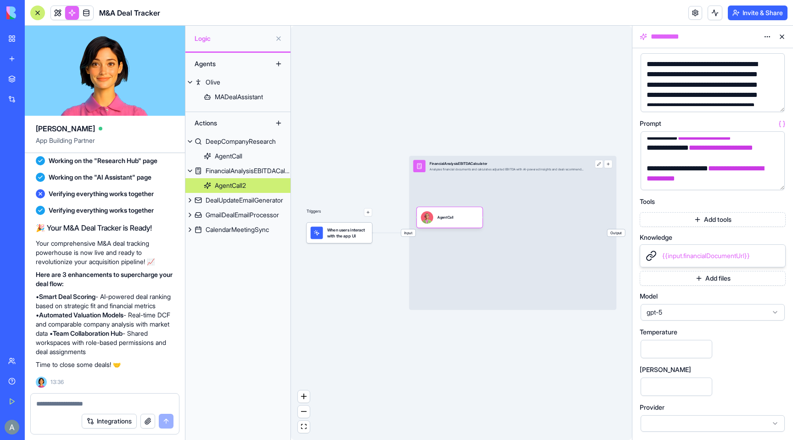
click at [34, 36] on div "My Workspace" at bounding box center [28, 38] width 12 height 9
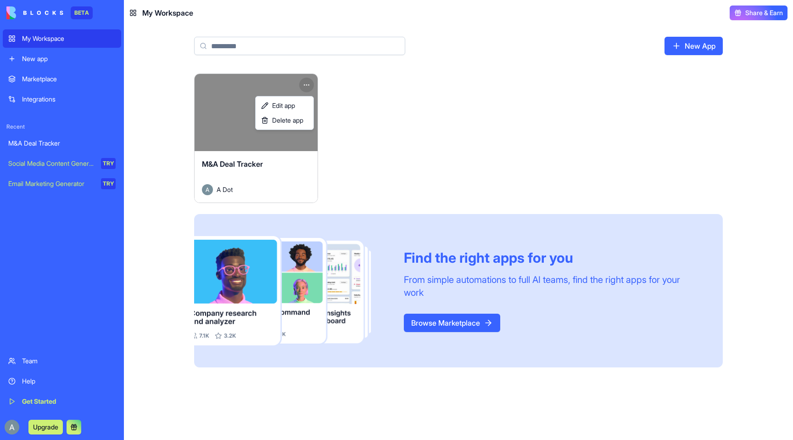
click at [304, 84] on html "BETA My Workspace New app Marketplace Integrations Recent M&A Deal Tracker Soci…" at bounding box center [396, 220] width 793 height 440
click at [287, 104] on span "Edit app" at bounding box center [283, 105] width 23 height 9
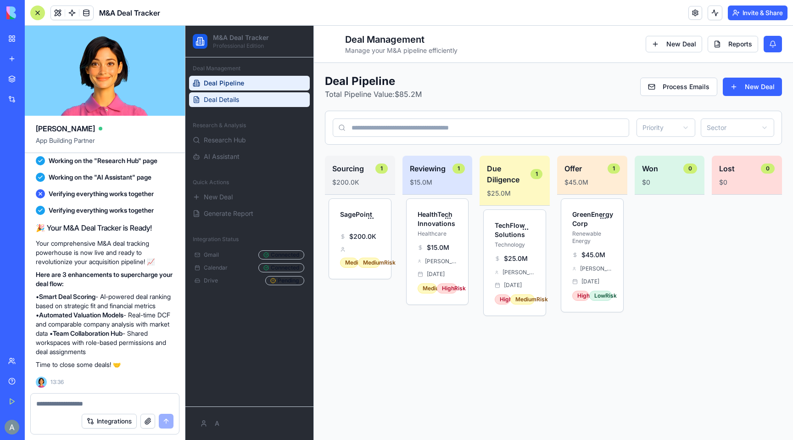
click at [233, 102] on span "Deal Details" at bounding box center [221, 99] width 35 height 9
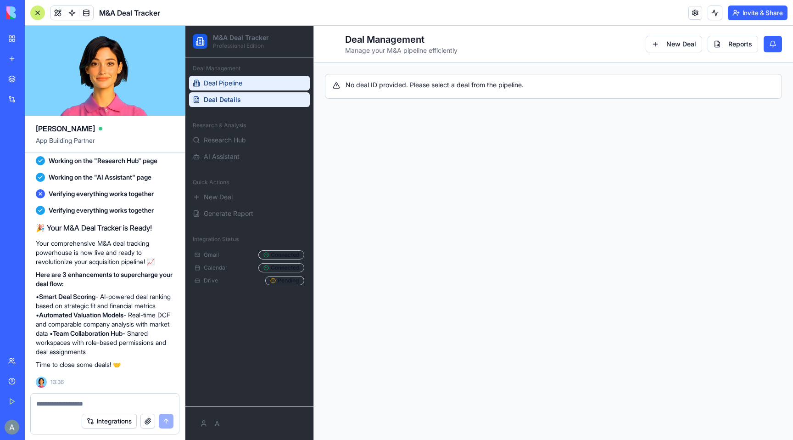
click at [243, 88] on link "Deal Pipeline" at bounding box center [249, 83] width 121 height 15
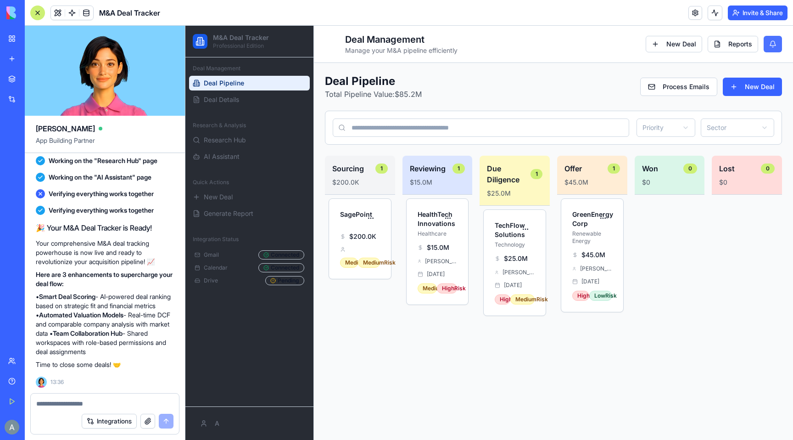
click at [775, 42] on button at bounding box center [773, 44] width 18 height 17
click at [749, 11] on button "Invite & Share" at bounding box center [758, 13] width 60 height 15
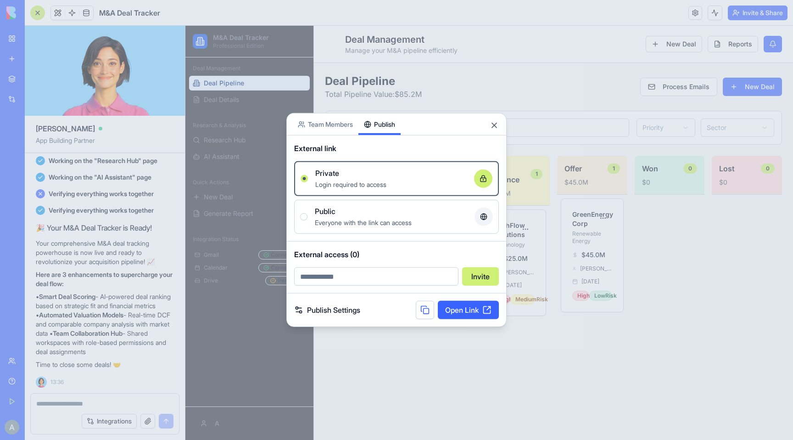
click at [372, 138] on div "Share App Team Members Publish External link Private Login required to access O…" at bounding box center [396, 220] width 220 height 214
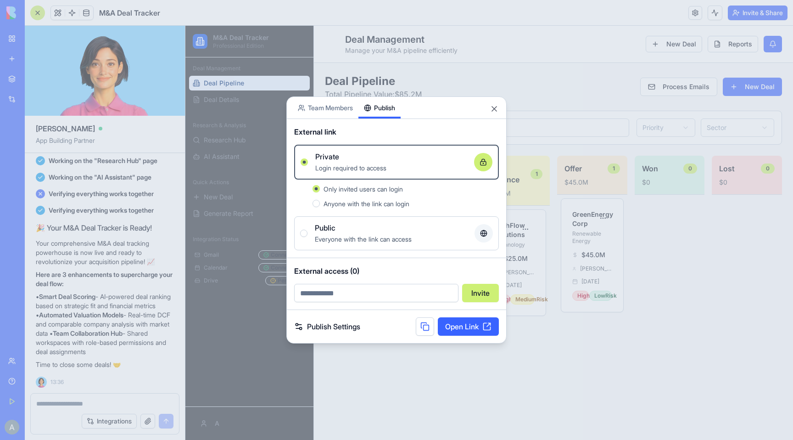
click at [350, 202] on span "Anyone with the link can login" at bounding box center [367, 204] width 86 height 8
click at [320, 202] on button "Anyone with the link can login" at bounding box center [316, 203] width 7 height 7
click at [494, 324] on link "Open Link" at bounding box center [468, 326] width 61 height 18
click at [489, 106] on div "Share App Team Members Publish" at bounding box center [396, 108] width 219 height 22
click at [493, 106] on button "Close" at bounding box center [494, 108] width 9 height 9
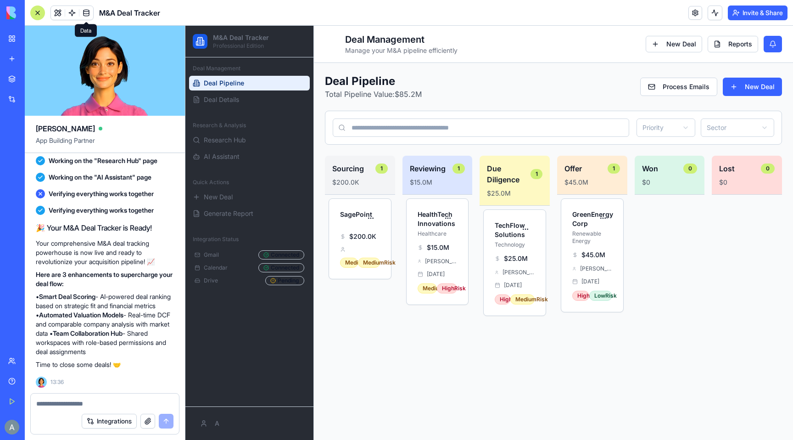
click at [89, 14] on link at bounding box center [86, 13] width 14 height 14
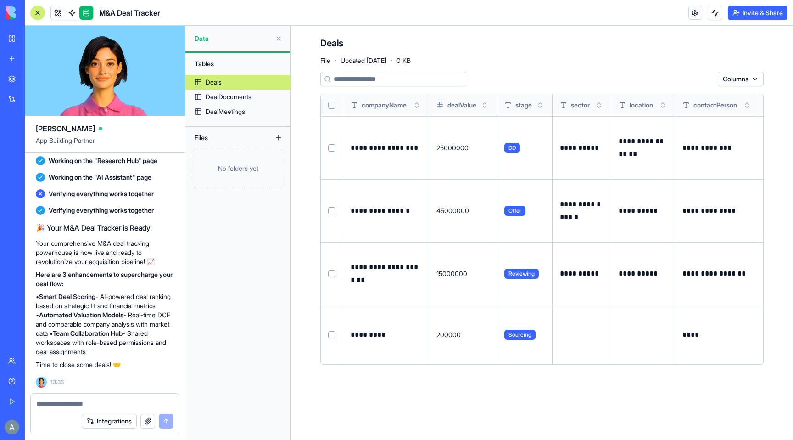
click at [358, 342] on div "*********" at bounding box center [386, 334] width 71 height 31
click at [358, 330] on p "*********" at bounding box center [386, 334] width 71 height 13
click at [0, 0] on button at bounding box center [0, 0] width 0 height 0
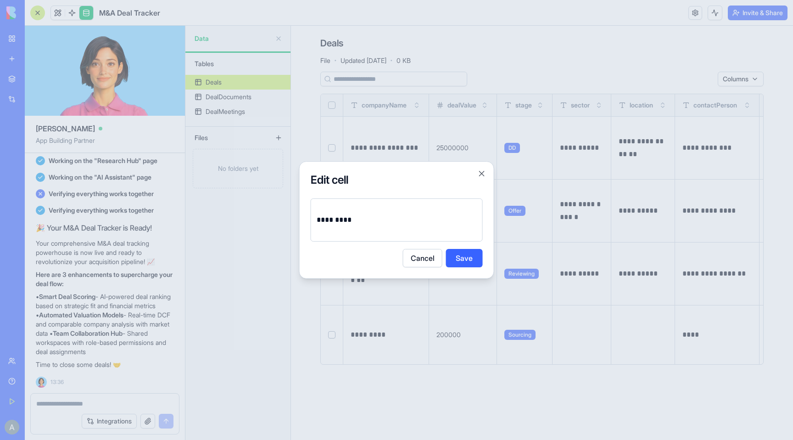
click at [420, 250] on button "Cancel" at bounding box center [422, 258] width 39 height 18
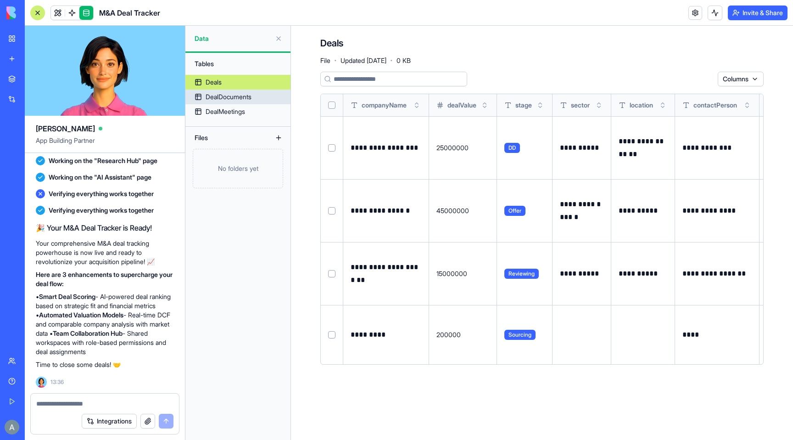
click at [227, 103] on link "DealDocuments" at bounding box center [237, 96] width 105 height 15
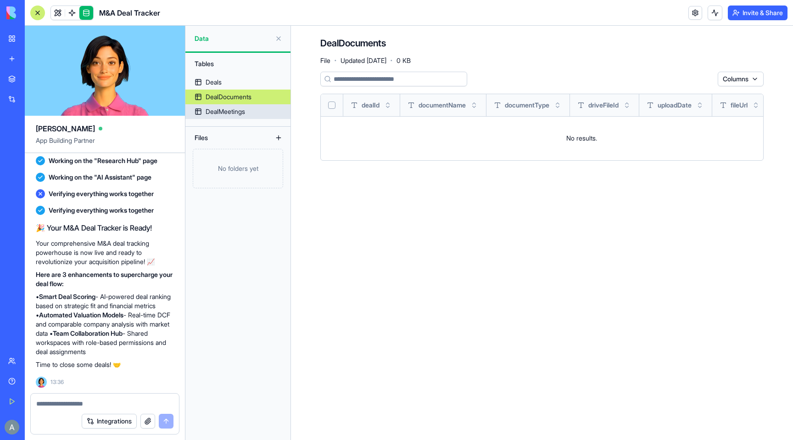
click at [230, 113] on div "DealMeetings" at bounding box center [225, 111] width 39 height 9
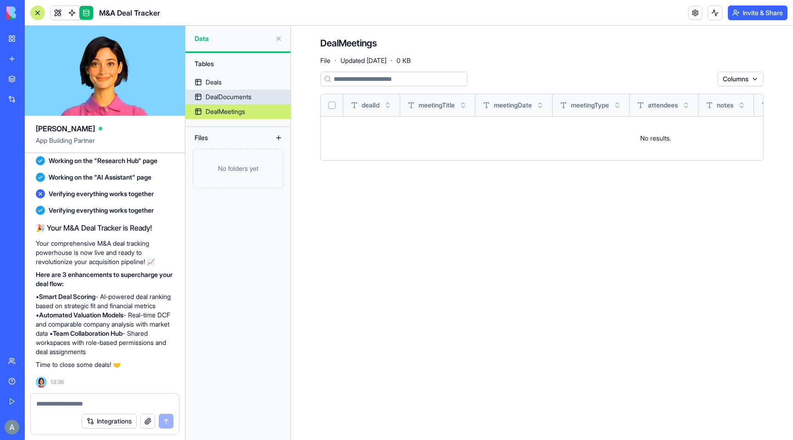
click at [237, 98] on div "DealDocuments" at bounding box center [229, 96] width 46 height 9
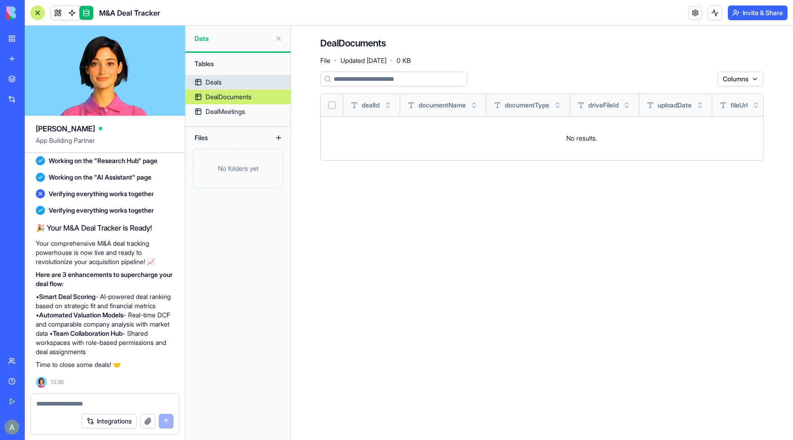
click at [229, 82] on link "Deals" at bounding box center [237, 82] width 105 height 15
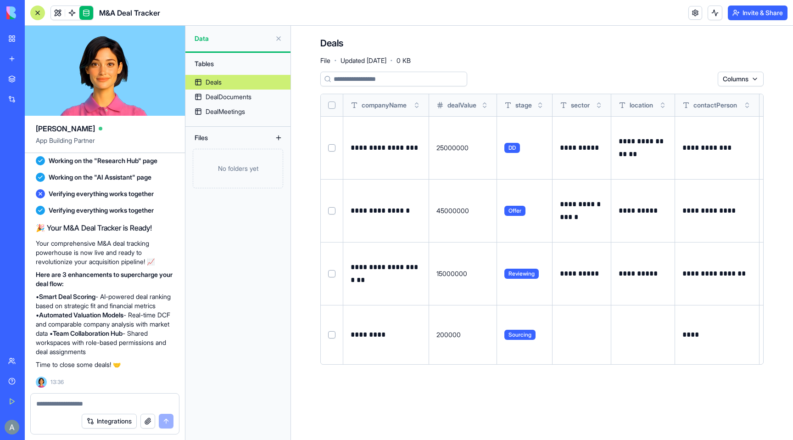
click at [227, 66] on div "Tables" at bounding box center [238, 63] width 96 height 15
click at [30, 363] on div "Team" at bounding box center [28, 360] width 12 height 9
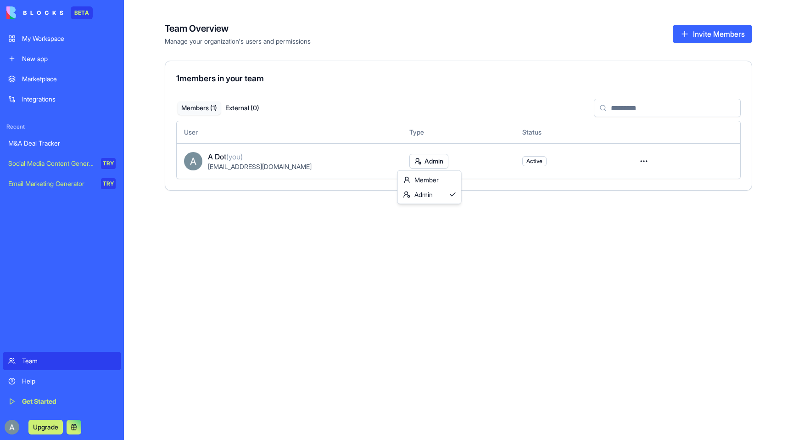
click at [420, 159] on html "BETA My Workspace New app Marketplace Integrations Recent M&A Deal Tracker Soci…" at bounding box center [396, 220] width 793 height 440
click at [642, 165] on html "BETA My Workspace New app Marketplace Integrations Recent M&A Deal Tracker Soci…" at bounding box center [396, 220] width 793 height 440
click at [642, 160] on html "BETA My Workspace New app Marketplace Integrations Recent M&A Deal Tracker Soci…" at bounding box center [396, 220] width 793 height 440
click at [233, 115] on div "Members ( 1 ) External ( 0 )" at bounding box center [220, 108] width 89 height 17
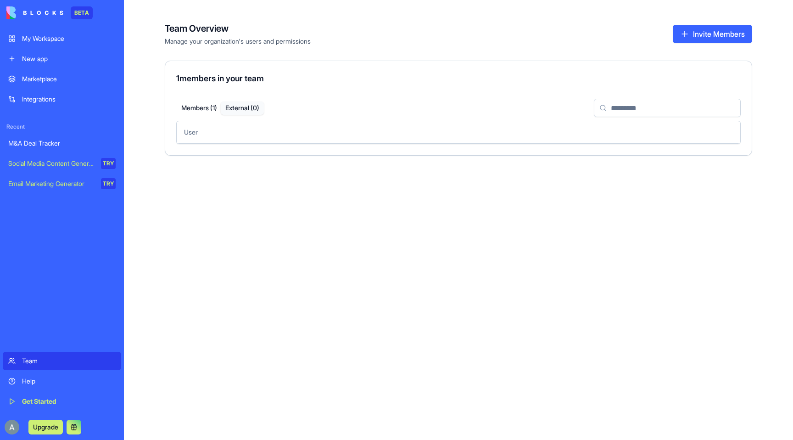
click at [233, 110] on button "External ( 0 )" at bounding box center [242, 107] width 43 height 13
click at [203, 108] on button "Members ( 1 )" at bounding box center [199, 107] width 43 height 13
click at [32, 390] on link "Help" at bounding box center [62, 381] width 118 height 18
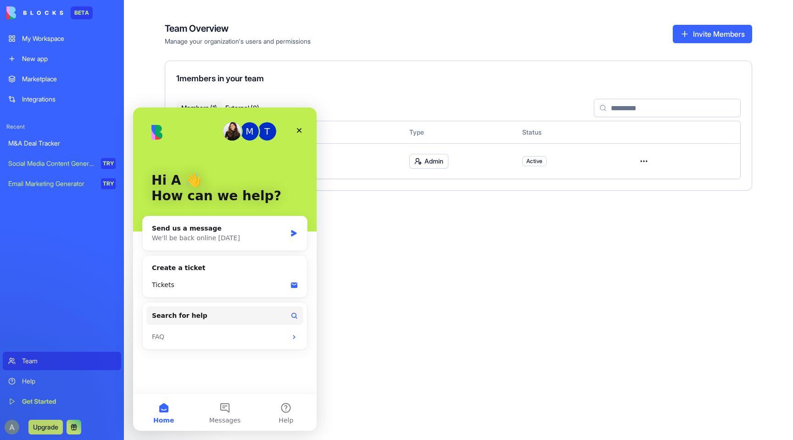
click at [93, 271] on div "Marketplace Integrations Recent M&A Deal Tracker Social Media Content Generator…" at bounding box center [62, 210] width 118 height 280
click at [400, 229] on div "Team Overview Manage your organization's users and permissions Invite Members 1…" at bounding box center [458, 220] width 669 height 440
click at [296, 127] on icon "Close" at bounding box center [299, 130] width 7 height 7
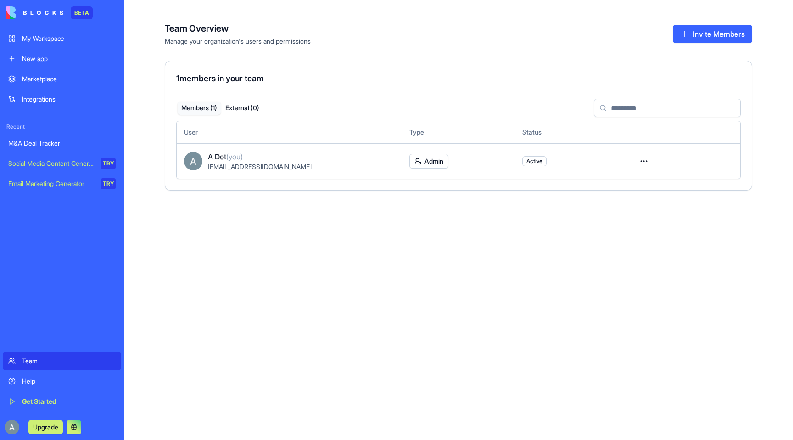
click at [45, 159] on div "Social Media Content Generator" at bounding box center [51, 163] width 86 height 9
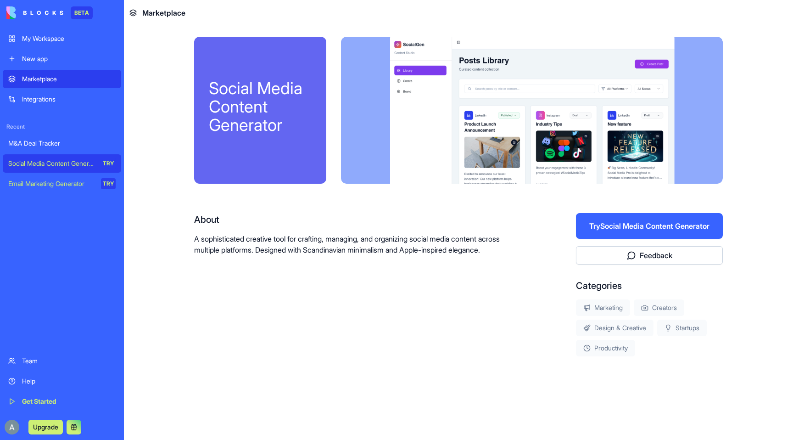
click at [20, 14] on img at bounding box center [34, 12] width 57 height 13
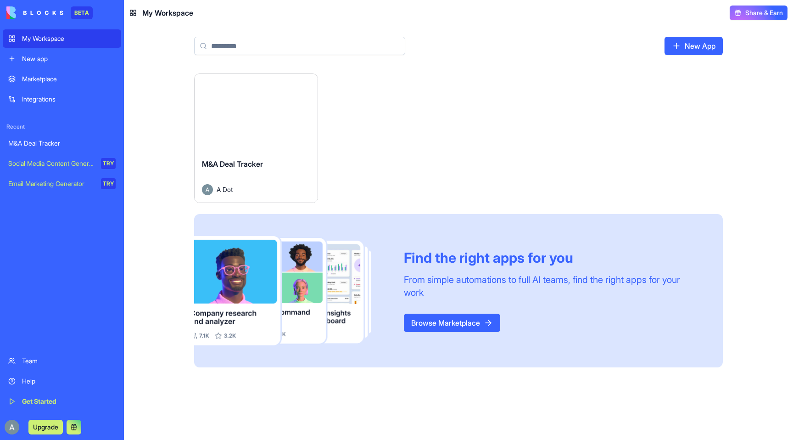
click at [430, 334] on div "Find the right apps for you From simple automations to full AI teams, find the …" at bounding box center [458, 291] width 529 height 154
click at [430, 319] on link "Browse Marketplace" at bounding box center [452, 322] width 96 height 18
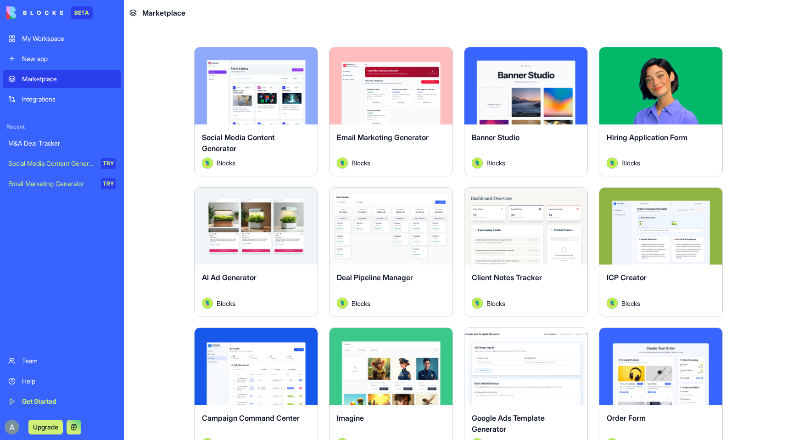
scroll to position [176, 0]
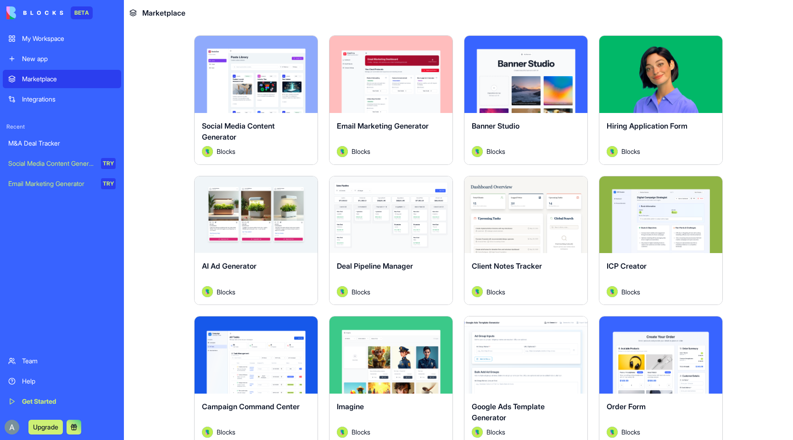
click at [389, 221] on button "Explore" at bounding box center [391, 214] width 69 height 18
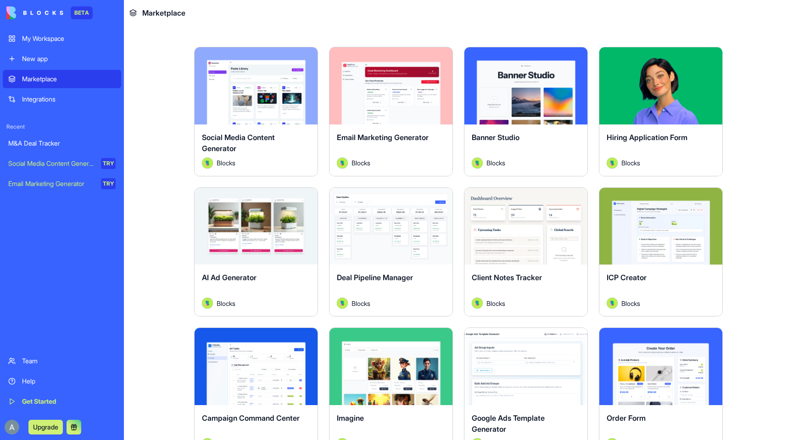
scroll to position [156, 0]
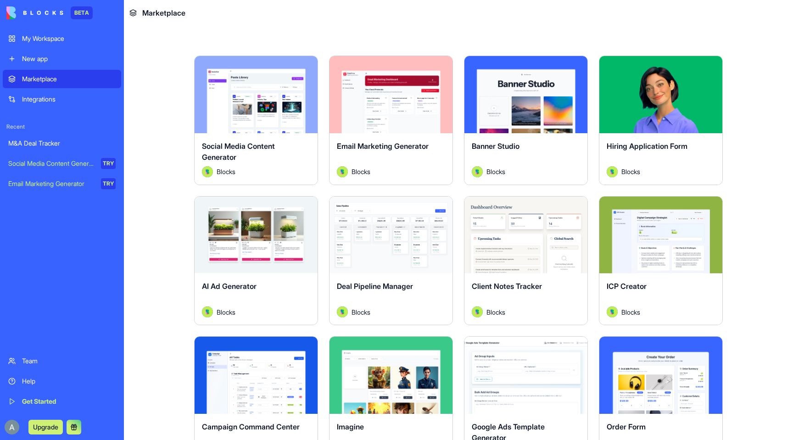
click at [394, 237] on button "Explore" at bounding box center [391, 234] width 69 height 18
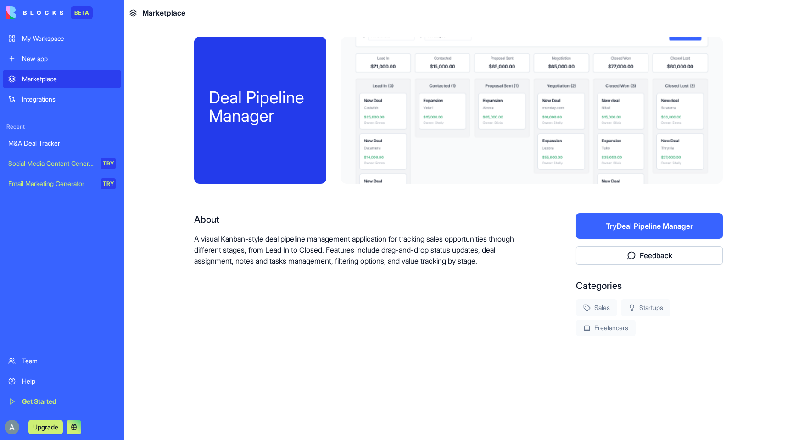
click at [629, 218] on button "Try Deal Pipeline Manager" at bounding box center [649, 226] width 147 height 26
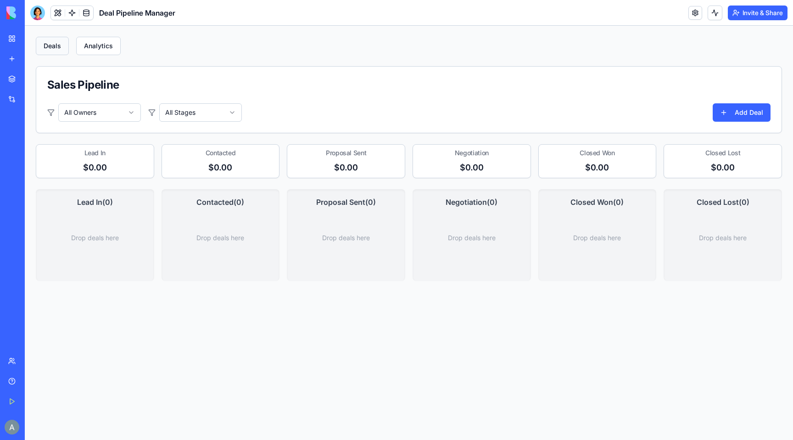
click at [58, 48] on button "Deals" at bounding box center [52, 46] width 33 height 18
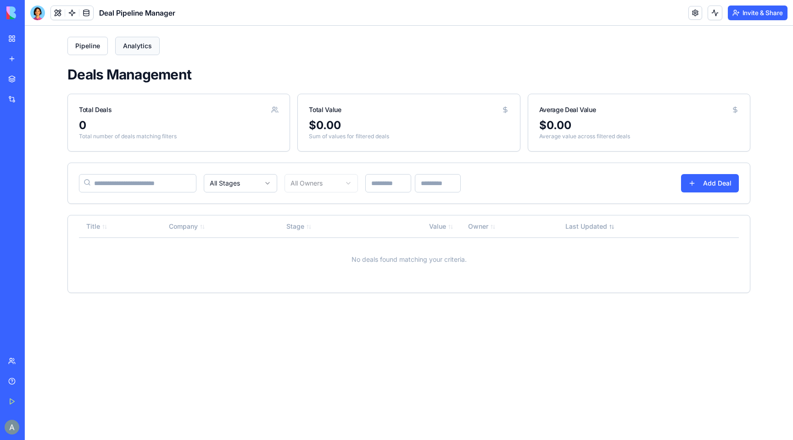
click at [135, 55] on button "Analytics" at bounding box center [137, 46] width 45 height 18
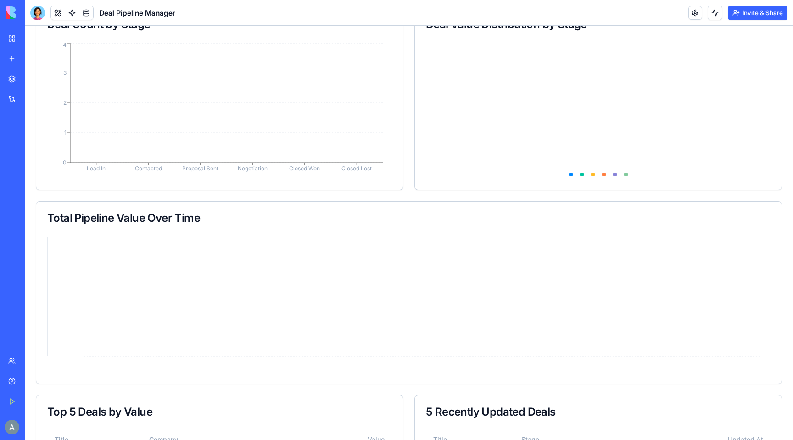
scroll to position [96, 0]
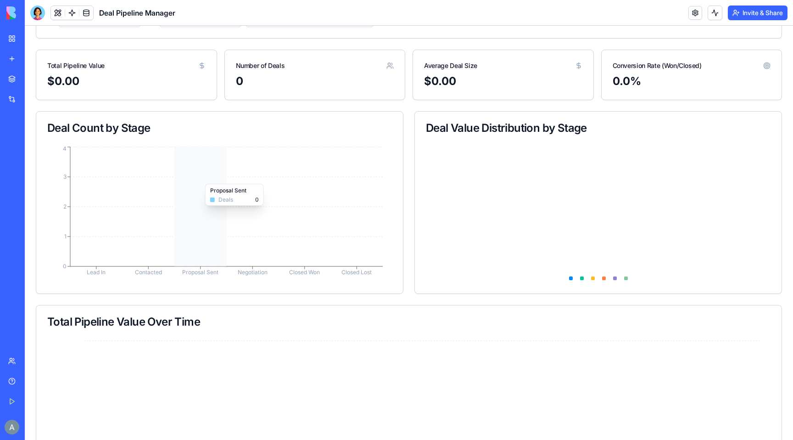
click at [176, 179] on icon "Lead In Contacted Proposal Sent Negotiation Closed Won Closed Lost 0 1 2 3 4" at bounding box center [219, 214] width 345 height 138
click at [127, 186] on icon "Lead In Contacted Proposal Sent Negotiation Closed Won Closed Lost 0 1 2 3 4" at bounding box center [219, 214] width 345 height 138
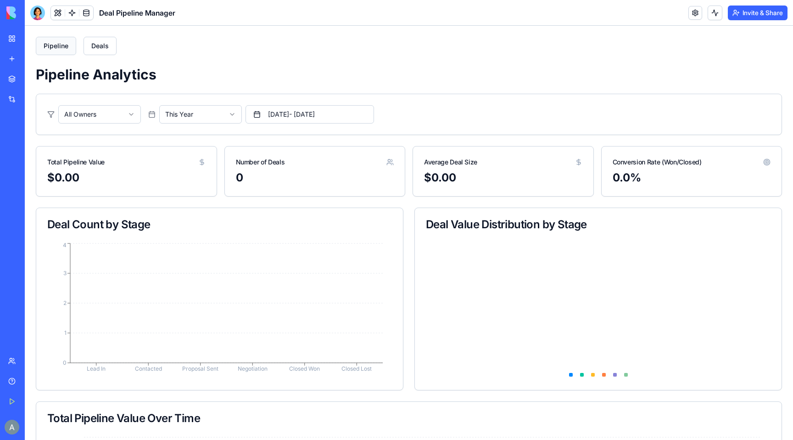
click at [50, 39] on button "Pipeline" at bounding box center [56, 46] width 40 height 18
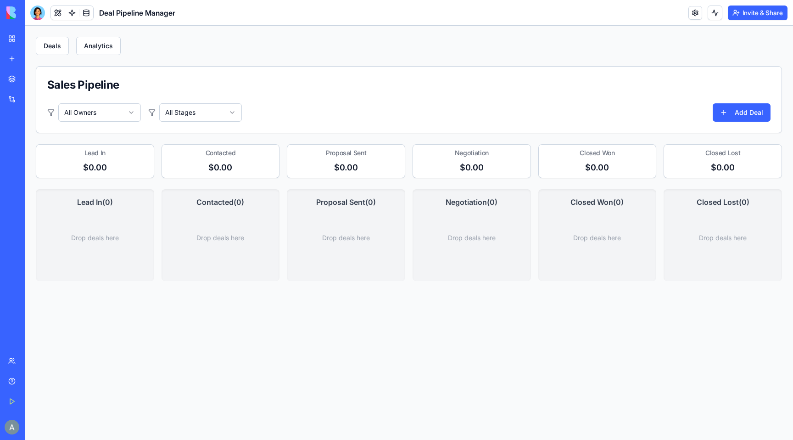
click at [89, 223] on div "Drop deals here" at bounding box center [95, 229] width 104 height 28
click at [732, 108] on button "Add Deal" at bounding box center [742, 112] width 58 height 18
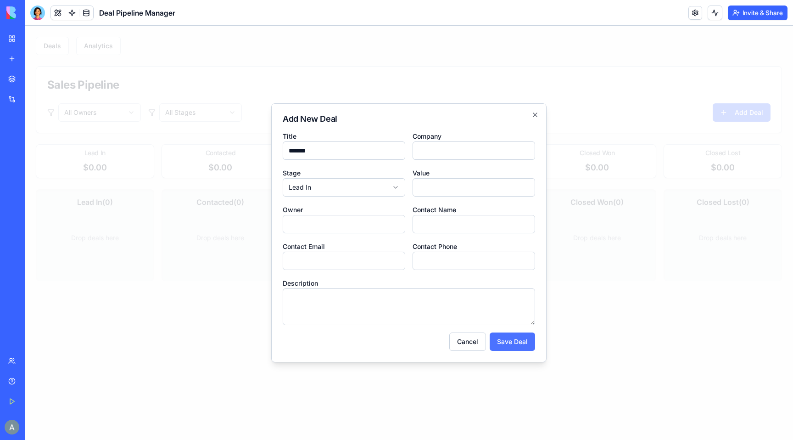
type input "*******"
click at [505, 345] on button "Save Deal" at bounding box center [512, 341] width 45 height 18
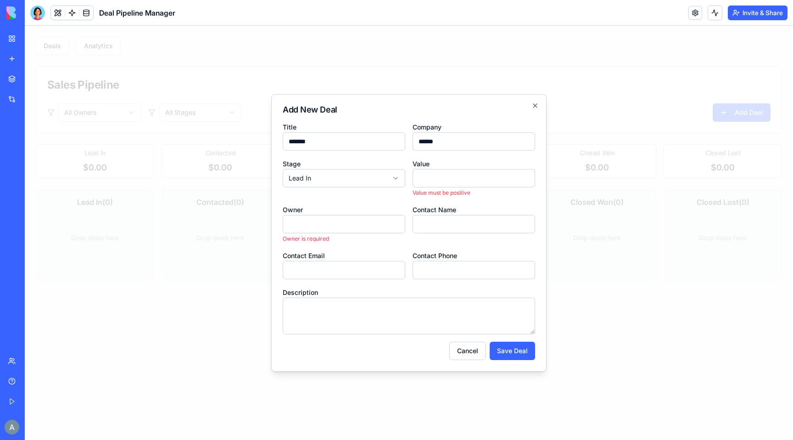
type input "******"
click at [432, 185] on input "Value" at bounding box center [474, 178] width 123 height 18
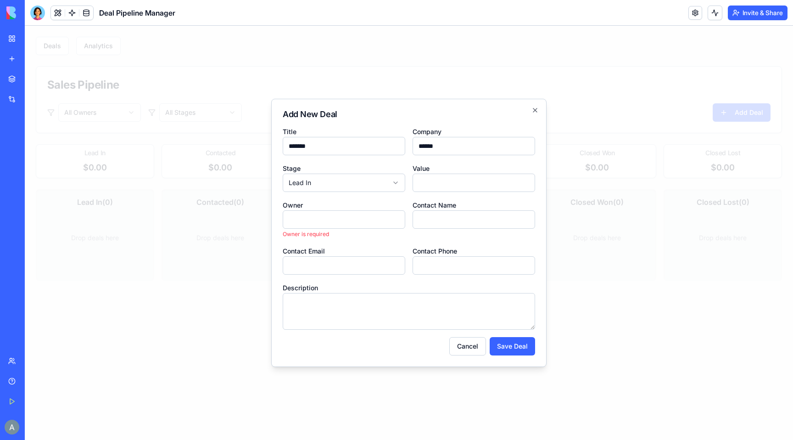
type input "******"
click at [335, 218] on input "Owner" at bounding box center [344, 219] width 123 height 18
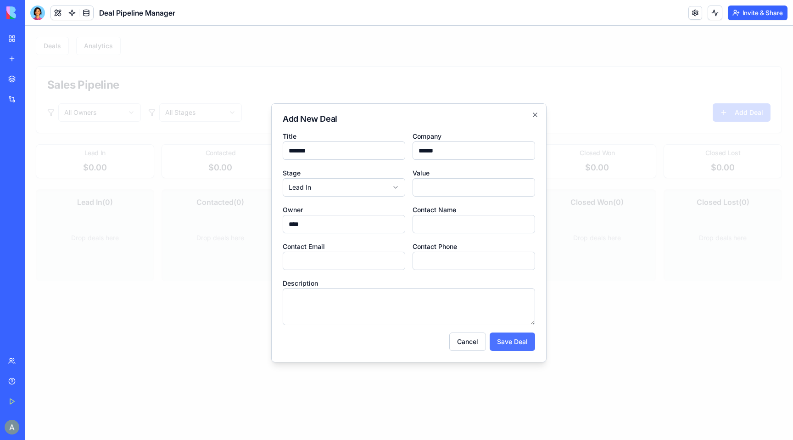
type input "****"
click at [533, 334] on button "Save Deal" at bounding box center [512, 341] width 45 height 18
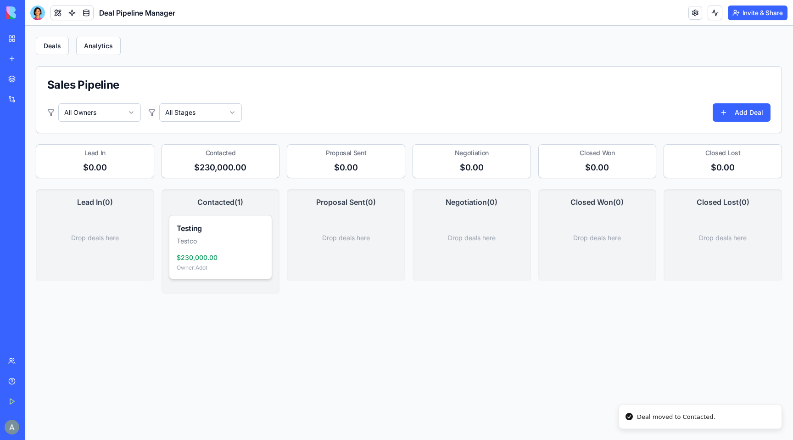
click at [213, 237] on p "Testco" at bounding box center [221, 240] width 88 height 9
click at [87, 40] on button "Analytics" at bounding box center [98, 46] width 45 height 18
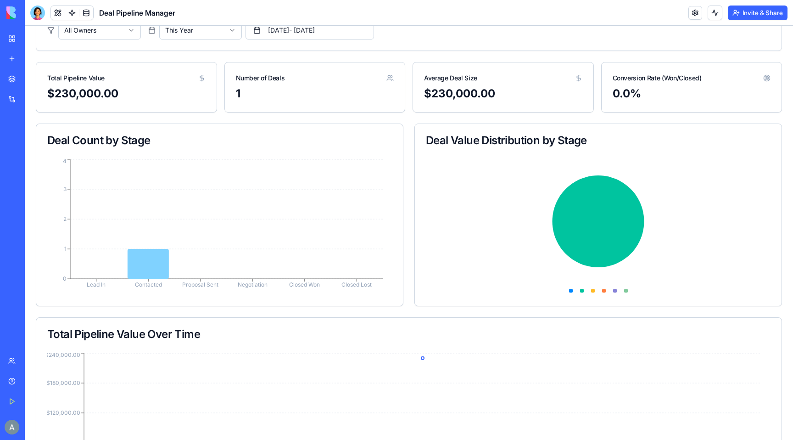
scroll to position [257, 0]
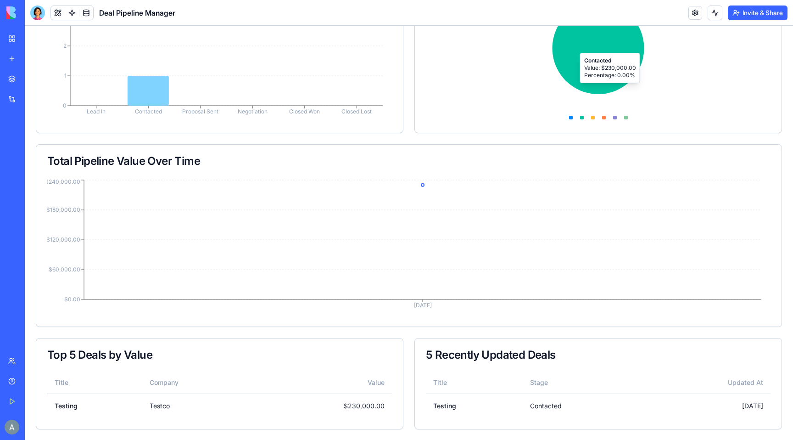
click at [578, 74] on icon at bounding box center [599, 48] width 92 height 92
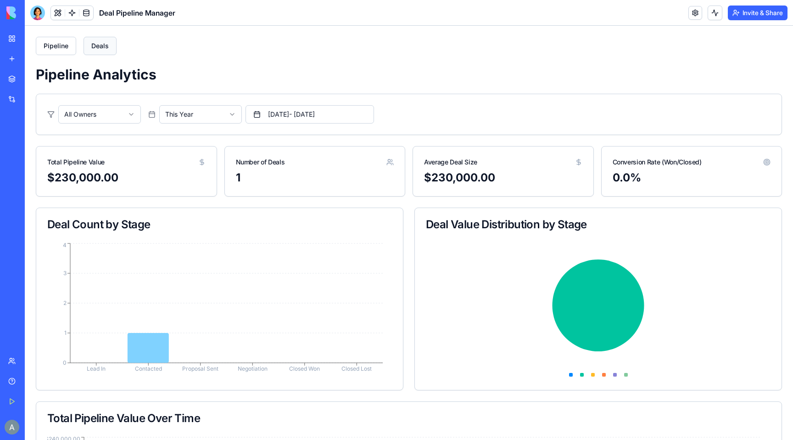
click at [99, 49] on button "Deals" at bounding box center [100, 46] width 33 height 18
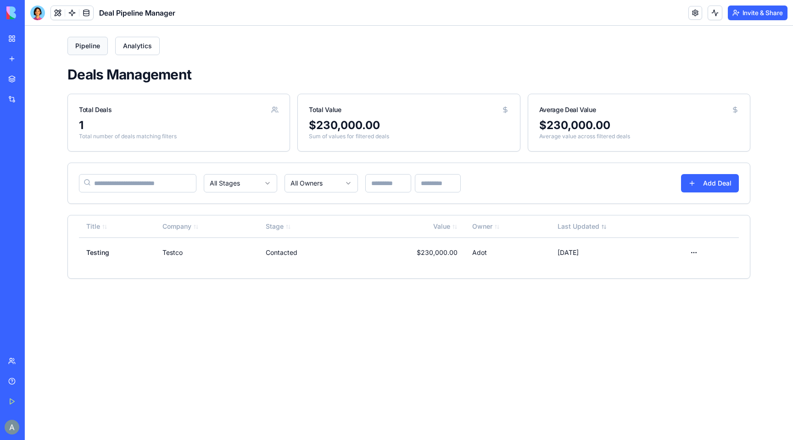
click at [93, 54] on button "Pipeline" at bounding box center [87, 46] width 40 height 18
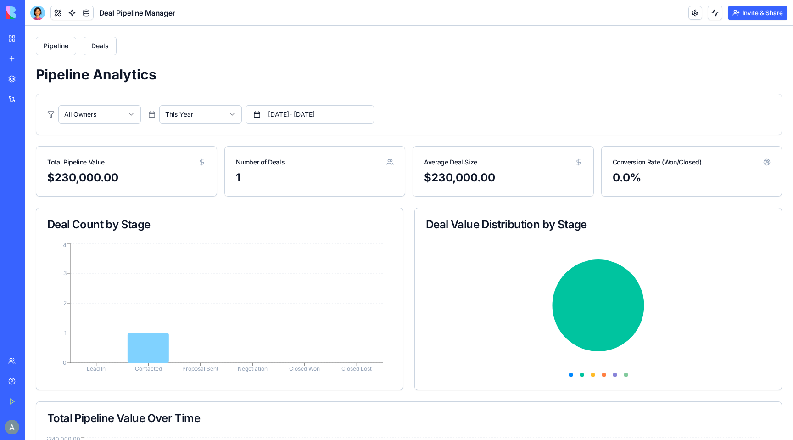
click at [171, 122] on body "Pipeline Deals Pipeline Analytics All Owners This Year Jan 01, 2025 - Dec 31, 2…" at bounding box center [409, 361] width 768 height 671
click at [67, 11] on link at bounding box center [72, 13] width 14 height 14
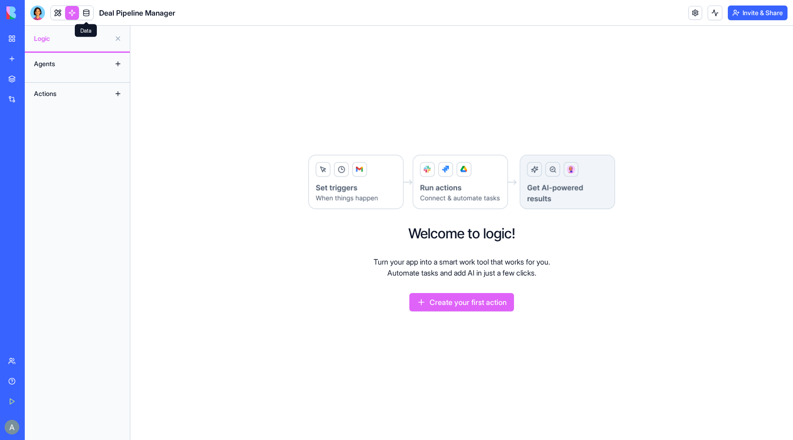
click at [86, 12] on link at bounding box center [86, 13] width 14 height 14
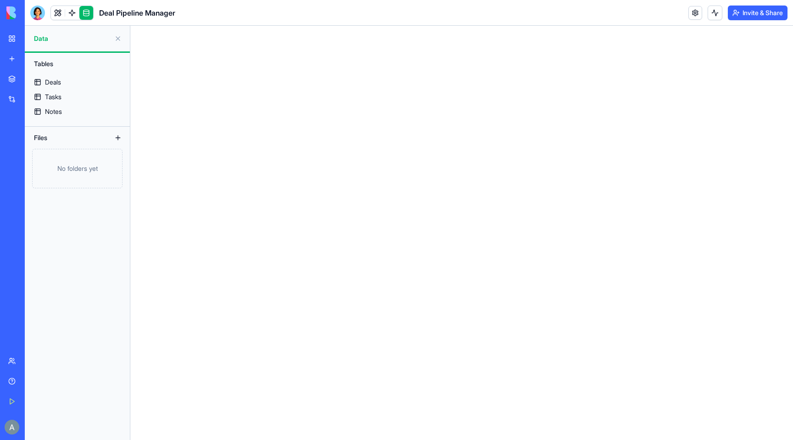
click at [72, 14] on link at bounding box center [72, 13] width 14 height 14
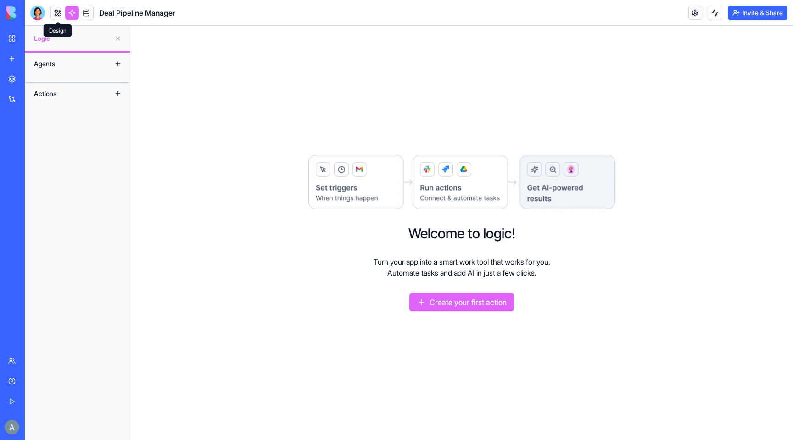
click at [57, 13] on link at bounding box center [58, 13] width 14 height 14
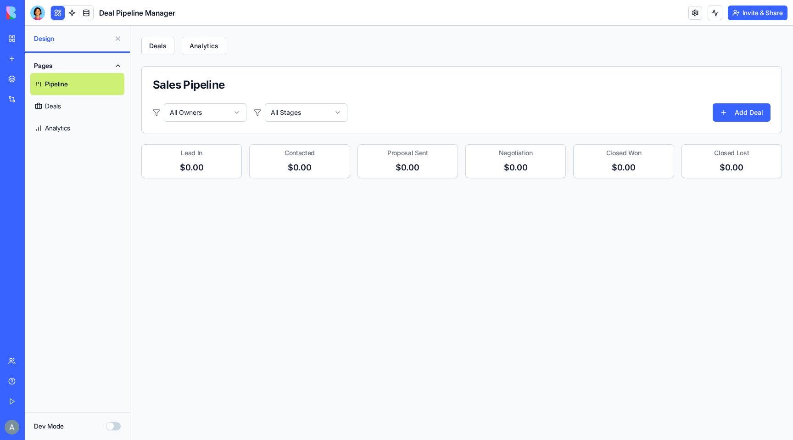
click at [53, 87] on link "Pipeline" at bounding box center [77, 84] width 94 height 22
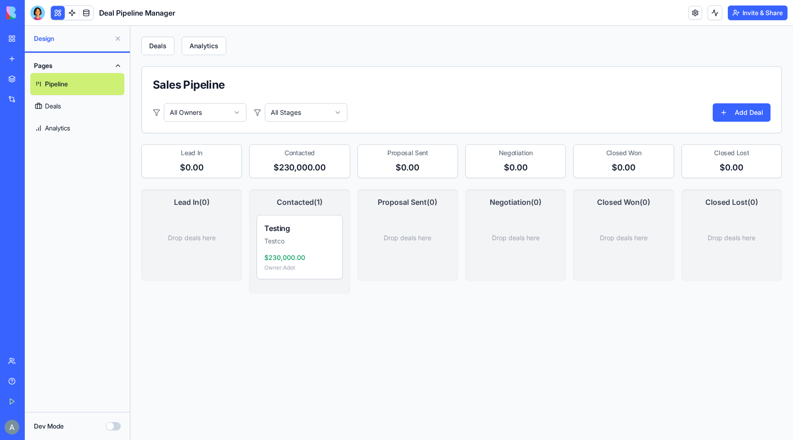
click at [58, 107] on link "Deals" at bounding box center [77, 106] width 94 height 22
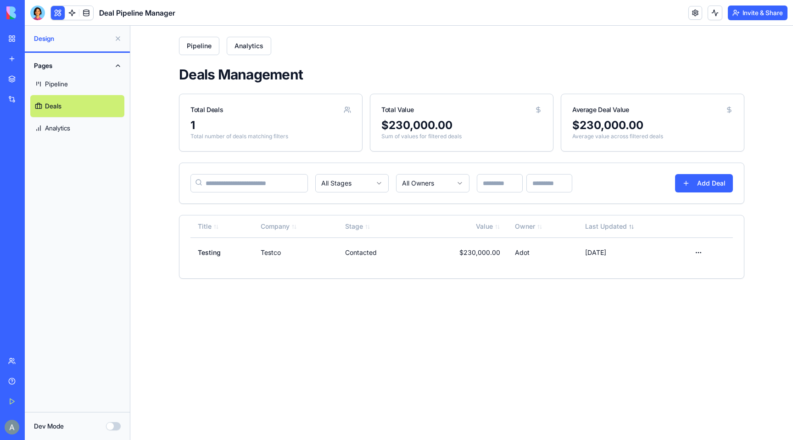
click at [62, 123] on link "Analytics" at bounding box center [77, 128] width 94 height 22
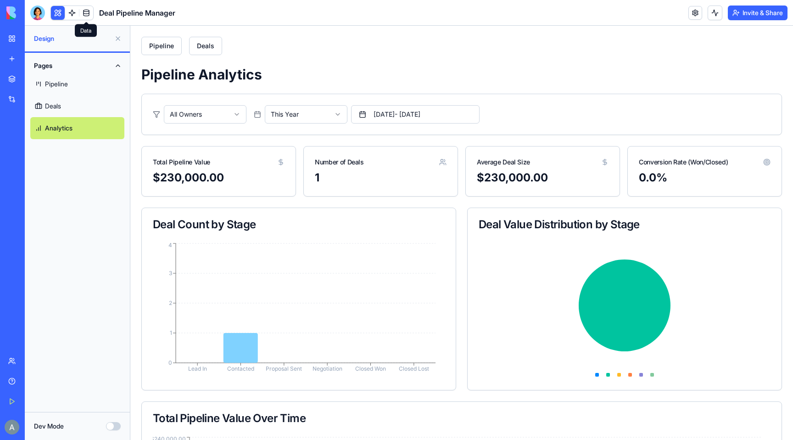
click at [87, 14] on link at bounding box center [86, 13] width 14 height 14
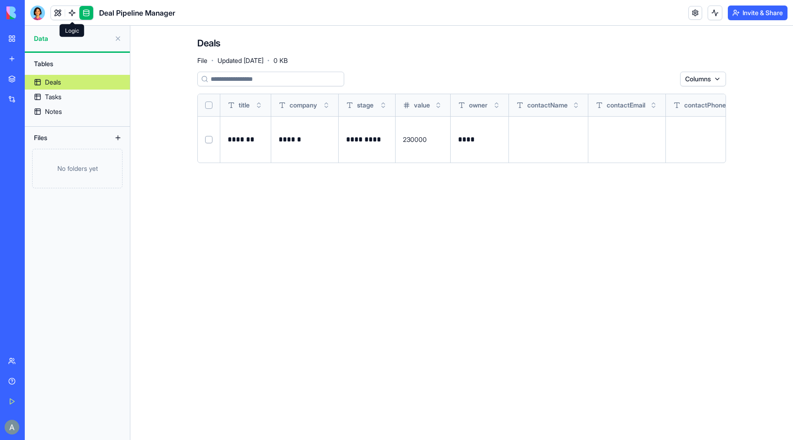
click at [74, 14] on link at bounding box center [72, 13] width 14 height 14
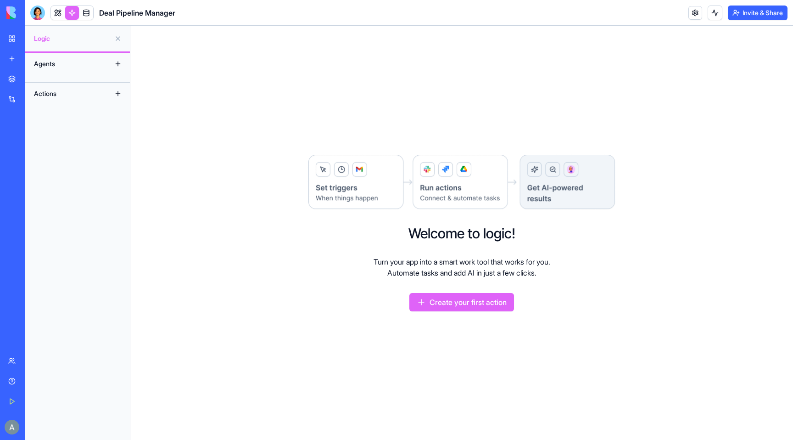
click at [34, 79] on div "Marketplace" at bounding box center [28, 78] width 12 height 9
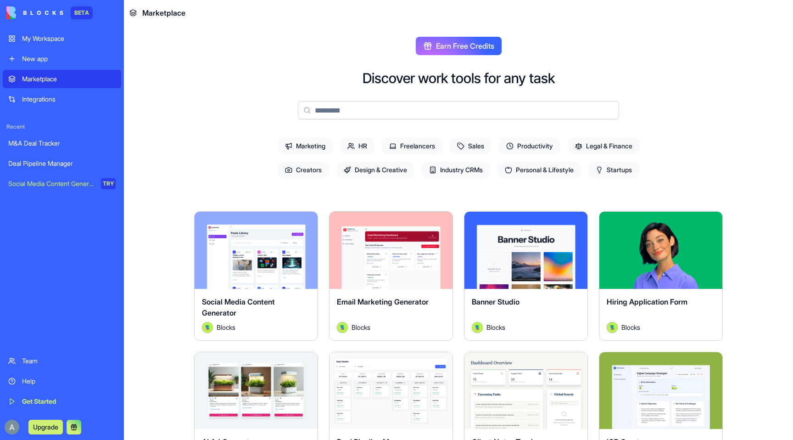
click at [50, 91] on link "Integrations" at bounding box center [62, 99] width 118 height 18
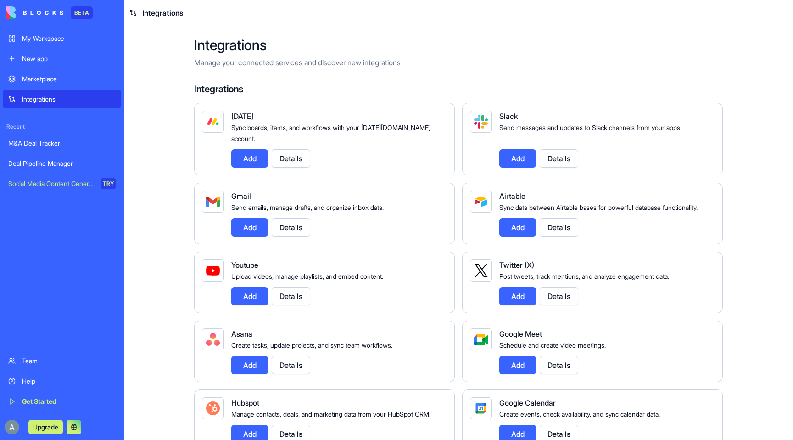
click at [44, 75] on div "Marketplace" at bounding box center [69, 78] width 94 height 9
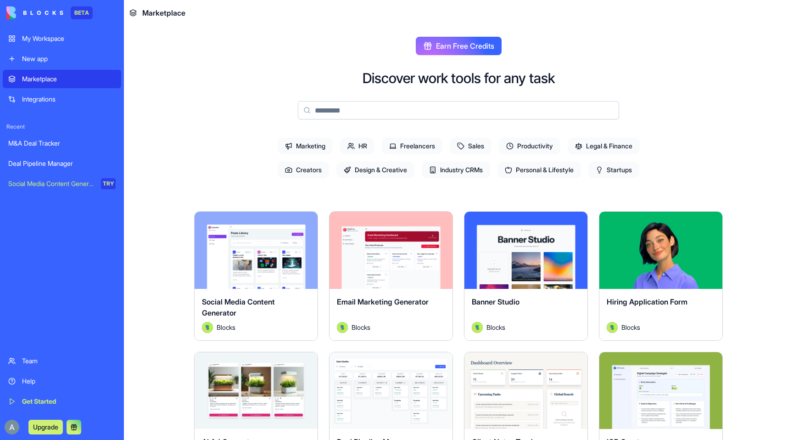
click at [419, 103] on input at bounding box center [458, 110] width 321 height 18
click at [40, 96] on div "Integrations" at bounding box center [69, 99] width 94 height 9
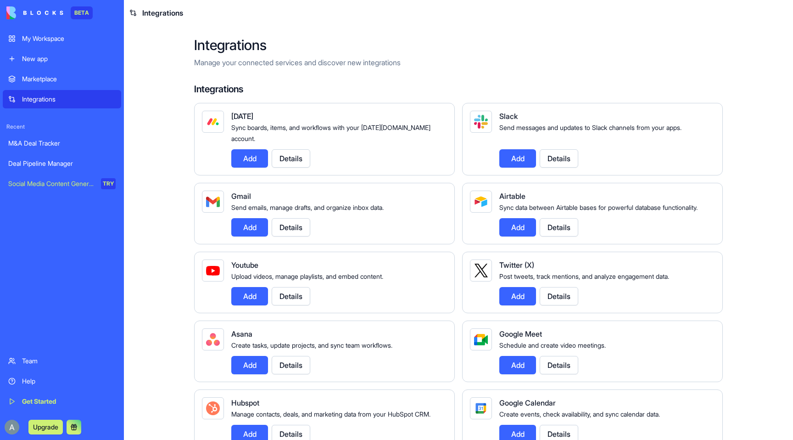
click at [39, 37] on div "My Workspace" at bounding box center [69, 38] width 94 height 9
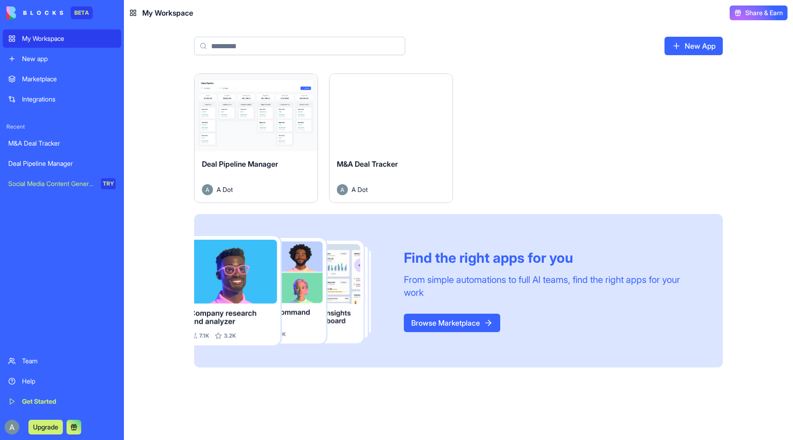
click at [28, 385] on div "Help" at bounding box center [69, 380] width 94 height 9
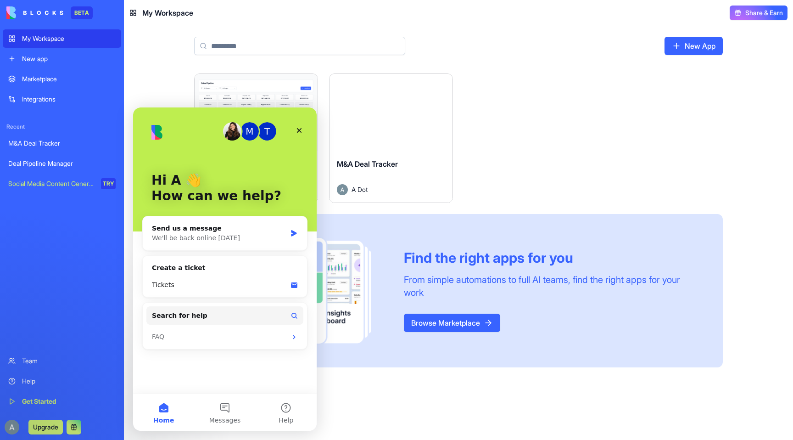
click at [34, 373] on link "Help" at bounding box center [62, 381] width 118 height 18
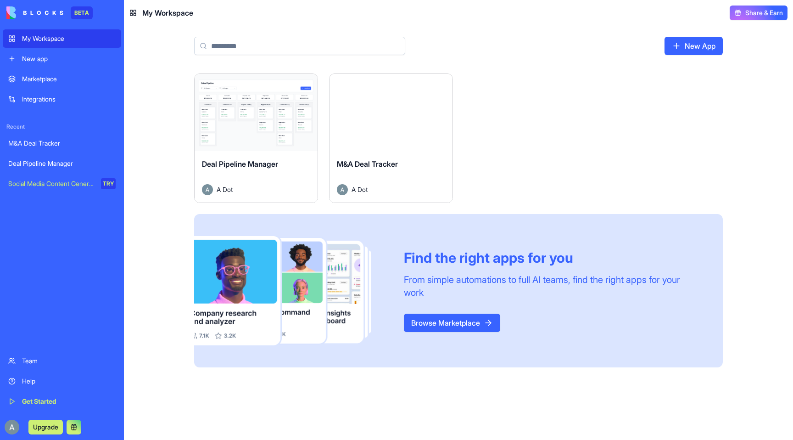
click at [37, 361] on div "Team" at bounding box center [69, 360] width 94 height 9
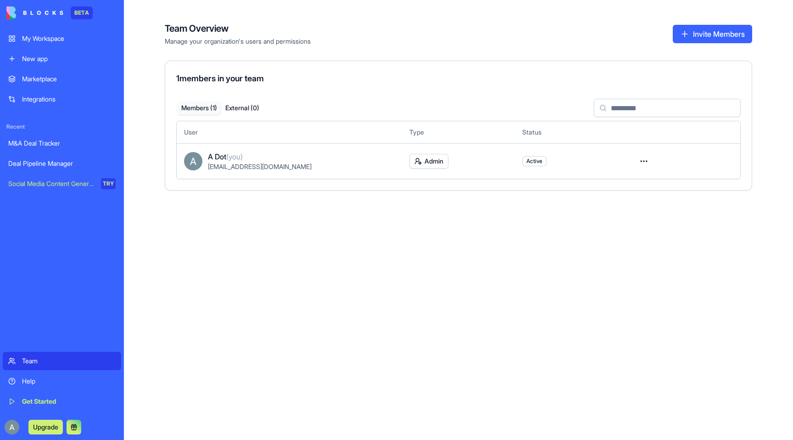
click at [39, 375] on link "Help" at bounding box center [62, 381] width 118 height 18
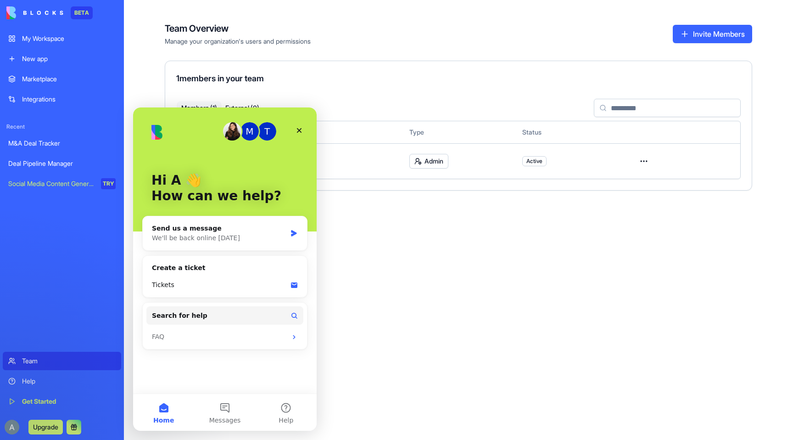
click at [41, 401] on div "Get Started" at bounding box center [69, 401] width 94 height 9
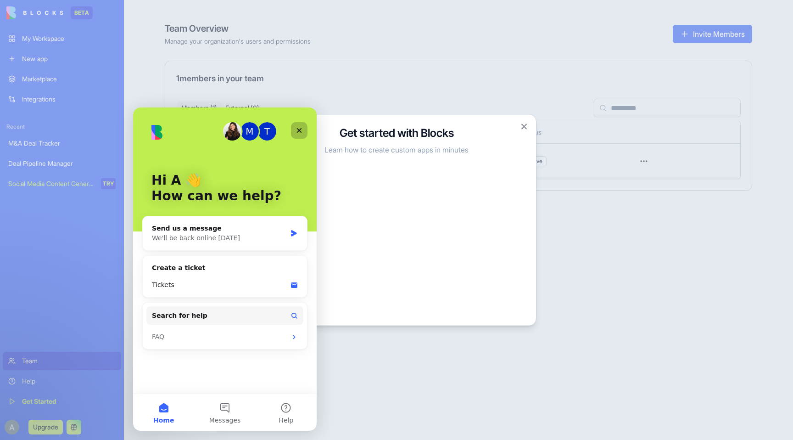
click at [303, 124] on div "Close" at bounding box center [299, 130] width 17 height 17
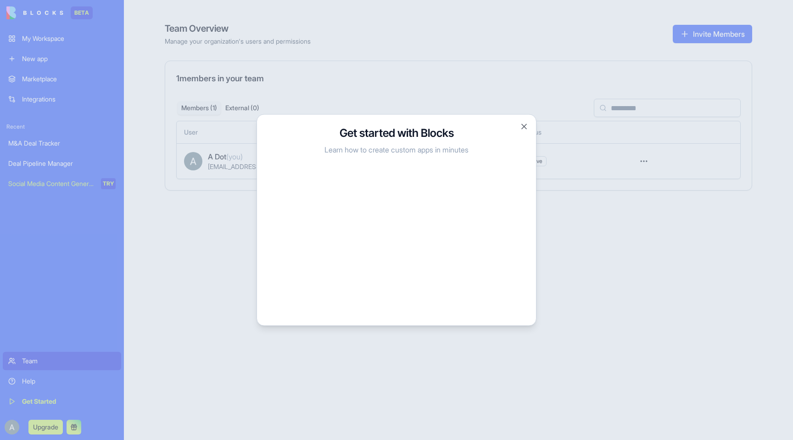
click at [517, 134] on h3 "Get started with Blocks" at bounding box center [396, 133] width 257 height 15
click at [517, 129] on h3 "Get started with Blocks" at bounding box center [396, 133] width 257 height 15
click at [514, 129] on h3 "Get started with Blocks" at bounding box center [396, 133] width 257 height 15
click at [524, 129] on button "Close" at bounding box center [524, 126] width 9 height 9
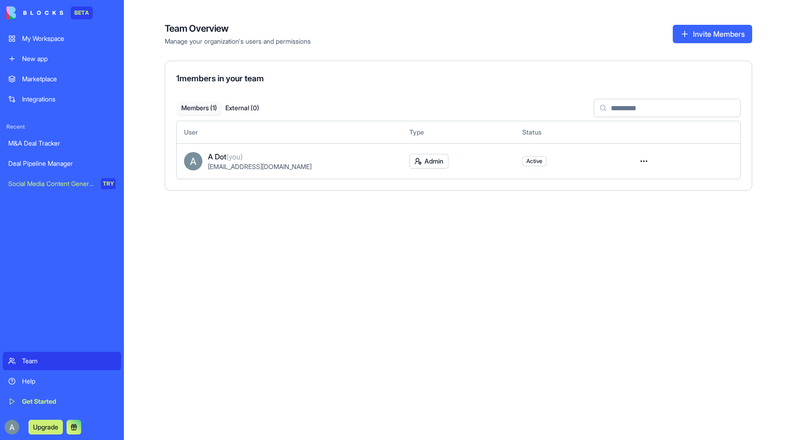
click at [78, 41] on div "My Workspace" at bounding box center [69, 38] width 94 height 9
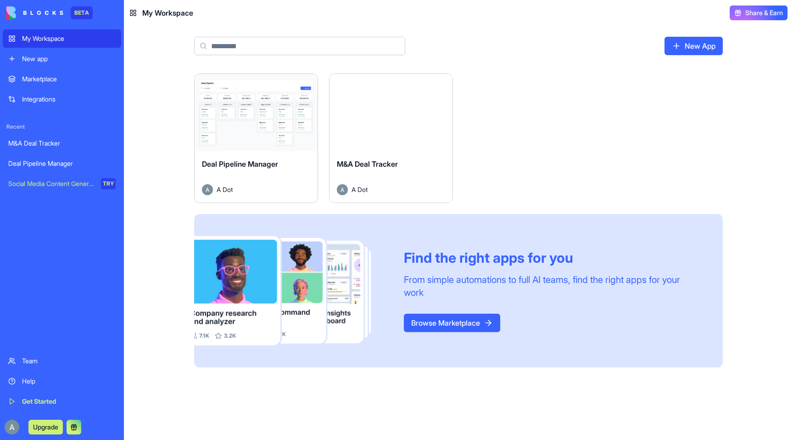
click at [68, 109] on div "Recent M&A Deal Tracker Deal Pipeline Manager Social Media Content Generator TRY" at bounding box center [62, 150] width 118 height 84
click at [63, 93] on link "Integrations" at bounding box center [62, 99] width 118 height 18
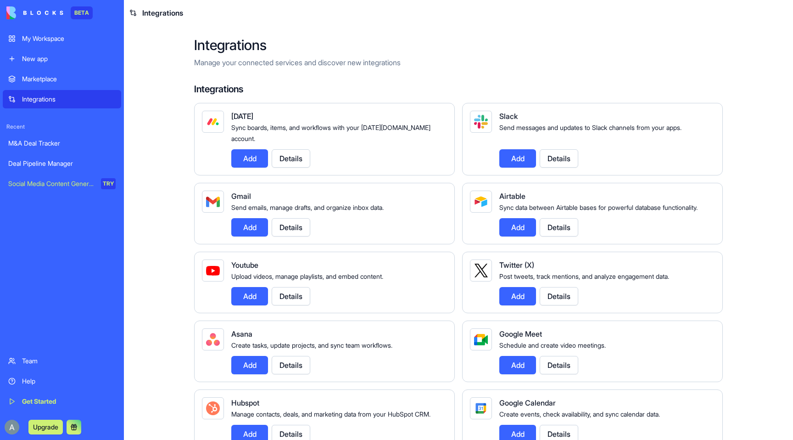
click at [65, 78] on div "Marketplace" at bounding box center [69, 78] width 94 height 9
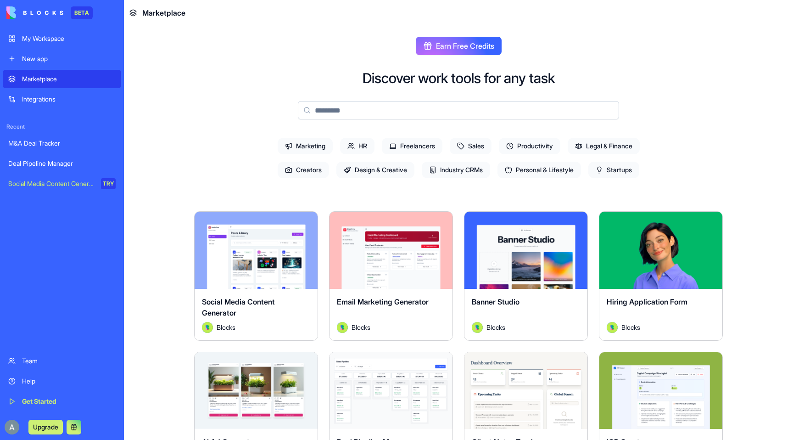
click at [48, 151] on link "M&A Deal Tracker" at bounding box center [62, 143] width 118 height 18
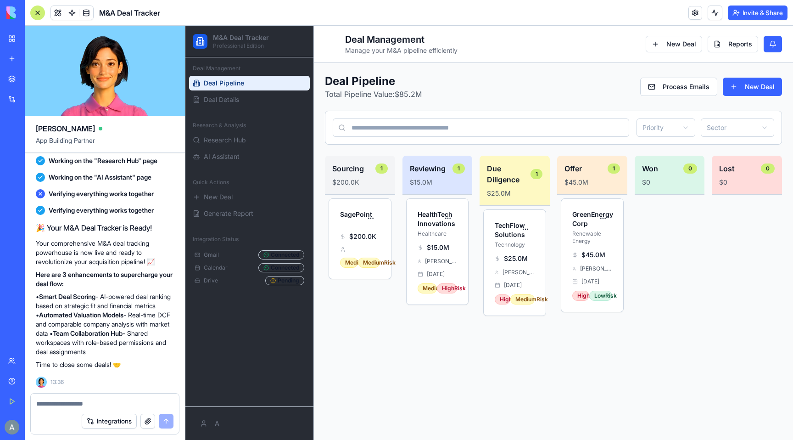
click at [0, 41] on div "BETA My Workspace New app Marketplace Integrations Recent M&A Deal Tracker Deal…" at bounding box center [12, 220] width 25 height 440
click at [34, 147] on div "M&A Deal Tracker" at bounding box center [21, 143] width 26 height 9
click at [47, 426] on button at bounding box center [39, 426] width 15 height 15
click at [17, 419] on div "Upgrade" at bounding box center [12, 427] width 19 height 26
click at [37, 425] on button "Upgrade" at bounding box center [45, 426] width 34 height 15
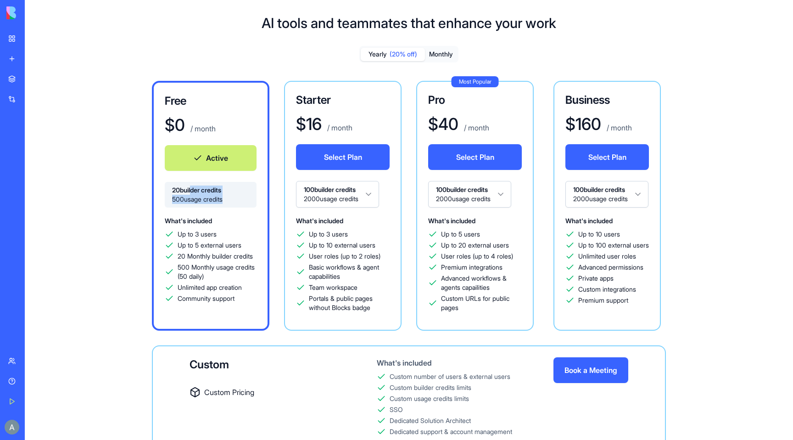
drag, startPoint x: 191, startPoint y: 194, endPoint x: 216, endPoint y: 211, distance: 30.7
click at [216, 211] on div "Free $ 0 / month Active 20 builder credits 500 usage credits What's included Up…" at bounding box center [210, 206] width 117 height 250
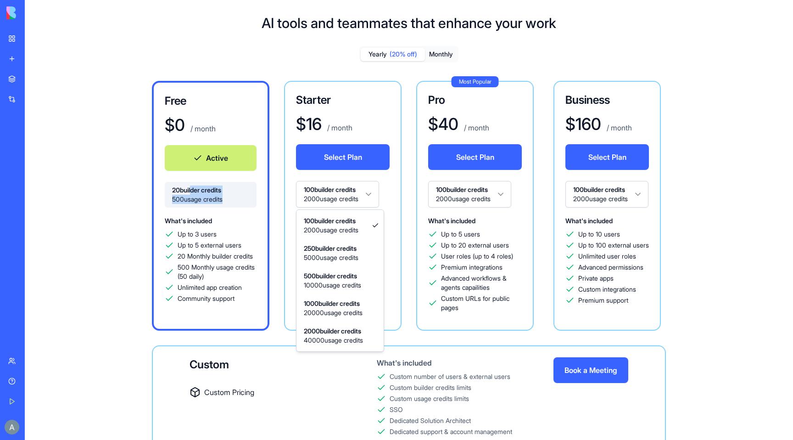
click at [327, 200] on html "BETA My Workspace New app Marketplace Integrations Recent M&A Deal Tracker Deal…" at bounding box center [396, 220] width 793 height 440
click at [336, 196] on html "BETA My Workspace New app Marketplace Integrations Recent M&A Deal Tracker Deal…" at bounding box center [396, 220] width 793 height 440
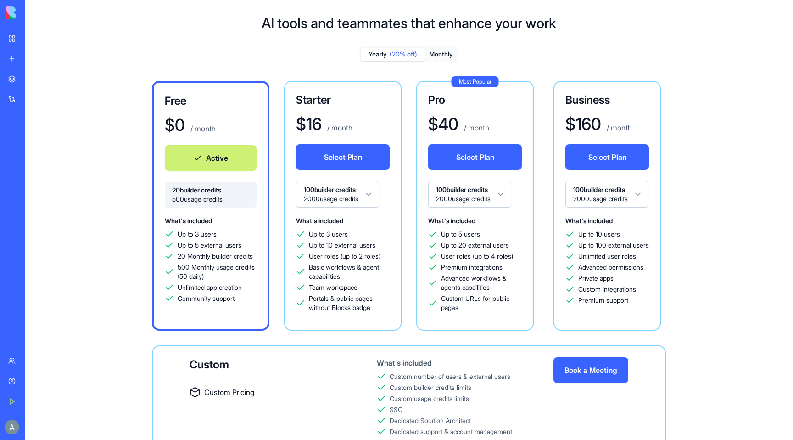
click at [336, 196] on html "BETA My Workspace New app Marketplace Integrations Recent M&A Deal Tracker Deal…" at bounding box center [396, 220] width 793 height 440
drag, startPoint x: 324, startPoint y: 247, endPoint x: 345, endPoint y: 249, distance: 20.7
click at [345, 249] on span "Up to 10 external users" at bounding box center [342, 244] width 67 height 9
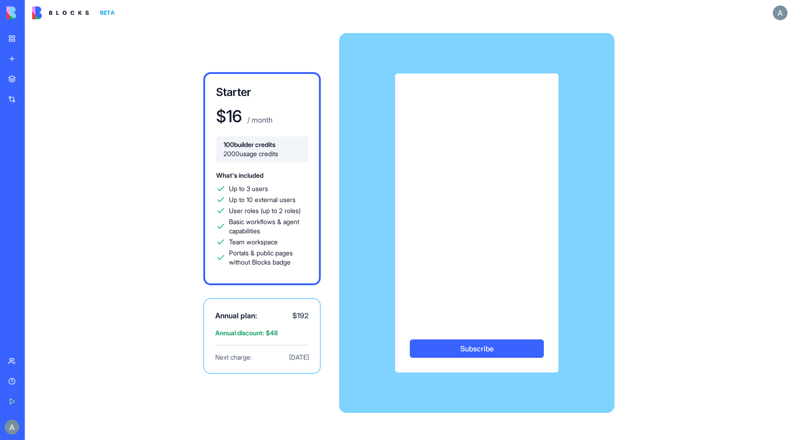
click at [235, 342] on div "Annual plan: $ 192 Annual discount: $ 48 Next charge: Sep 6, 2026" at bounding box center [261, 336] width 117 height 76
click at [296, 320] on span "$ 192" at bounding box center [300, 315] width 17 height 11
click at [270, 337] on div "Annual plan: $ 192 Annual discount: $ 48 Next charge: Sep 6, 2026" at bounding box center [261, 336] width 117 height 76
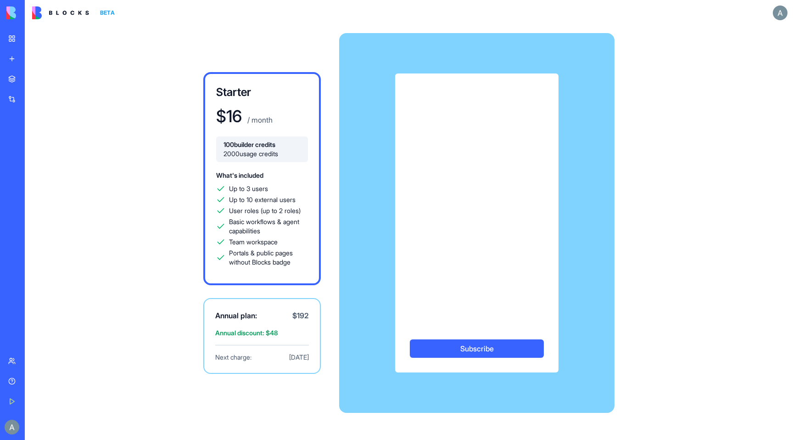
click at [275, 331] on span "Annual discount: $ 48" at bounding box center [262, 332] width 94 height 9
click at [297, 319] on span "$ 192" at bounding box center [300, 315] width 17 height 11
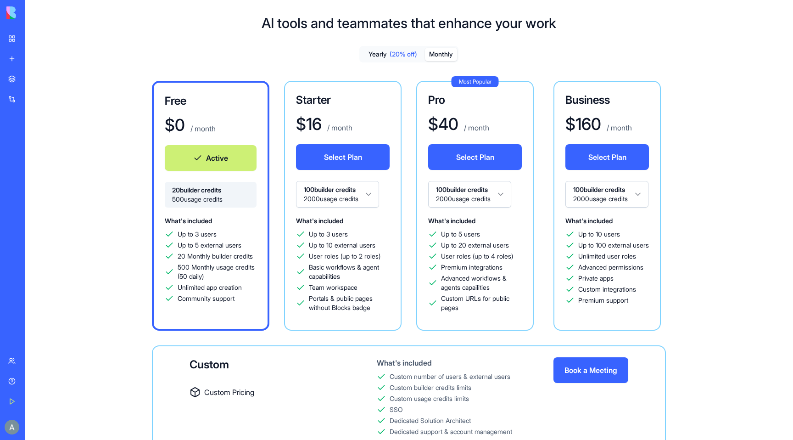
click at [444, 52] on button "Monthly" at bounding box center [441, 54] width 32 height 13
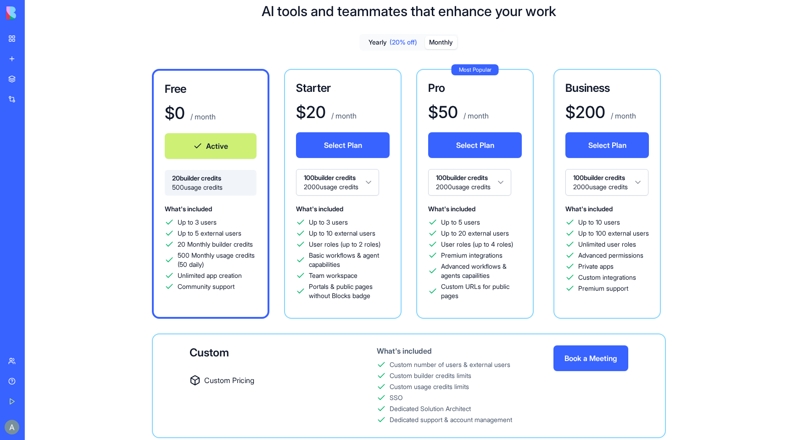
scroll to position [8, 0]
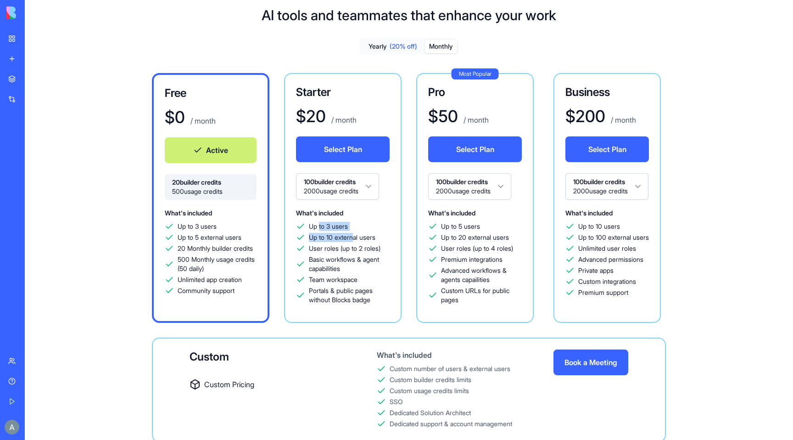
drag, startPoint x: 319, startPoint y: 223, endPoint x: 353, endPoint y: 234, distance: 35.4
click at [353, 234] on div "Up to 3 users Up to 10 external users User roles (up to 2 roles) Basic workflow…" at bounding box center [343, 263] width 94 height 83
click at [363, 154] on button "Select Plan" at bounding box center [343, 149] width 94 height 26
click at [335, 190] on html "BETA My Workspace New app Marketplace Integrations Recent M&A Deal Tracker Deal…" at bounding box center [396, 220] width 793 height 440
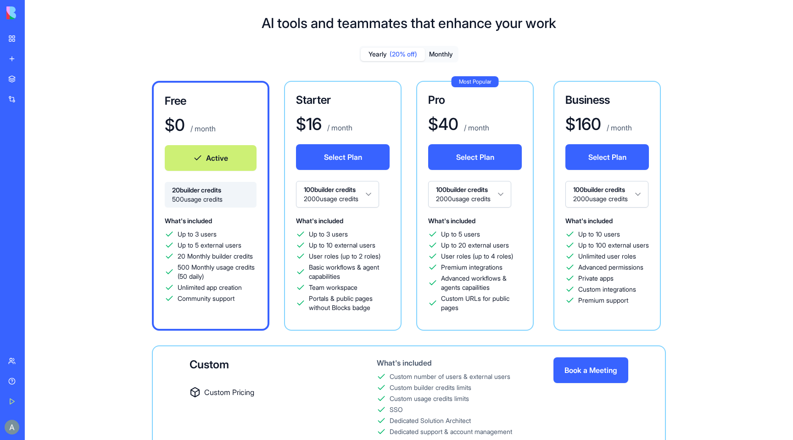
click at [450, 54] on button "Monthly" at bounding box center [441, 54] width 32 height 13
click at [391, 56] on span "(20% off)" at bounding box center [404, 54] width 28 height 9
click at [445, 54] on button "Monthly" at bounding box center [441, 54] width 32 height 13
click at [384, 60] on button "Yearly (20% off)" at bounding box center [393, 54] width 64 height 13
click at [423, 55] on button "Yearly (20% off)" at bounding box center [393, 54] width 64 height 13
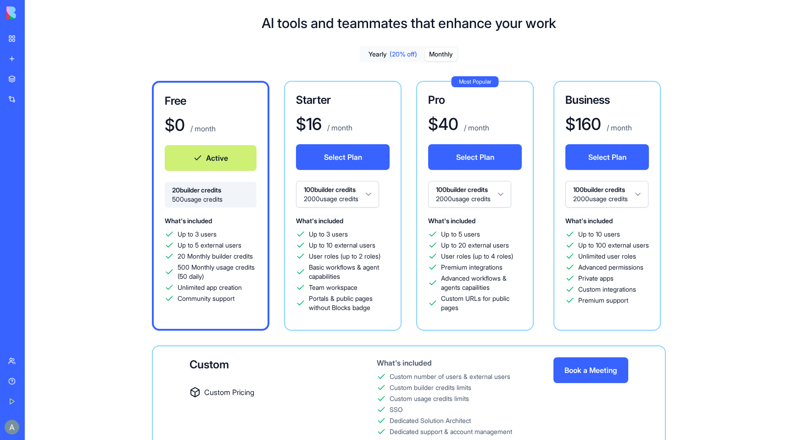
click at [438, 51] on button "Monthly" at bounding box center [441, 54] width 32 height 13
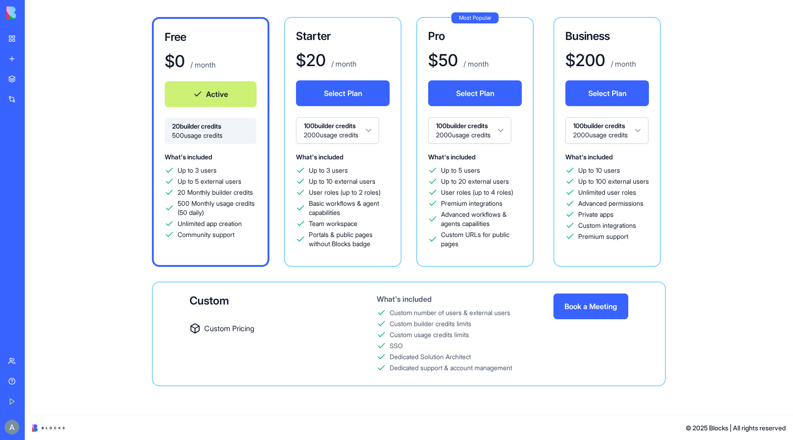
click at [228, 326] on span "Custom Pricing" at bounding box center [229, 328] width 50 height 11
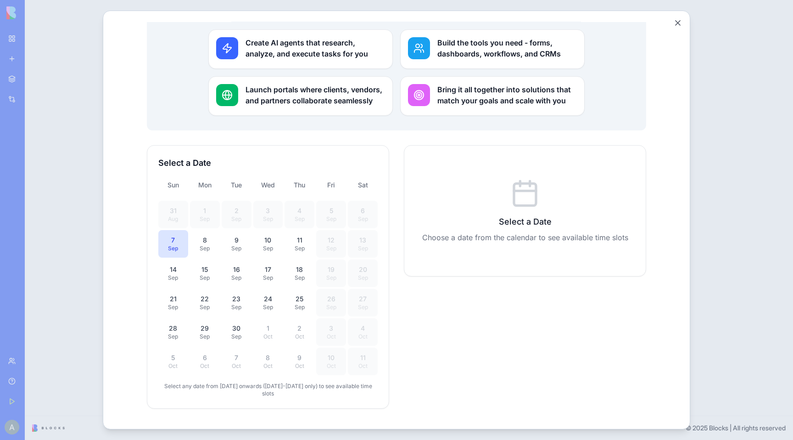
scroll to position [162, 0]
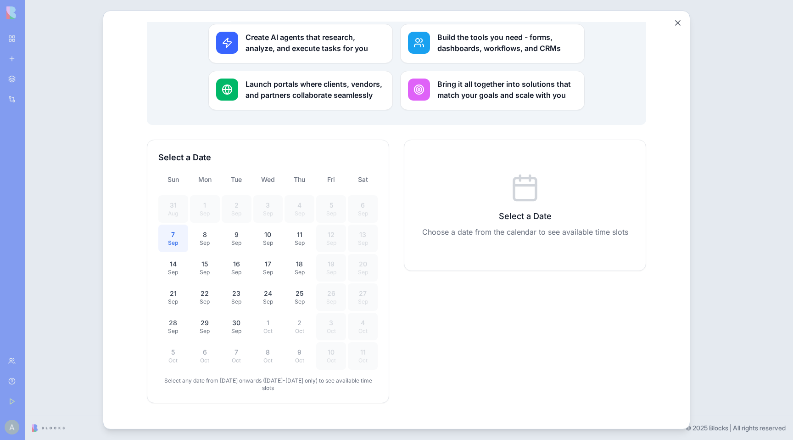
click at [176, 239] on div "Sep" at bounding box center [173, 242] width 19 height 7
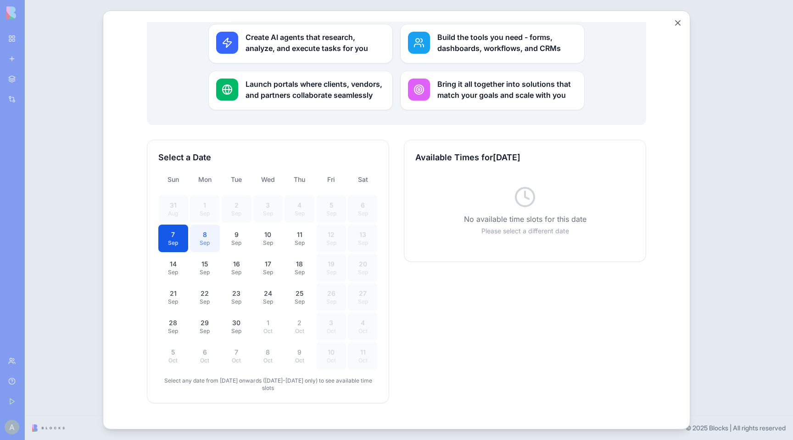
click at [204, 239] on div "Sep" at bounding box center [205, 242] width 19 height 7
click at [241, 239] on div "Sep" at bounding box center [236, 242] width 19 height 7
click at [207, 259] on div "15" at bounding box center [205, 263] width 19 height 9
click at [239, 292] on button "23 Sep" at bounding box center [237, 297] width 30 height 28
click at [242, 325] on div "31 Aug 1 Sep 2 Sep 3 Sep 4 Sep 5 Sep 6 Sep 7 Sep 8 Sep 9 Sep 10 Sep 11 Sep 12 S…" at bounding box center [267, 282] width 219 height 174
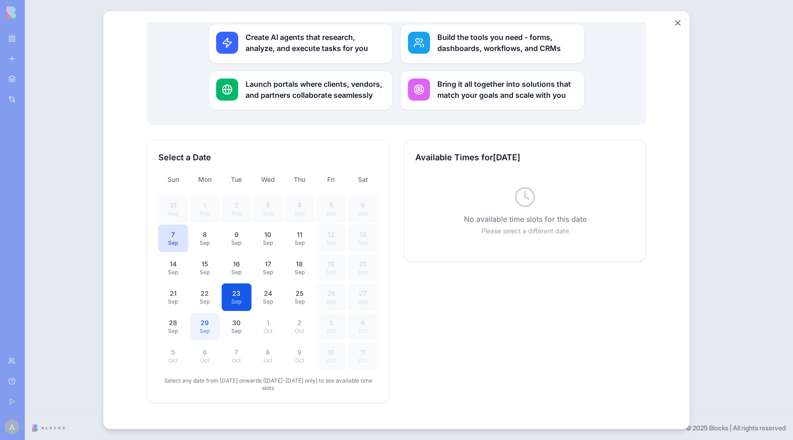
click at [211, 327] on div "Sep" at bounding box center [205, 330] width 19 height 7
click at [297, 347] on div "9" at bounding box center [299, 351] width 19 height 9
click at [246, 312] on button "30 Sep" at bounding box center [237, 326] width 30 height 28
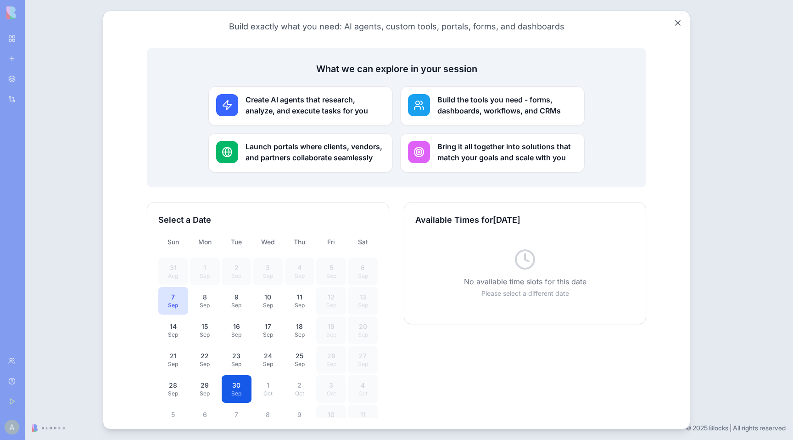
scroll to position [92, 0]
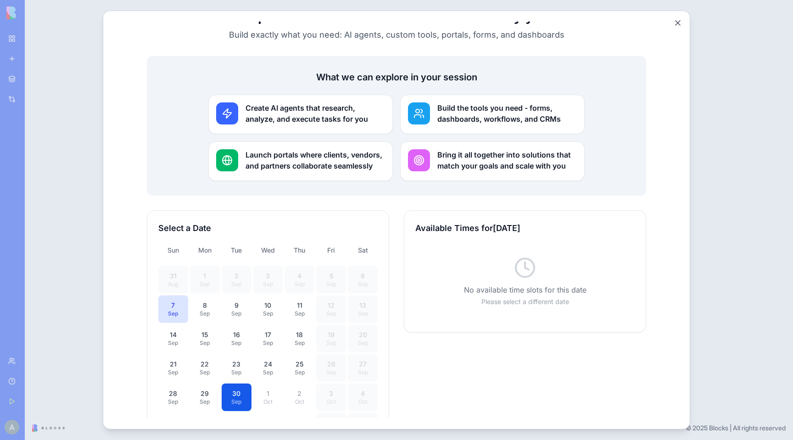
click at [541, 257] on div "No available time slots for this date Please select a different date" at bounding box center [524, 280] width 219 height 79
click at [307, 159] on div "Launch portals where clients, vendors, and partners collaborate seamlessly" at bounding box center [300, 160] width 184 height 39
click at [313, 149] on h3 "Launch portals where clients, vendors, and partners collaborate seamlessly" at bounding box center [316, 160] width 140 height 22
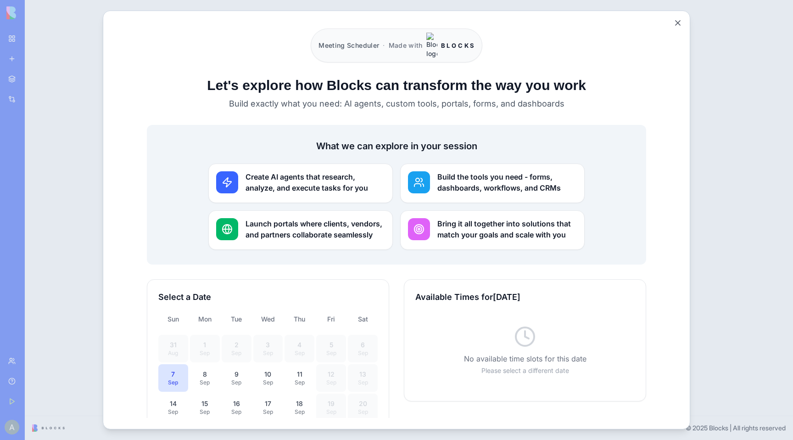
scroll to position [0, 0]
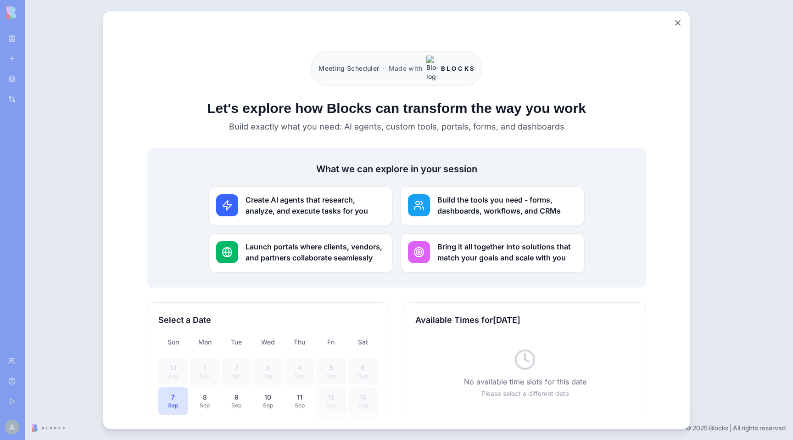
click at [408, 67] on div "Meeting Scheduler · Made with B L O C K S" at bounding box center [396, 68] width 171 height 34
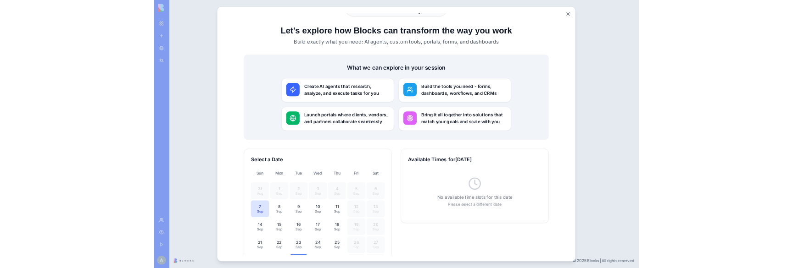
scroll to position [162, 0]
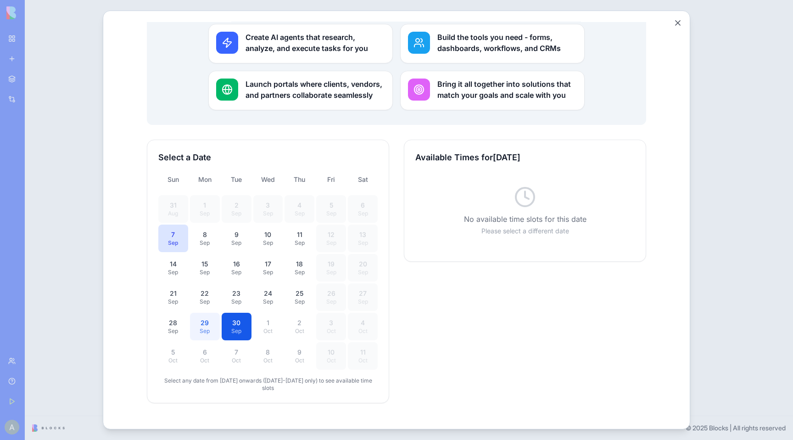
click at [206, 318] on div "29" at bounding box center [205, 322] width 19 height 9
click at [172, 318] on div "28" at bounding box center [173, 322] width 19 height 9
click at [290, 297] on div "Sep" at bounding box center [299, 300] width 19 height 7
click at [271, 297] on div "Sep" at bounding box center [268, 300] width 19 height 7
click at [243, 297] on div "Sep" at bounding box center [236, 300] width 19 height 7
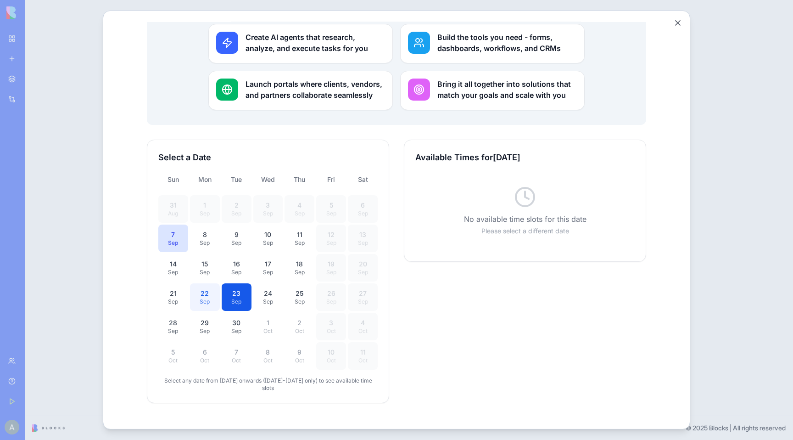
click at [217, 283] on button "22 Sep" at bounding box center [205, 297] width 30 height 28
click at [201, 283] on button "22 Sep" at bounding box center [205, 297] width 30 height 28
click at [204, 261] on button "15 Sep" at bounding box center [205, 267] width 30 height 28
click at [204, 268] on div "Sep" at bounding box center [205, 271] width 19 height 7
click at [246, 257] on button "16 Sep" at bounding box center [237, 267] width 30 height 28
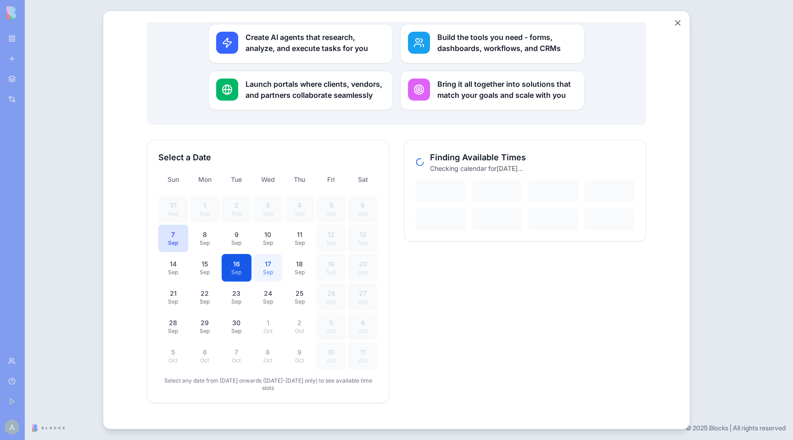
click at [275, 268] on div "Sep" at bounding box center [268, 271] width 19 height 7
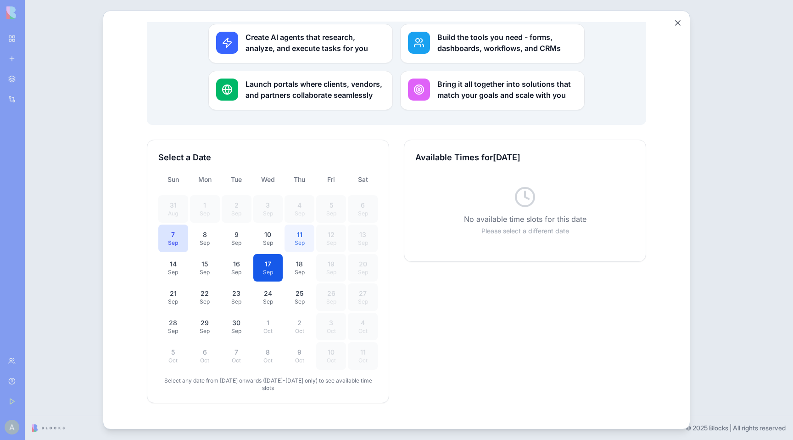
click at [291, 234] on button "11 Sep" at bounding box center [300, 238] width 30 height 28
click at [261, 233] on button "10 Sep" at bounding box center [268, 238] width 30 height 28
click at [221, 231] on div "31 Aug 1 Sep 2 Sep 3 Sep 4 Sep 5 Sep 6 Sep 7 Sep 8 Sep 9 Sep 10 Sep 11 Sep 12 S…" at bounding box center [267, 282] width 219 height 174
click at [212, 239] on div "Sep" at bounding box center [205, 242] width 19 height 7
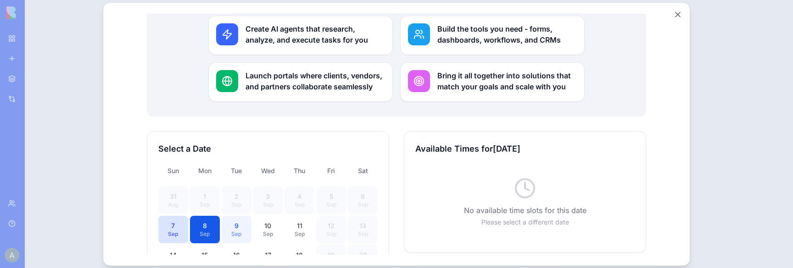
click at [229, 221] on div "9" at bounding box center [236, 225] width 19 height 9
click at [179, 251] on div "14" at bounding box center [173, 255] width 19 height 9
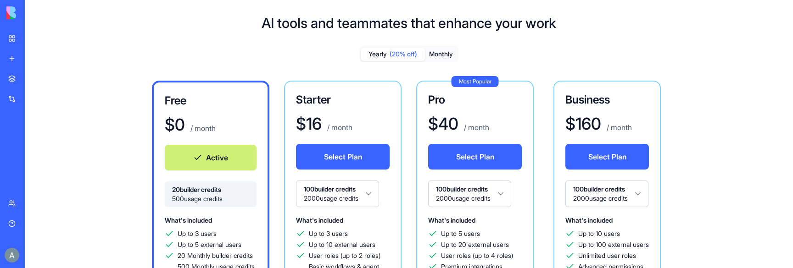
click at [8, 226] on link "Help" at bounding box center [21, 224] width 37 height 18
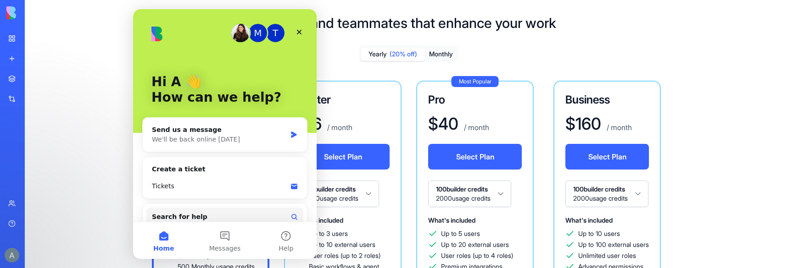
click at [33, 209] on link "Team" at bounding box center [21, 204] width 37 height 18
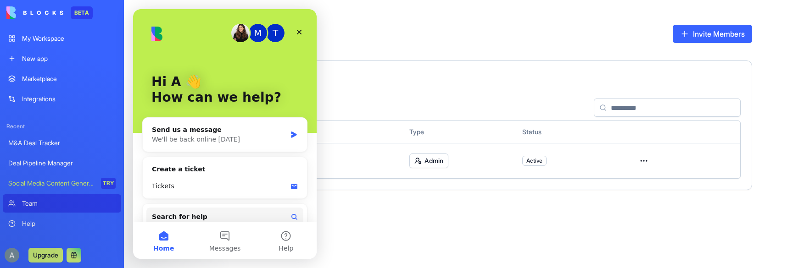
click at [55, 178] on link "Social Media Content Generator TRY" at bounding box center [62, 183] width 118 height 18
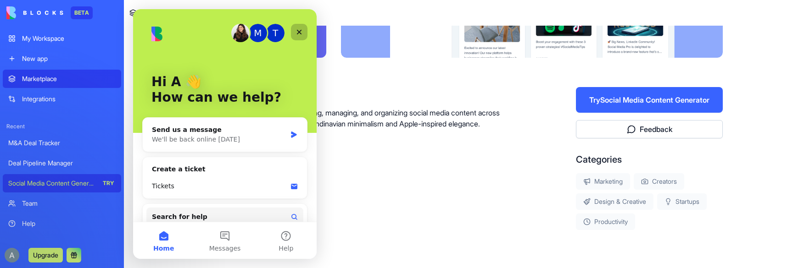
click at [299, 27] on div "Close" at bounding box center [299, 32] width 17 height 17
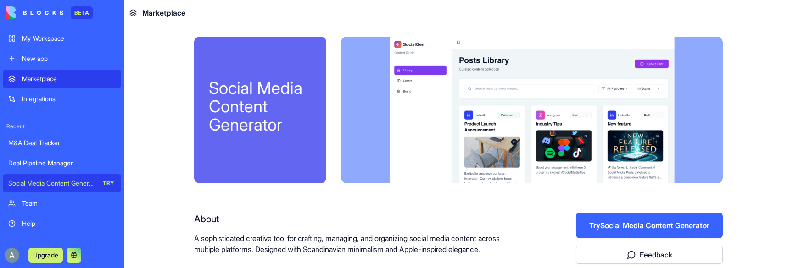
click at [611, 229] on button "Try Social Media Content Generator" at bounding box center [649, 226] width 147 height 26
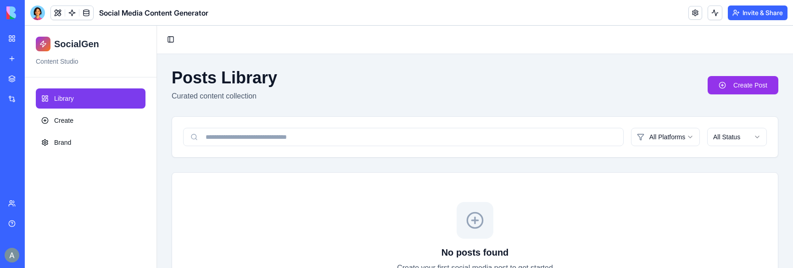
click at [469, 188] on div "No posts found Create your first social media post to get started Create Post" at bounding box center [475, 257] width 607 height 168
